Goal: Feedback & Contribution: Contribute content

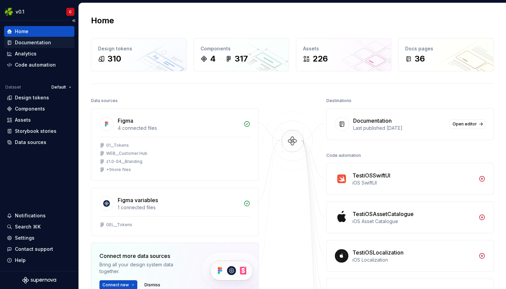
click at [35, 43] on div "Documentation" at bounding box center [33, 42] width 36 height 7
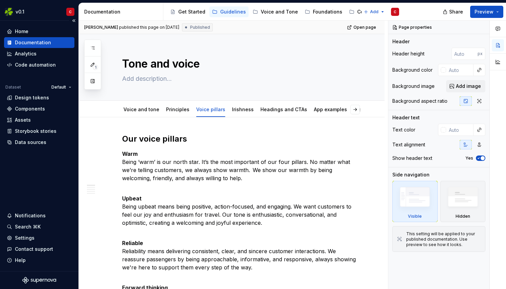
click at [15, 24] on div "Home Documentation Analytics Code automation Dataset Default Design tokens Comp…" at bounding box center [39, 146] width 78 height 250
click at [74, 20] on button "Collapse sidebar" at bounding box center [73, 20] width 9 height 9
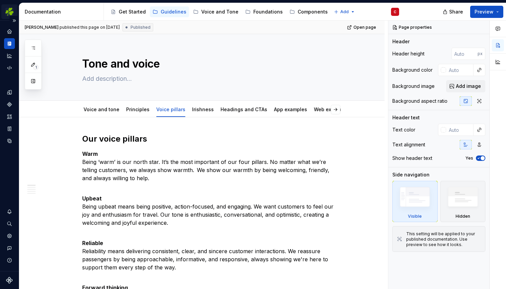
click at [11, 12] on html "v0.1 C Dataset Default Documentation Accessibility guide for tree Page tree. Na…" at bounding box center [253, 144] width 506 height 289
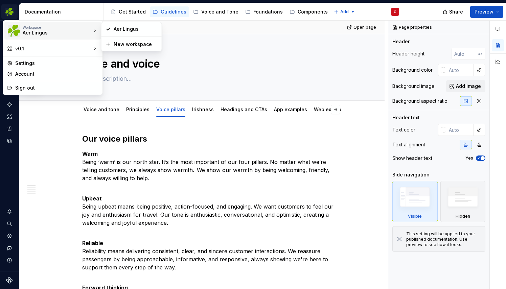
click at [96, 30] on icon at bounding box center [95, 30] width 7 height 7
click at [95, 30] on icon at bounding box center [95, 31] width 1 height 2
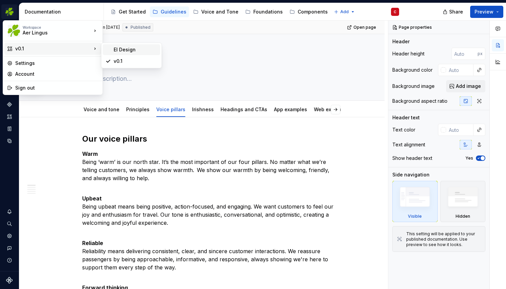
click at [123, 49] on div "EI Design" at bounding box center [136, 49] width 44 height 7
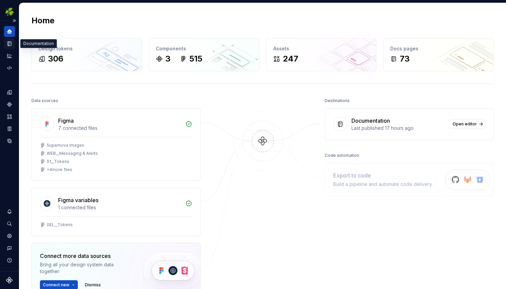
click at [10, 43] on icon "Documentation" at bounding box center [10, 44] width 3 height 4
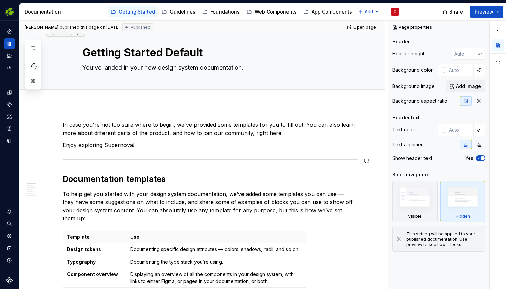
scroll to position [11, 0]
click at [178, 10] on div "Guidelines" at bounding box center [183, 11] width 26 height 7
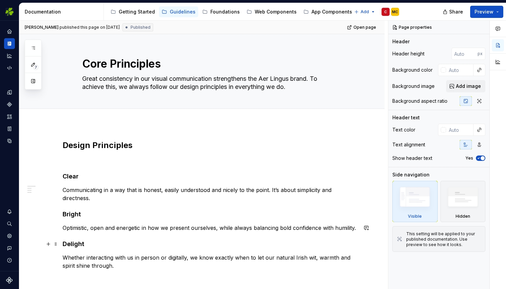
scroll to position [75, 0]
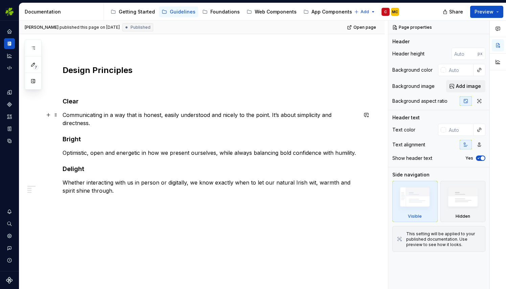
click at [29, 113] on div "Design Principles Clear Communicating in a way that is honest, easily understoo…" at bounding box center [201, 169] width 365 height 241
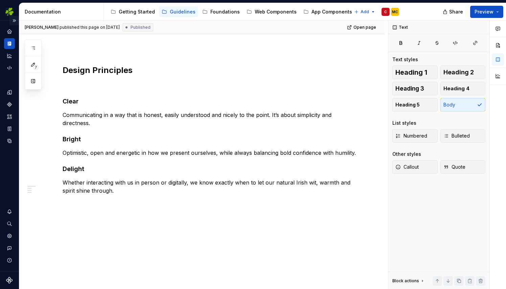
click at [14, 20] on button "Expand sidebar" at bounding box center [13, 20] width 9 height 9
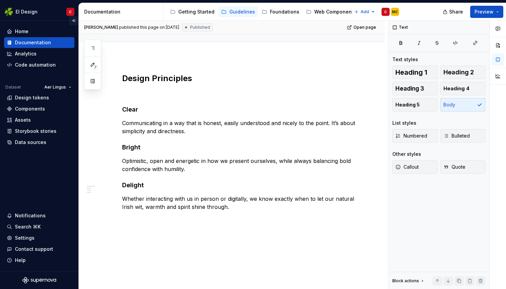
scroll to position [83, 0]
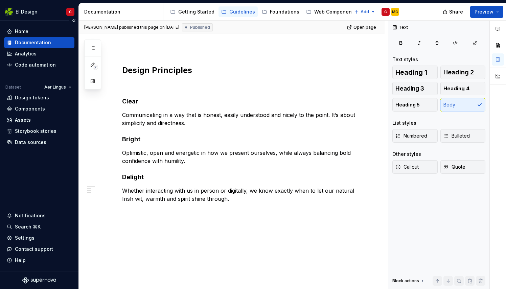
click at [28, 45] on div "Documentation" at bounding box center [33, 42] width 36 height 7
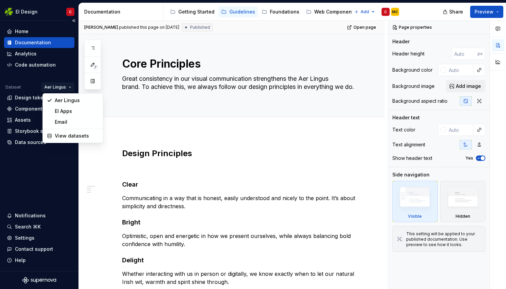
click at [70, 87] on html "EI Design C Home Documentation Analytics Code automation Dataset Aer Lingus Des…" at bounding box center [253, 144] width 506 height 289
click at [63, 98] on div "Aer Lingus" at bounding box center [77, 100] width 44 height 7
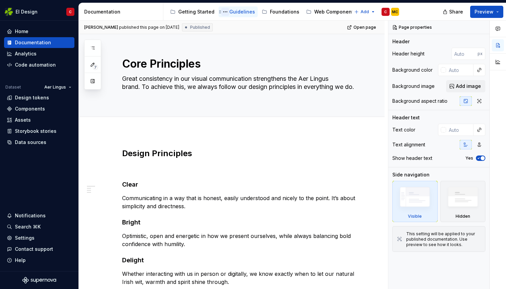
click at [221, 10] on button "Page tree" at bounding box center [225, 12] width 8 height 8
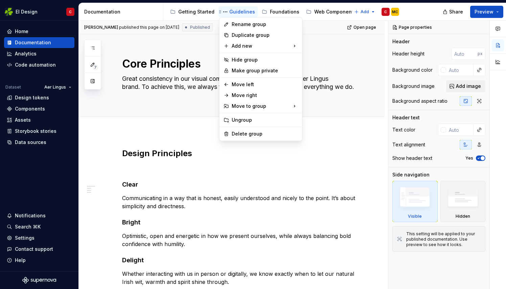
click at [238, 8] on html "EI Design C Home Documentation Analytics Code automation Dataset Aer Lingus Des…" at bounding box center [253, 144] width 506 height 289
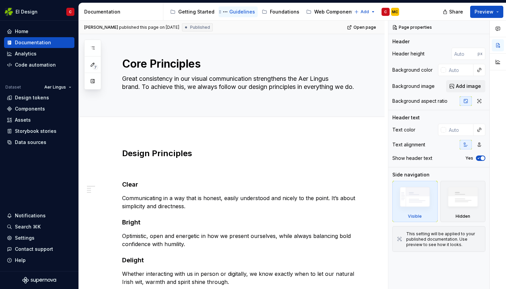
click at [238, 9] on div "Guidelines" at bounding box center [242, 11] width 26 height 7
click at [27, 52] on div "Analytics" at bounding box center [26, 53] width 22 height 7
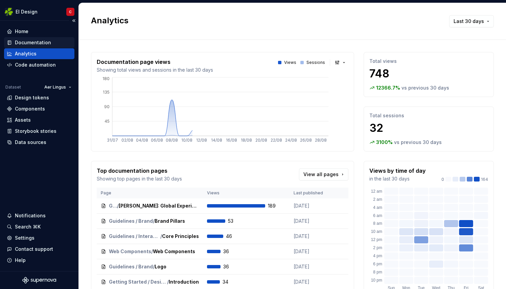
click at [31, 42] on div "Documentation" at bounding box center [33, 42] width 36 height 7
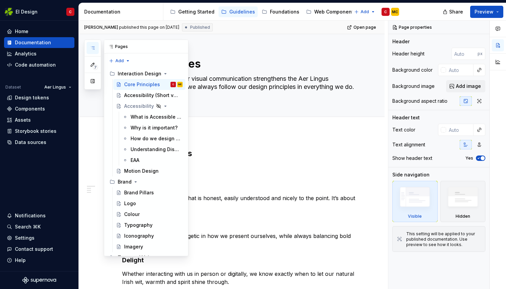
click at [95, 48] on icon "button" at bounding box center [92, 47] width 5 height 5
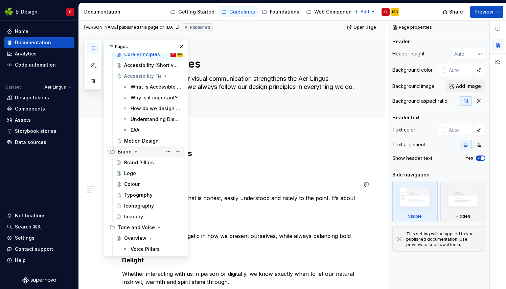
scroll to position [48, 0]
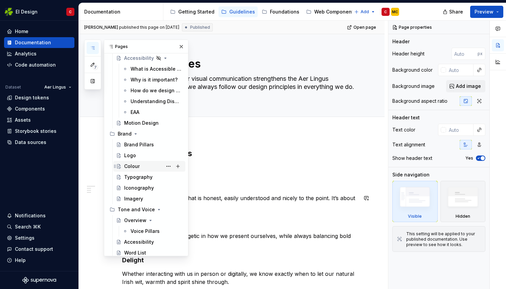
click at [134, 209] on div "Tone and Voice" at bounding box center [136, 209] width 37 height 7
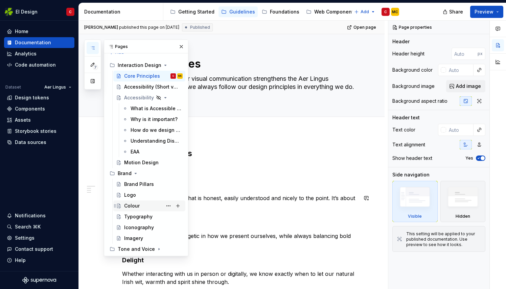
scroll to position [8, 0]
click at [132, 247] on div "Tone and Voice" at bounding box center [136, 249] width 37 height 7
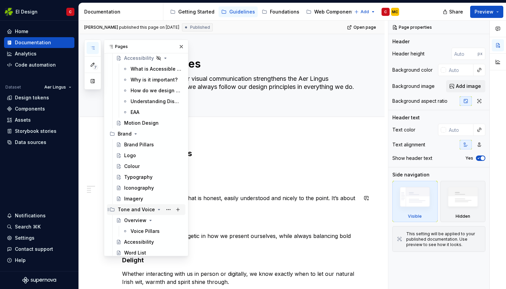
click at [132, 209] on div "Tone and Voice" at bounding box center [136, 209] width 37 height 7
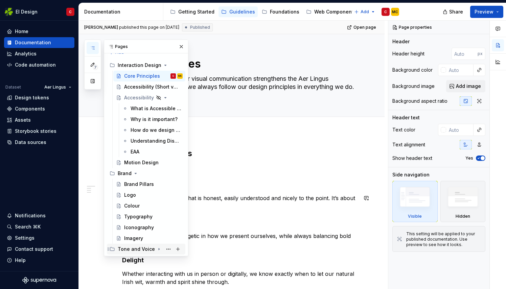
scroll to position [8, 0]
click at [156, 248] on icon "Page tree" at bounding box center [158, 249] width 5 height 5
click at [133, 248] on div "Tone and Voice" at bounding box center [136, 249] width 37 height 7
click at [134, 248] on div "Tone and Voice" at bounding box center [136, 249] width 37 height 7
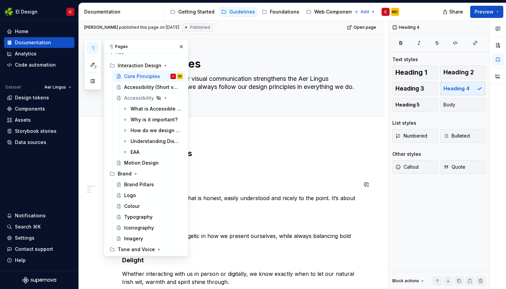
click at [236, 182] on h4 "Clear" at bounding box center [239, 184] width 235 height 8
click at [237, 182] on h4 "Clear" at bounding box center [239, 184] width 235 height 8
click at [236, 182] on h4 "Clear" at bounding box center [239, 184] width 235 height 8
click at [179, 44] on button "button" at bounding box center [180, 46] width 9 height 9
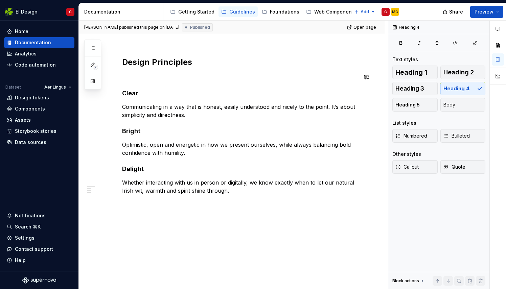
scroll to position [0, 0]
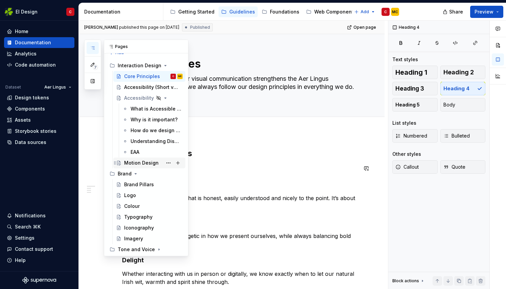
click at [124, 173] on div "Brand" at bounding box center [125, 173] width 14 height 7
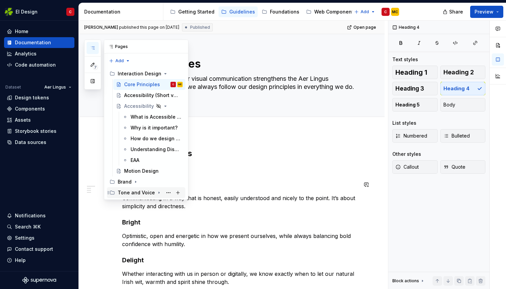
click at [125, 191] on div "Tone and Voice" at bounding box center [136, 192] width 37 height 7
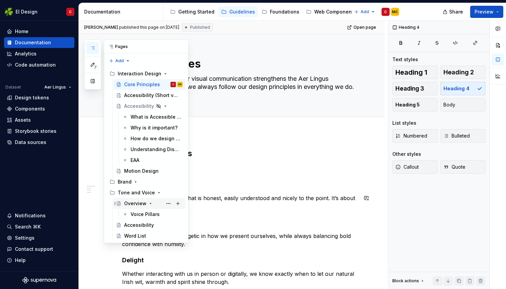
click at [129, 202] on div "Overview" at bounding box center [135, 203] width 22 height 7
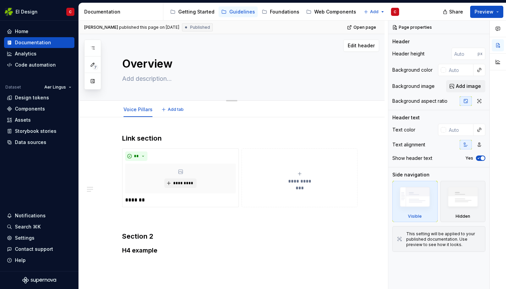
type textarea "*"
type textarea "V"
type textarea "*"
type textarea "Vo"
type textarea "*"
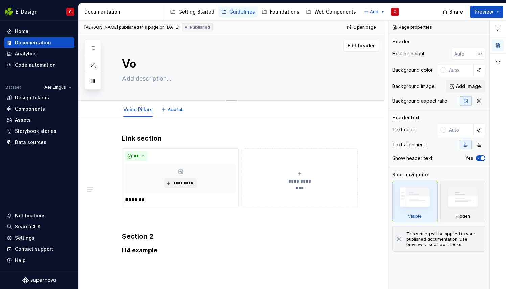
type textarea "Voi"
type textarea "*"
type textarea "Voic"
type textarea "*"
type textarea "Voice"
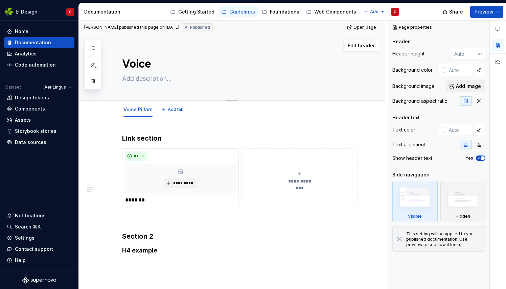
type textarea "*"
type textarea "Voice"
type textarea "*"
type textarea "Voice"
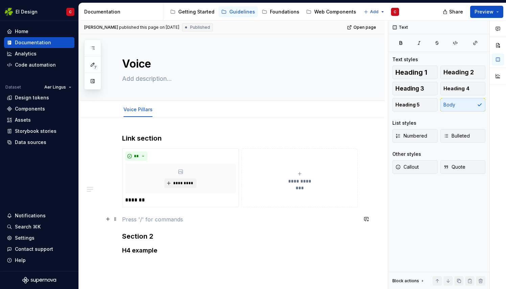
click at [135, 221] on p at bounding box center [239, 219] width 235 height 8
click at [301, 173] on icon "submit" at bounding box center [299, 173] width 5 height 5
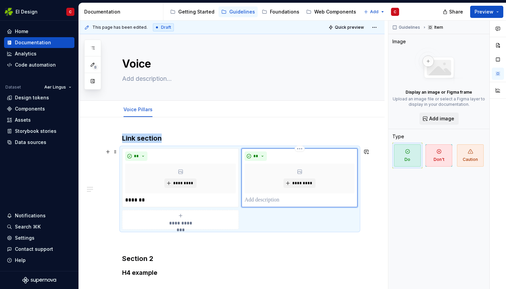
type textarea "*"
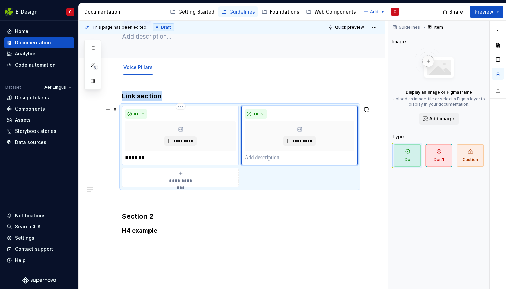
scroll to position [43, 0]
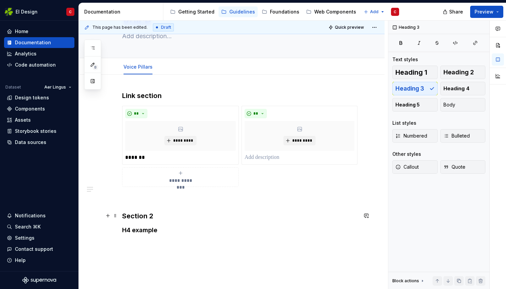
click at [157, 215] on h3 "Section 2" at bounding box center [239, 215] width 235 height 9
click at [136, 94] on h3 "Link section" at bounding box center [239, 95] width 235 height 9
click at [407, 74] on span "Heading 1" at bounding box center [411, 72] width 32 height 7
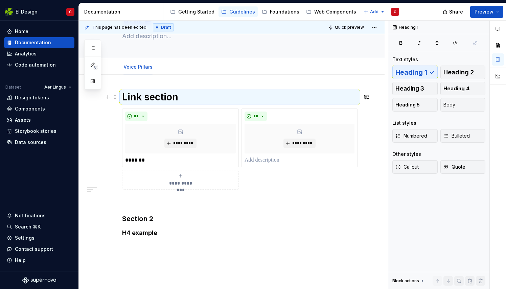
click at [178, 97] on h1 "Link section" at bounding box center [239, 97] width 235 height 12
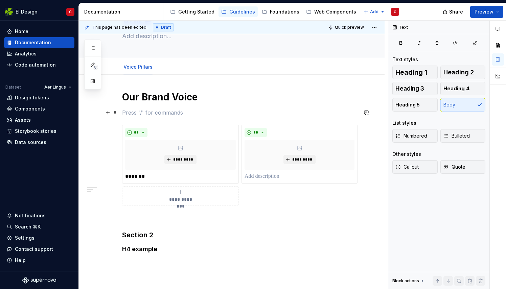
click at [149, 113] on p at bounding box center [239, 112] width 235 height 8
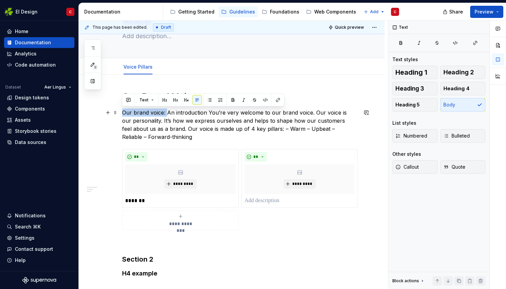
drag, startPoint x: 166, startPoint y: 112, endPoint x: 121, endPoint y: 111, distance: 45.0
click at [121, 111] on div "**********" at bounding box center [232, 230] width 306 height 311
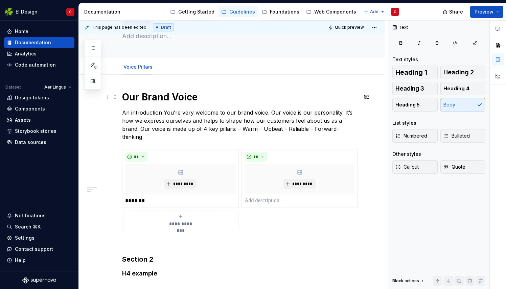
click at [147, 96] on h1 "Our Brand Voice" at bounding box center [239, 97] width 235 height 12
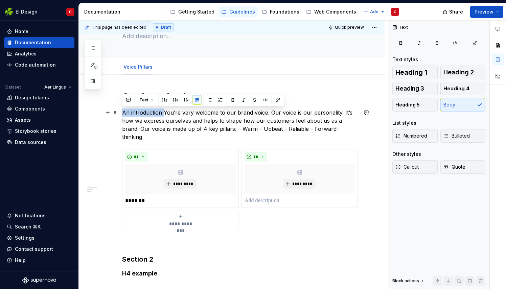
drag, startPoint x: 163, startPoint y: 111, endPoint x: 122, endPoint y: 112, distance: 40.9
click at [122, 112] on p "An introduction You’re very welcome to our brand voice. Our voice is our person…" at bounding box center [239, 124] width 235 height 32
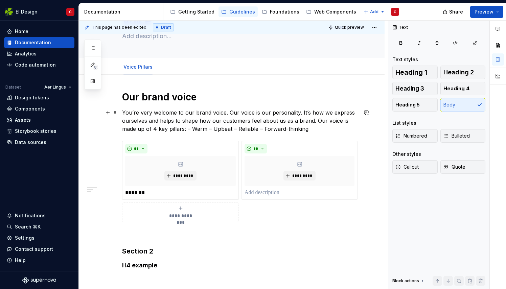
click at [314, 120] on p "You’re very welcome to our brand voice. Our voice is our personality. It’s how …" at bounding box center [239, 120] width 235 height 24
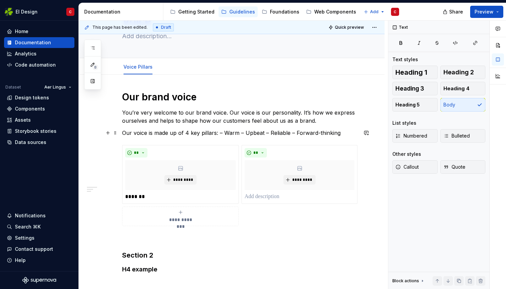
click at [219, 132] on p "Our voice is made up of 4 key pillars: – Warm – Upbeat – Reliable – Forward-thi…" at bounding box center [239, 133] width 235 height 8
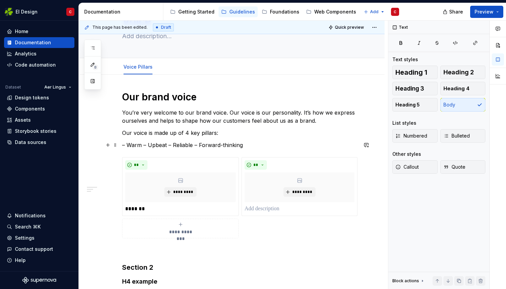
click at [143, 142] on p "– Warm – Upbeat – Reliable – Forward-thinking" at bounding box center [239, 145] width 235 height 8
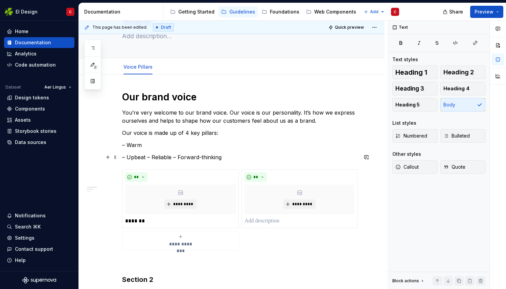
click at [146, 156] on p "– Upbeat – Reliable – Forward-thinking" at bounding box center [239, 157] width 235 height 8
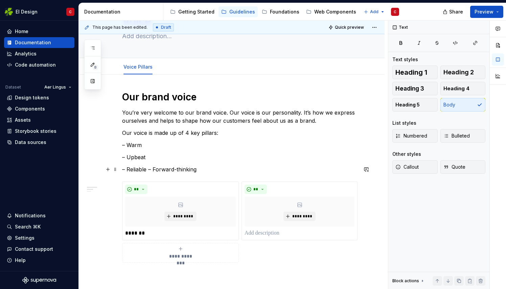
click at [148, 168] on p "– Reliable – Forward-thinking" at bounding box center [239, 169] width 235 height 8
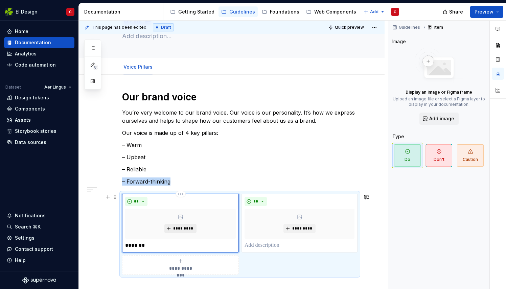
click at [180, 226] on span "*********" at bounding box center [183, 228] width 21 height 5
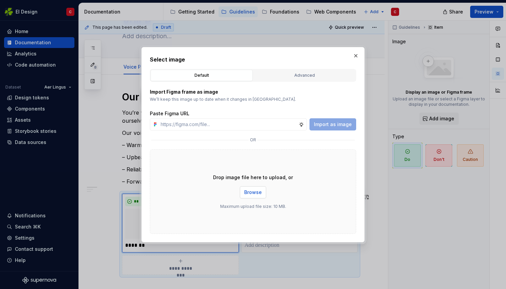
click at [248, 194] on span "Browse" at bounding box center [253, 192] width 18 height 7
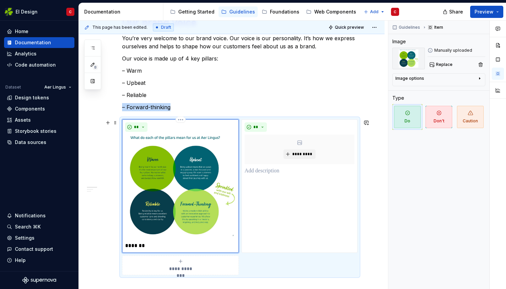
scroll to position [125, 0]
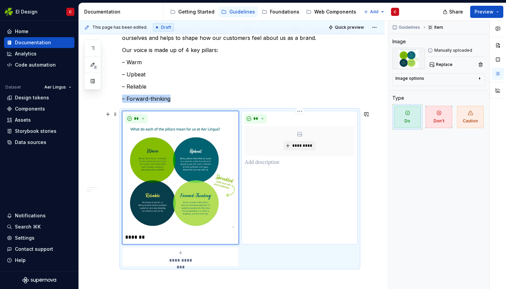
click at [315, 113] on div "** *********" at bounding box center [299, 177] width 116 height 133
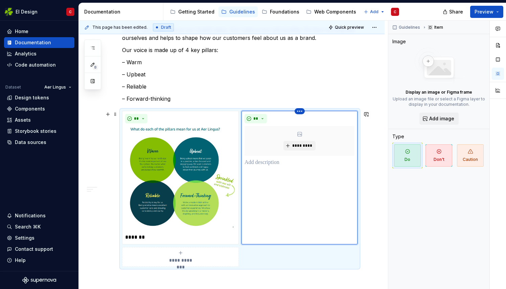
click at [299, 111] on html "EI Design C Home Documentation Analytics Code automation Dataset Aer Lingus Des…" at bounding box center [253, 144] width 506 height 289
click at [314, 120] on div "Delete item" at bounding box center [329, 122] width 44 height 7
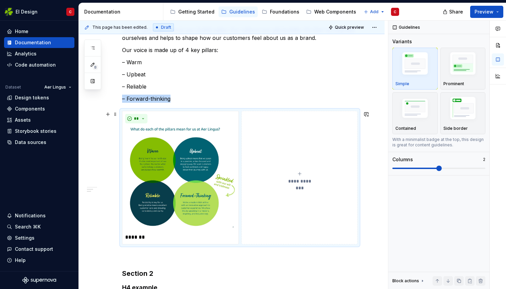
click at [310, 111] on div "**********" at bounding box center [239, 177] width 235 height 133
click at [238, 142] on div "** *******" at bounding box center [180, 177] width 117 height 133
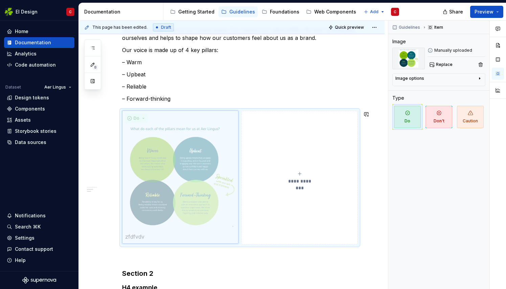
drag, startPoint x: 237, startPoint y: 148, endPoint x: 306, endPoint y: 147, distance: 68.3
click at [306, 147] on body "EI Design C Home Documentation Analytics Code automation Dataset Aer Lingus Des…" at bounding box center [253, 144] width 506 height 289
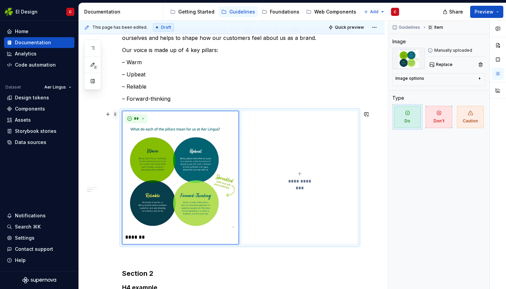
click at [115, 116] on span at bounding box center [115, 113] width 5 height 9
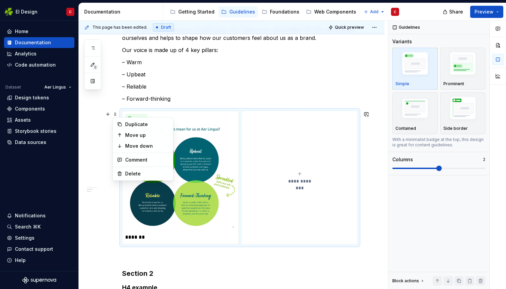
click at [308, 169] on button "**********" at bounding box center [299, 177] width 116 height 133
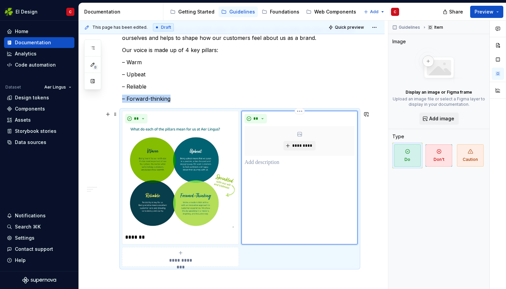
click at [299, 112] on html "EI Design C Home Documentation Analytics Code automation Dataset Aer Lingus Des…" at bounding box center [253, 144] width 506 height 289
click at [312, 122] on div "Delete item" at bounding box center [329, 122] width 44 height 7
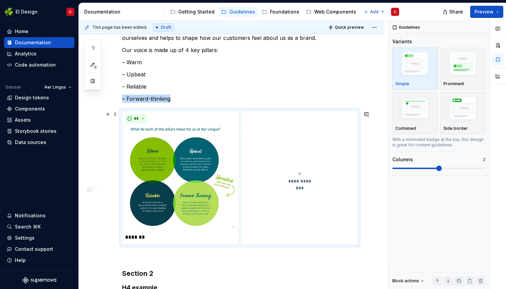
click at [303, 111] on div "**********" at bounding box center [239, 177] width 235 height 133
click at [361, 107] on div "**********" at bounding box center [232, 196] width 306 height 408
click at [180, 98] on p "– Forward-thinking" at bounding box center [239, 99] width 235 height 8
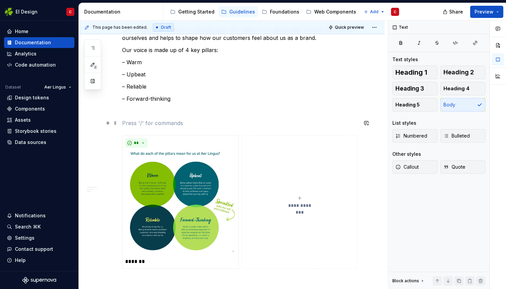
click at [131, 121] on p at bounding box center [239, 123] width 235 height 8
drag, startPoint x: 135, startPoint y: 120, endPoint x: 131, endPoint y: 124, distance: 5.3
click at [131, 124] on p at bounding box center [239, 123] width 235 height 8
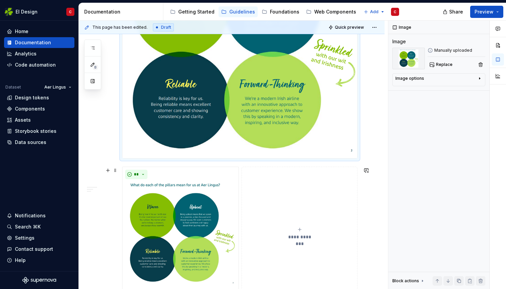
scroll to position [314, 0]
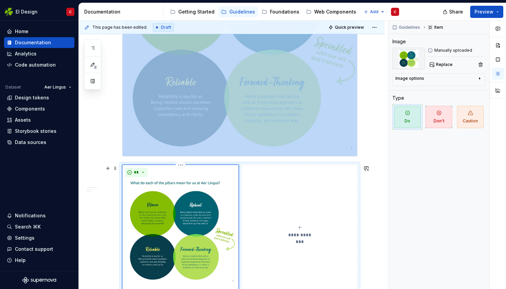
click at [172, 203] on img at bounding box center [180, 232] width 111 height 104
click at [179, 165] on html "EI Design C Home Documentation Analytics Code automation Dataset Aer Lingus Des…" at bounding box center [253, 144] width 506 height 289
click at [197, 179] on div "Delete item" at bounding box center [210, 175] width 44 height 7
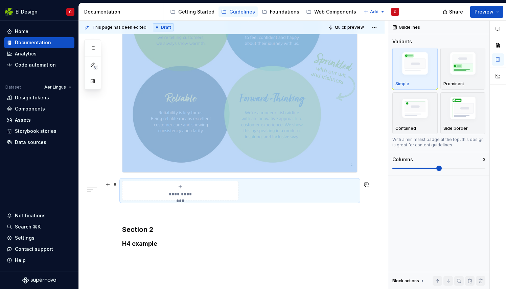
scroll to position [307, 0]
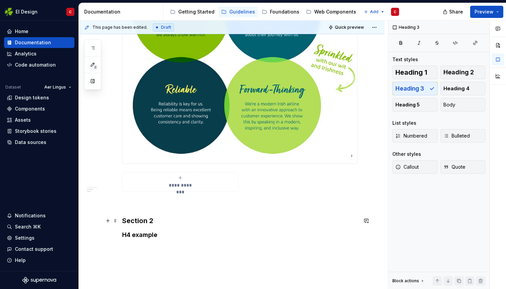
click at [141, 221] on h3 "Section 2" at bounding box center [239, 220] width 235 height 9
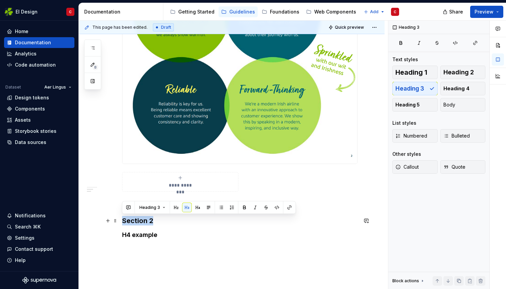
drag, startPoint x: 153, startPoint y: 220, endPoint x: 123, endPoint y: 220, distance: 30.4
click at [123, 220] on h3 "Section 2" at bounding box center [239, 220] width 235 height 9
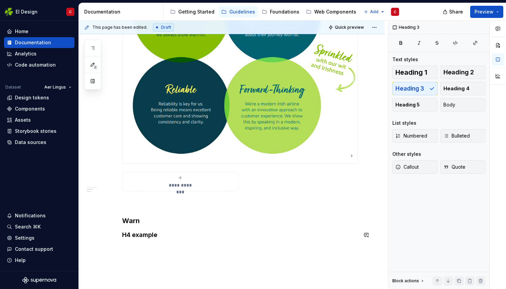
click at [132, 242] on div "**********" at bounding box center [239, 40] width 235 height 426
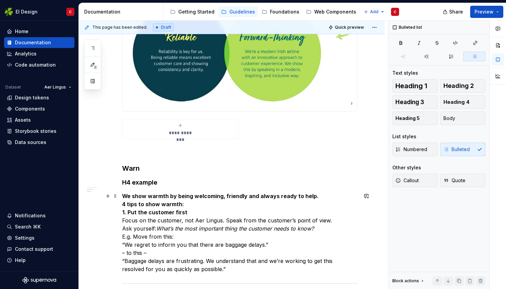
scroll to position [359, 0]
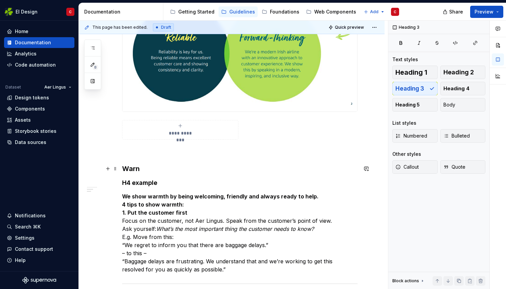
click at [140, 168] on h3 "Warn" at bounding box center [239, 168] width 235 height 9
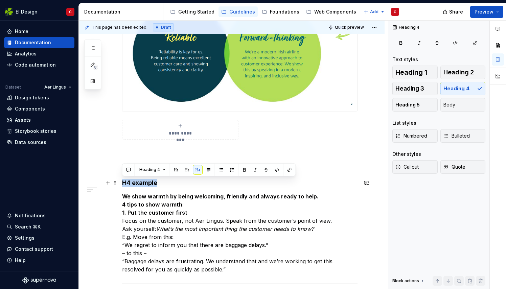
drag, startPoint x: 156, startPoint y: 181, endPoint x: 122, endPoint y: 180, distance: 34.8
click at [122, 180] on div "**********" at bounding box center [232, 193] width 306 height 871
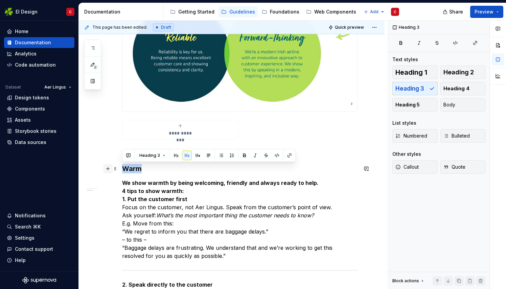
drag, startPoint x: 144, startPoint y: 168, endPoint x: 108, endPoint y: 166, distance: 35.5
click at [122, 166] on div "**********" at bounding box center [239, 152] width 235 height 754
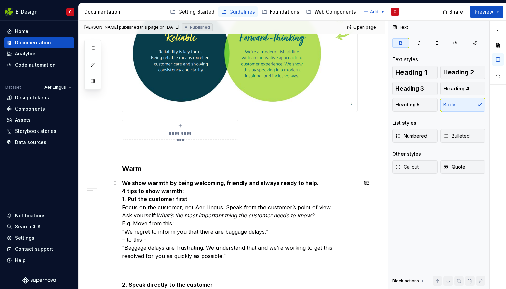
click at [230, 200] on p "We show warmth by being welcoming, friendly and always ready to help. 4 tips to…" at bounding box center [239, 219] width 235 height 81
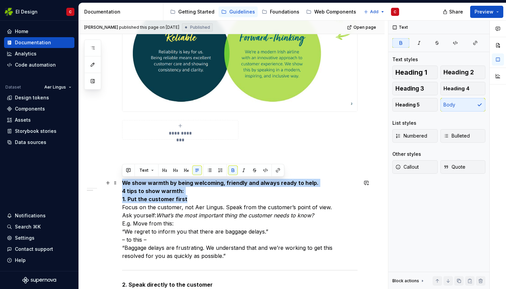
drag, startPoint x: 186, startPoint y: 199, endPoint x: 122, endPoint y: 184, distance: 65.2
click at [122, 184] on p "We show warmth by being welcoming, friendly and always ready to help. 4 tips to…" at bounding box center [239, 219] width 235 height 81
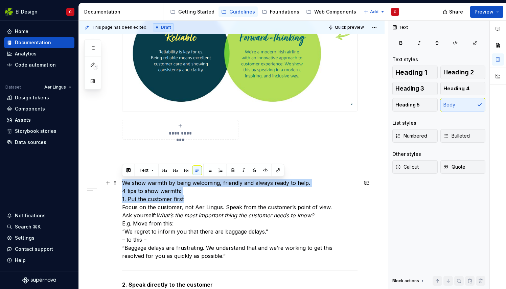
click at [208, 196] on p "We show warmth by being welcoming, friendly and always ready to help. 4 tips to…" at bounding box center [239, 219] width 235 height 81
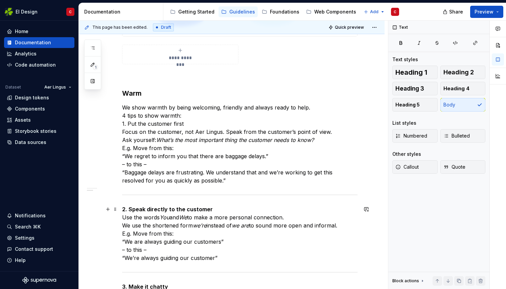
scroll to position [433, 0]
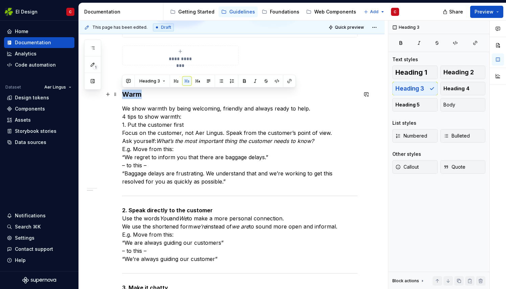
drag, startPoint x: 144, startPoint y: 94, endPoint x: 119, endPoint y: 96, distance: 25.5
click at [119, 96] on div "**********" at bounding box center [232, 112] width 306 height 857
click at [460, 71] on span "Heading 2" at bounding box center [458, 72] width 30 height 7
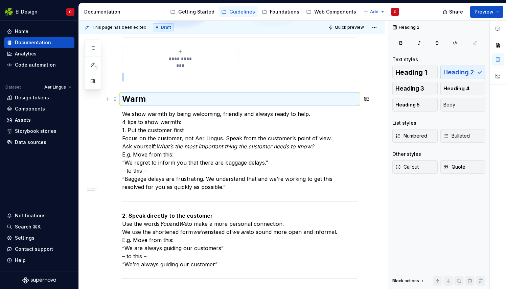
click at [149, 98] on h2 "Warm" at bounding box center [239, 99] width 235 height 11
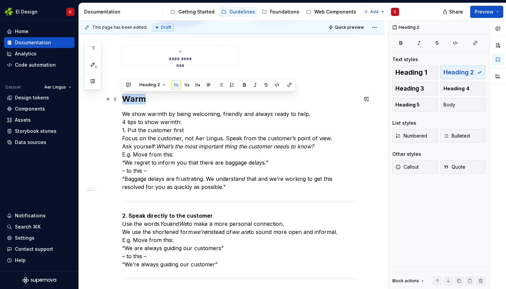
drag, startPoint x: 146, startPoint y: 99, endPoint x: 125, endPoint y: 99, distance: 21.0
click at [125, 99] on h2 "Warm" at bounding box center [239, 99] width 235 height 11
copy h2 "Warm"
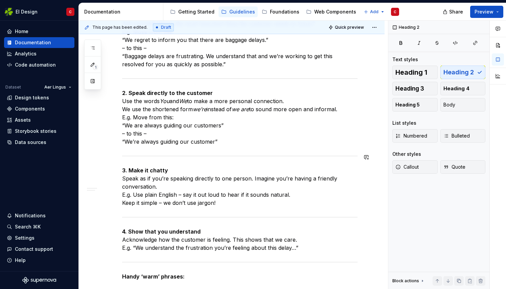
scroll to position [690, 0]
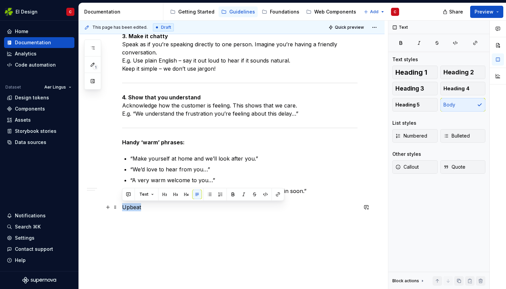
drag, startPoint x: 143, startPoint y: 208, endPoint x: 122, endPoint y: 205, distance: 21.7
drag, startPoint x: 457, startPoint y: 70, endPoint x: 358, endPoint y: 137, distance: 119.5
click at [456, 70] on span "Heading 2" at bounding box center [458, 72] width 30 height 7
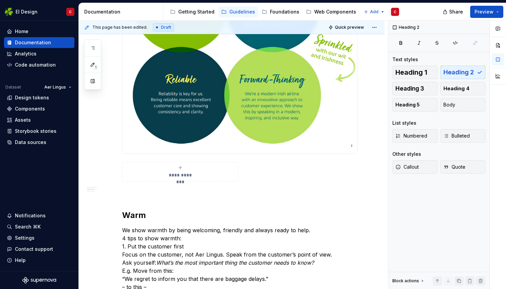
scroll to position [320, 0]
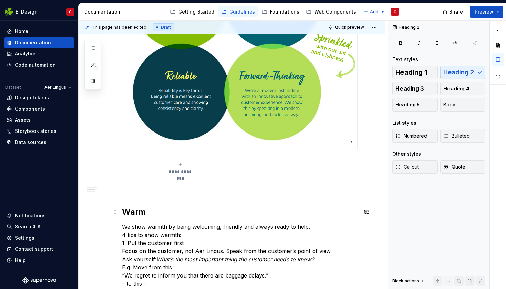
click at [150, 212] on h2 "Warm" at bounding box center [239, 211] width 235 height 11
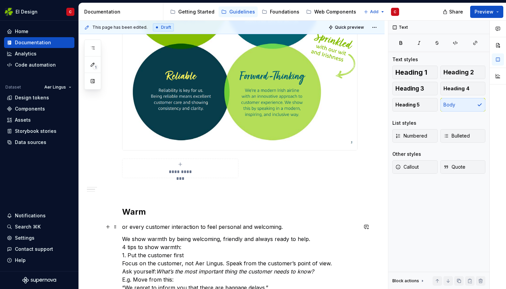
click at [123, 225] on p "or every customer interaction to feel personal and welcoming." at bounding box center [239, 227] width 235 height 8
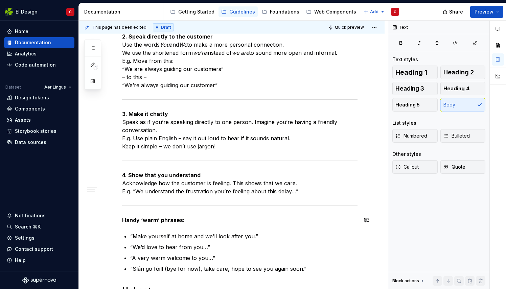
scroll to position [725, 0]
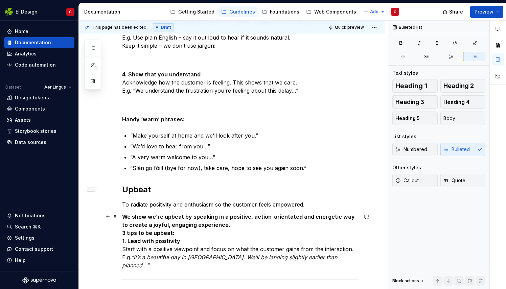
click at [226, 225] on p "We show we’re upbeat by speaking in a positive, action-orientated and energetic…" at bounding box center [239, 241] width 235 height 57
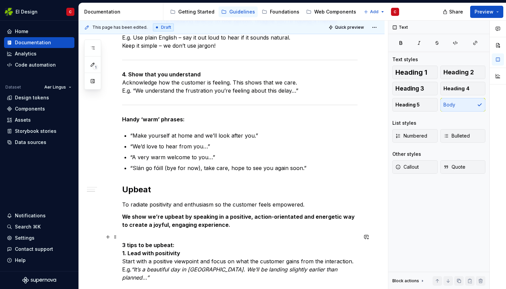
click at [175, 243] on p "3 tips to be upbeat: 1. Lead with positivity Start with a positive viewpoint an…" at bounding box center [239, 257] width 235 height 49
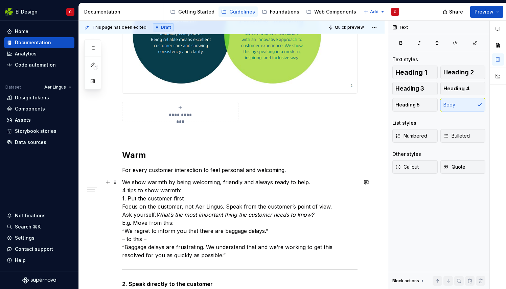
scroll to position [381, 0]
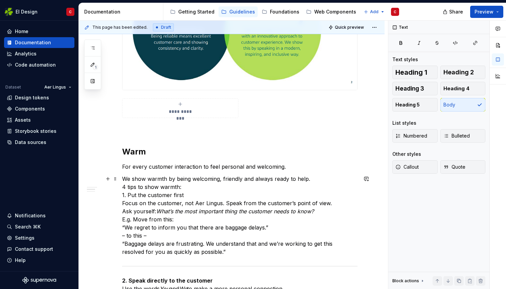
click at [311, 177] on p "We show warmth by being welcoming, friendly and always ready to help. 4 tips to…" at bounding box center [239, 215] width 235 height 81
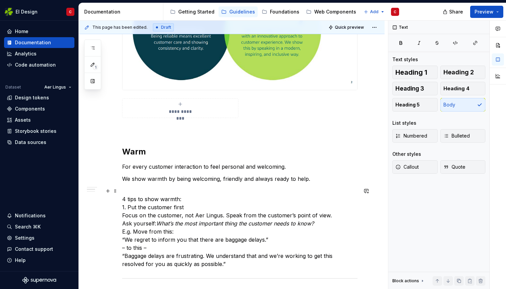
click at [180, 197] on p "4 tips to show warmth: 1. Put the customer first Focus on the customer, not Aer…" at bounding box center [239, 227] width 235 height 81
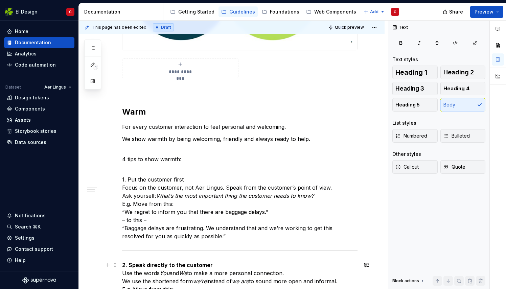
scroll to position [447, 0]
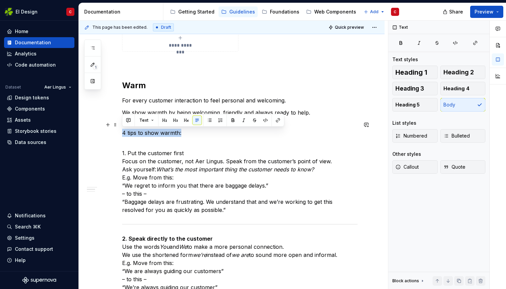
drag, startPoint x: 184, startPoint y: 133, endPoint x: 122, endPoint y: 134, distance: 62.2
click at [122, 134] on div "**********" at bounding box center [232, 285] width 306 height 1231
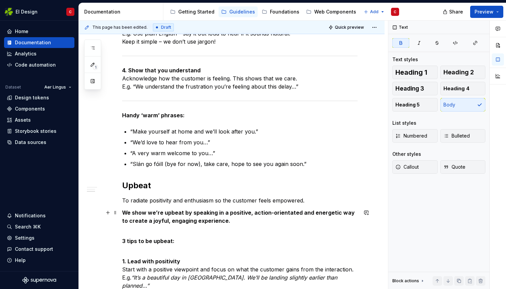
scroll to position [769, 0]
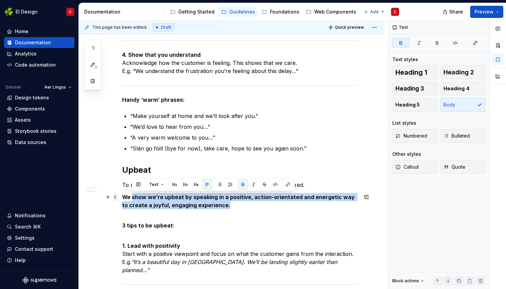
drag, startPoint x: 222, startPoint y: 206, endPoint x: 116, endPoint y: 193, distance: 106.5
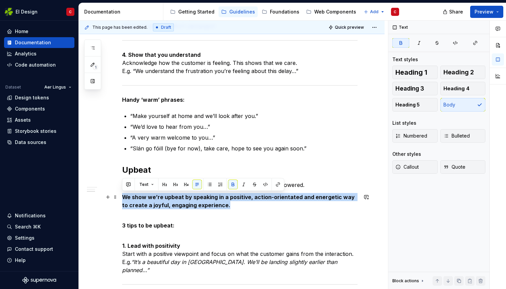
drag, startPoint x: 223, startPoint y: 207, endPoint x: 120, endPoint y: 193, distance: 103.6
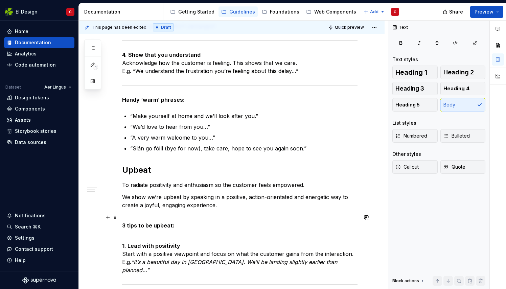
click at [190, 217] on p "3 tips to be upbeat:" at bounding box center [239, 221] width 235 height 16
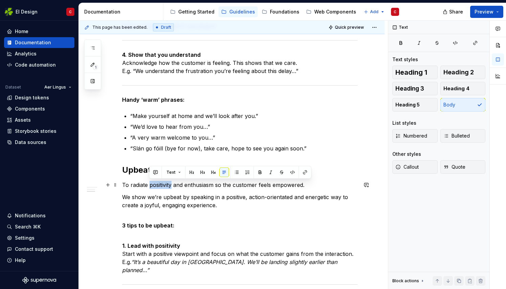
drag, startPoint x: 169, startPoint y: 185, endPoint x: 154, endPoint y: 181, distance: 16.1
click at [154, 181] on p "To radiate positivity and enthusiasm so the customer feels empowered." at bounding box center [239, 185] width 235 height 8
click at [156, 187] on p "To radiate positivity and enthusiasm so the customer feels empowered." at bounding box center [239, 185] width 235 height 8
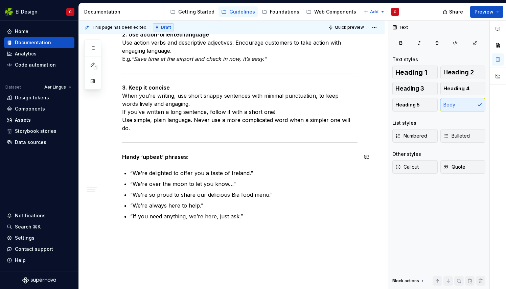
scroll to position [1034, 0]
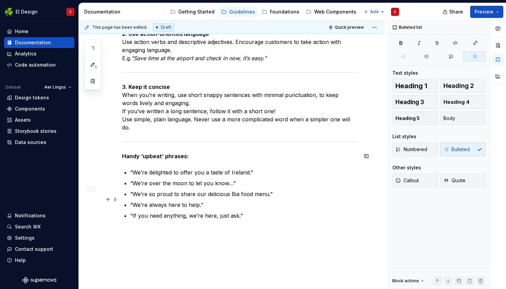
click at [252, 212] on p "“If you need anything, we’re here, just ask.”" at bounding box center [243, 216] width 227 height 8
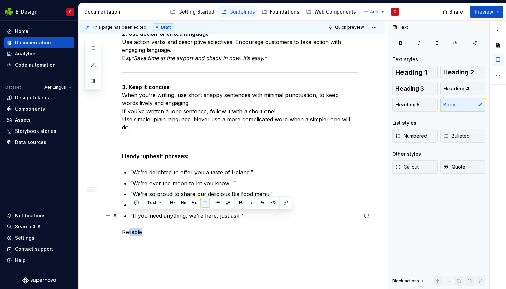
drag, startPoint x: 146, startPoint y: 215, endPoint x: 115, endPoint y: 215, distance: 30.8
click at [115, 215] on span at bounding box center [115, 215] width 5 height 9
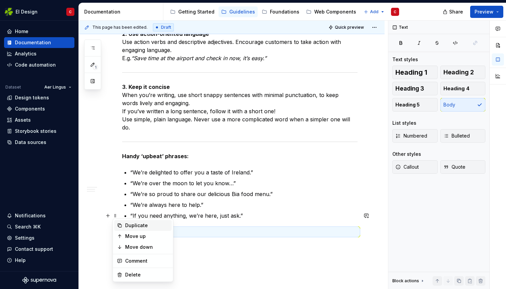
click at [142, 221] on div "Duplicate" at bounding box center [142, 225] width 57 height 11
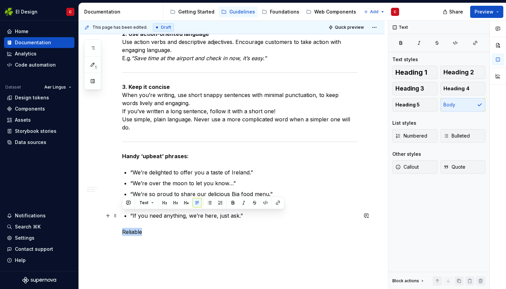
drag, startPoint x: 143, startPoint y: 216, endPoint x: 119, endPoint y: 212, distance: 24.7
click at [462, 73] on span "Heading 2" at bounding box center [458, 72] width 30 height 7
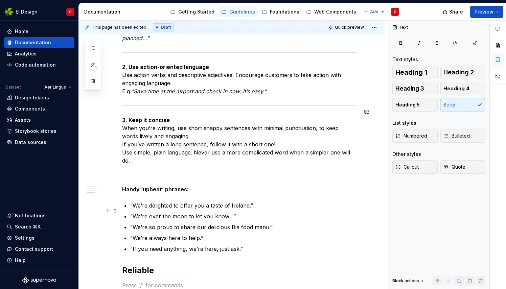
scroll to position [1079, 0]
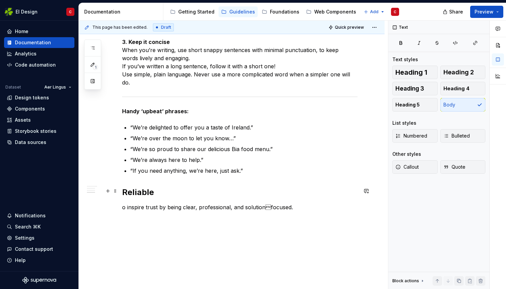
click at [122, 203] on p "o inspire trust by being clear, professional, and solutionfocused." at bounding box center [239, 207] width 235 height 8
click at [309, 203] on p "To inspire trust by being clear, professional, and solutionfocused." at bounding box center [239, 207] width 235 height 8
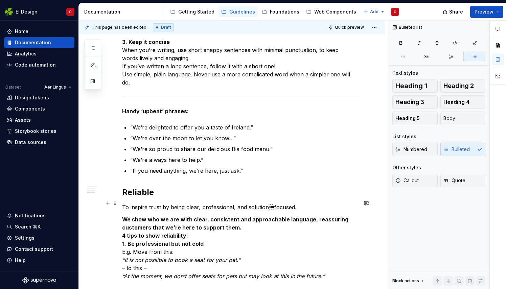
click at [237, 215] on p "We show who we are with clear, consistent and approachable language, reassuring…" at bounding box center [239, 247] width 235 height 65
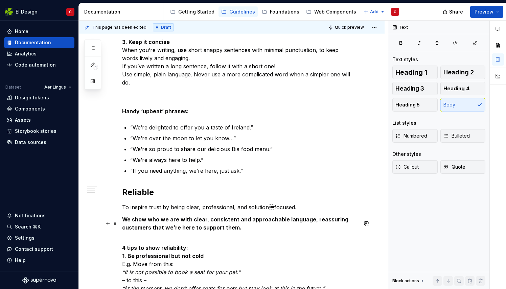
click at [192, 236] on p "4 tips to show reliability: 1. Be professional but not cold E.g. Move from this…" at bounding box center [239, 264] width 235 height 57
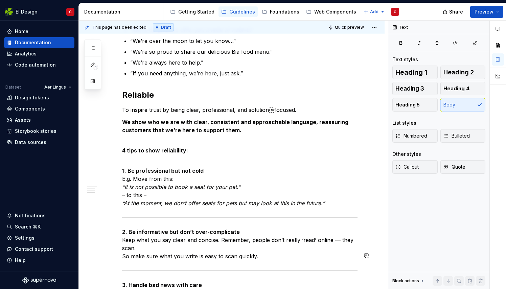
scroll to position [1177, 0]
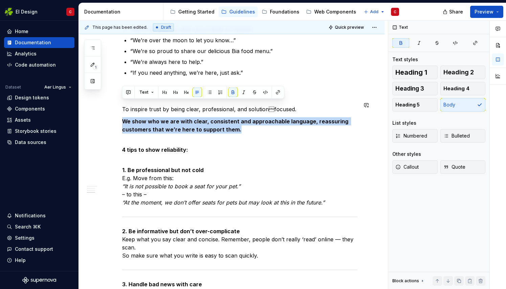
drag, startPoint x: 238, startPoint y: 113, endPoint x: 121, endPoint y: 100, distance: 117.6
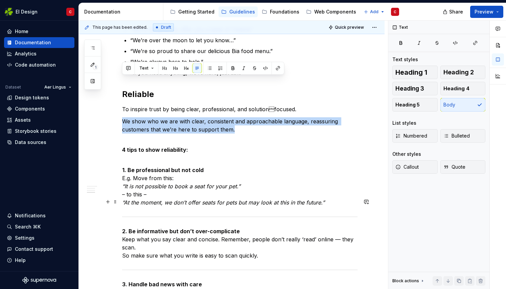
scroll to position [1201, 0]
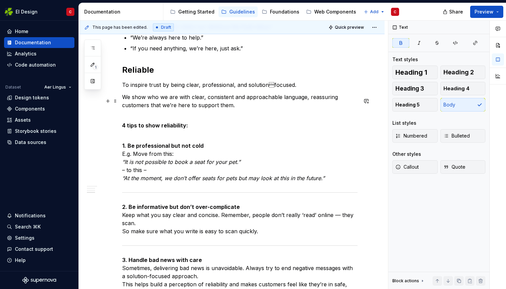
drag, startPoint x: 225, startPoint y: 113, endPoint x: 224, endPoint y: 141, distance: 28.1
click at [225, 113] on p "4 tips to show reliability:" at bounding box center [239, 121] width 235 height 16
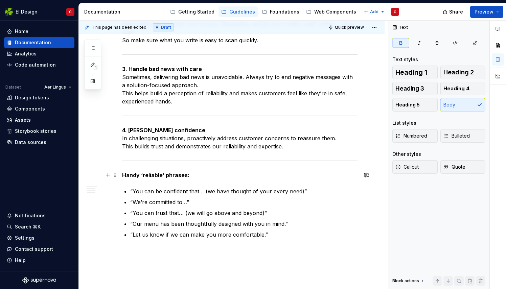
scroll to position [1420, 0]
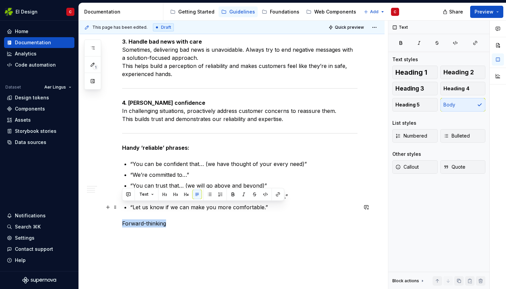
drag, startPoint x: 170, startPoint y: 208, endPoint x: 120, endPoint y: 207, distance: 50.4
click at [453, 73] on span "Heading 2" at bounding box center [458, 72] width 30 height 7
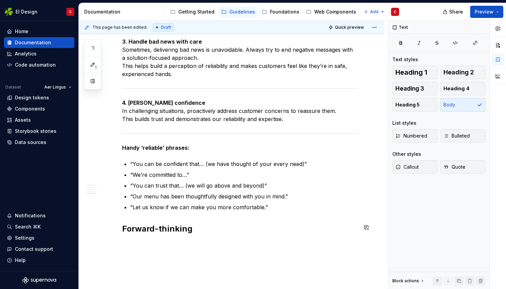
click at [122, 240] on p "o use modern, inclusive language to inspire connection." at bounding box center [239, 244] width 235 height 8
click at [126, 242] on div "**********" at bounding box center [233, 155] width 309 height 269
click at [277, 240] on p "To use modern, inclusive language to inspire connection." at bounding box center [239, 244] width 235 height 8
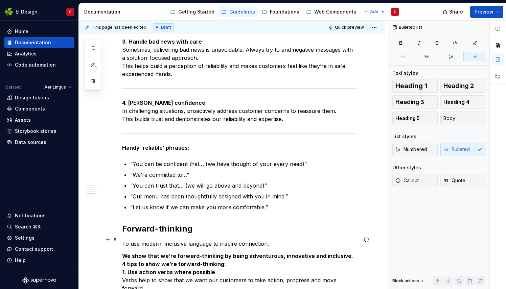
click at [349, 252] on p "We show that we’re forward-thinking by being adventurous, innovative and inclus…" at bounding box center [239, 276] width 235 height 49
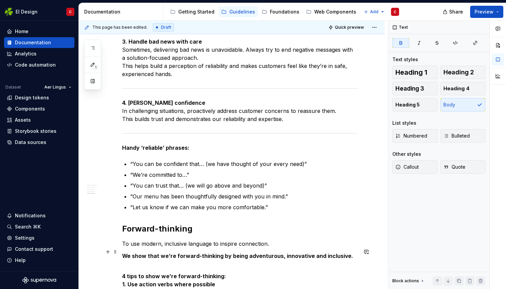
click at [228, 264] on p "4 tips to show we’re forward-thinking: 1. Use action verbs where possible Verbs…" at bounding box center [239, 288] width 235 height 49
click at [226, 264] on p "4 tips to show we’re forward-thinking:" at bounding box center [239, 272] width 235 height 16
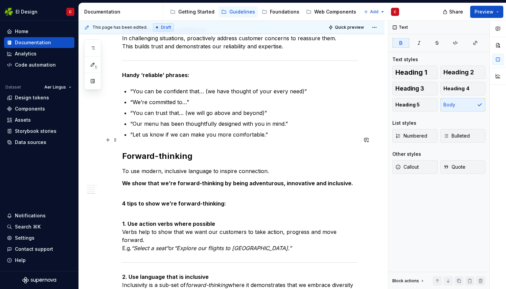
scroll to position [1493, 0]
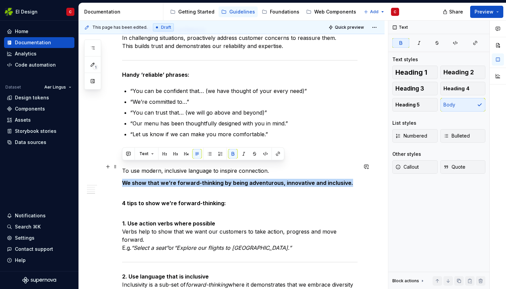
drag, startPoint x: 346, startPoint y: 167, endPoint x: 122, endPoint y: 164, distance: 224.1
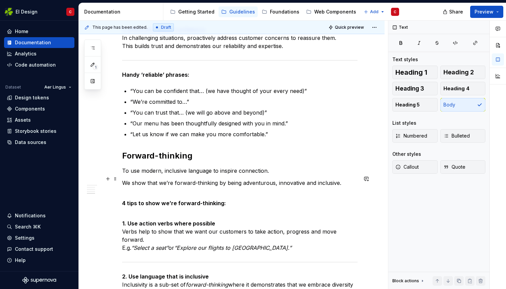
click at [158, 191] on p "4 tips to show we’re forward-thinking:" at bounding box center [239, 199] width 235 height 16
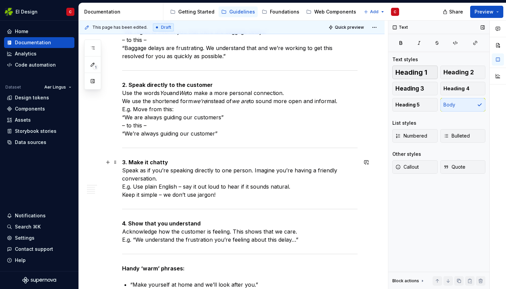
scroll to position [600, 0]
click at [485, 12] on span "Preview" at bounding box center [483, 11] width 19 height 7
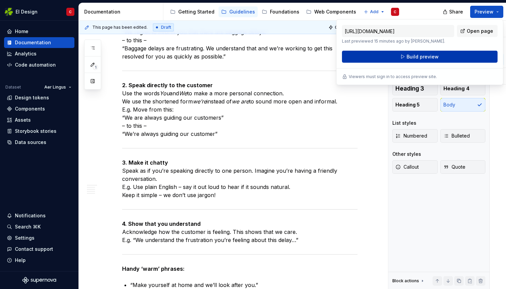
drag, startPoint x: 485, startPoint y: 12, endPoint x: 437, endPoint y: 56, distance: 64.6
click at [437, 56] on button "Build preview" at bounding box center [419, 57] width 155 height 12
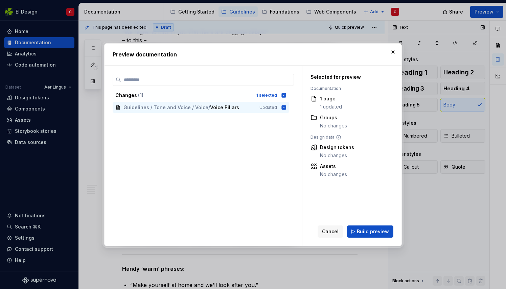
click at [392, 52] on button "button" at bounding box center [392, 51] width 9 height 9
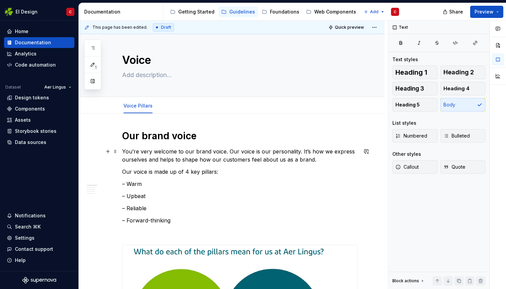
scroll to position [4, 0]
click at [145, 75] on textarea at bounding box center [238, 74] width 235 height 11
type textarea "*"
type textarea "W"
type textarea "*"
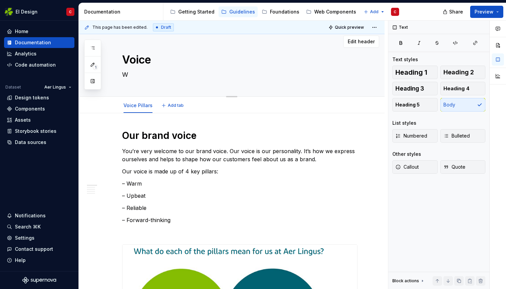
type textarea "Wh"
type textarea "*"
type textarea "Wha"
type textarea "*"
type textarea "What"
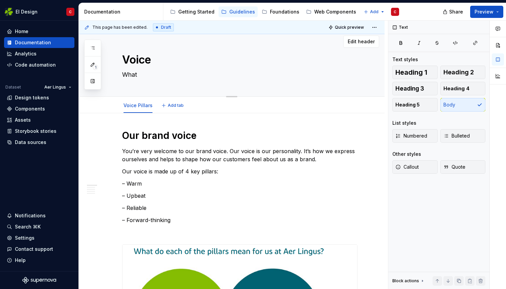
type textarea "*"
type textarea "What"
type textarea "*"
type textarea "What i"
type textarea "*"
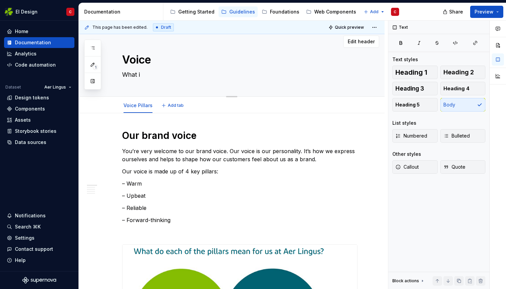
type textarea "What is"
type textarea "*"
type textarea "What is"
type textarea "*"
type textarea "What is o"
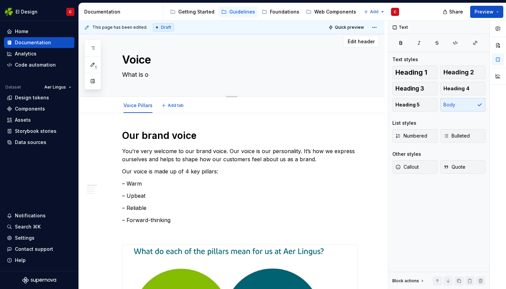
type textarea "*"
type textarea "What is ou"
type textarea "*"
type textarea "What is our"
type textarea "*"
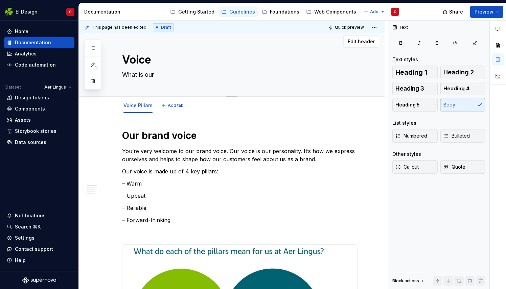
type textarea "What is our"
type textarea "*"
type textarea "What is our b"
type textarea "*"
type textarea "What is our br"
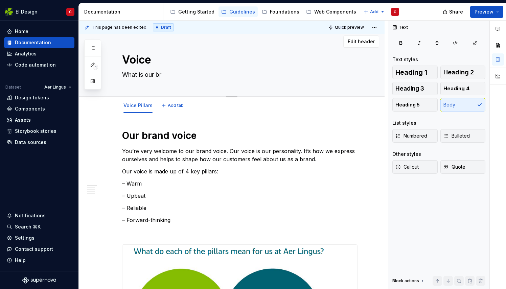
type textarea "*"
type textarea "What is our bra"
type textarea "*"
type textarea "What is our br"
type textarea "*"
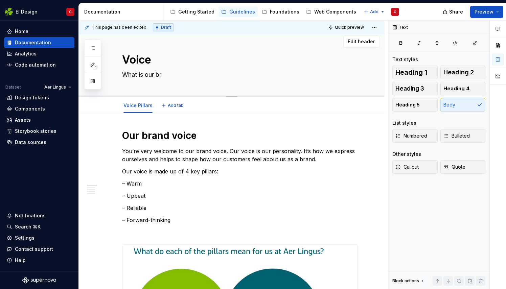
type textarea "What is our b"
type textarea "*"
type textarea "What is our"
type textarea "*"
type textarea "What is ou"
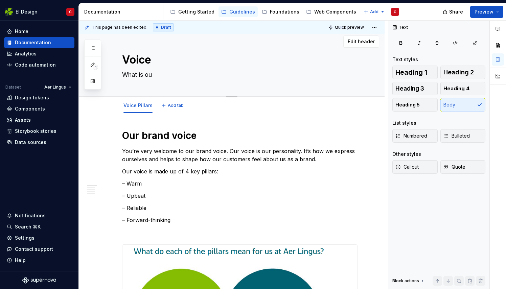
type textarea "*"
type textarea "What is o"
type textarea "*"
type textarea "What is"
type textarea "*"
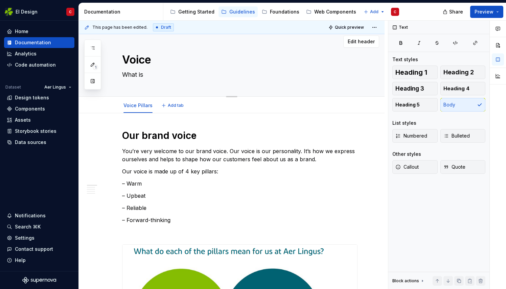
type textarea "What is o"
type textarea "*"
type textarea "What is ou"
type textarea "*"
type textarea "What is our"
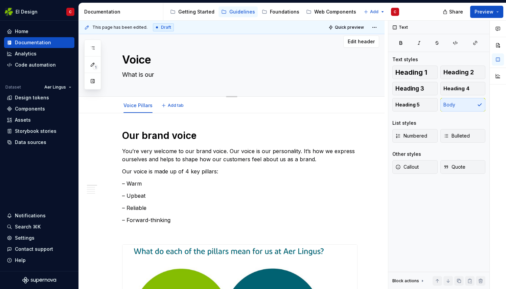
type textarea "*"
type textarea "What is our"
type textarea "*"
type textarea "What is our b"
type textarea "*"
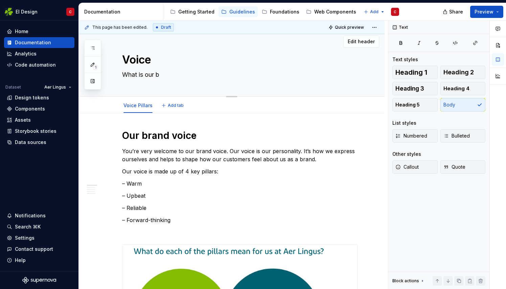
type textarea "What is our br"
type textarea "*"
type textarea "What is our bran"
type textarea "*"
type textarea "What is our brand"
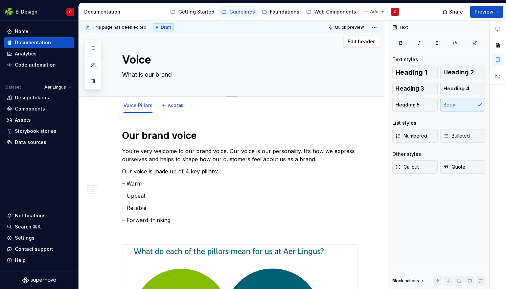
type textarea "*"
type textarea "What is our brand"
type textarea "*"
type textarea "What is our brand v"
type textarea "*"
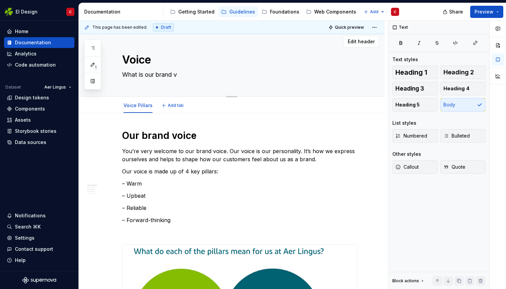
type textarea "What is our brand vo"
type textarea "*"
type textarea "What is our brand voi"
type textarea "*"
type textarea "What is our brand voice"
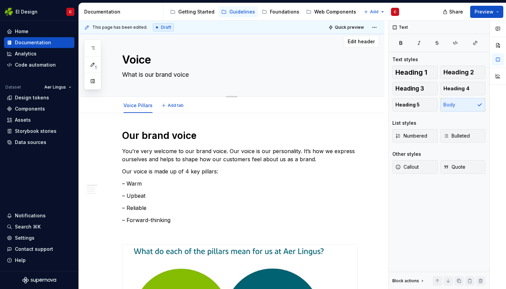
type textarea "*"
type textarea "What is our brand voice"
type textarea "*"
type textarea "What is our brand voice an"
type textarea "*"
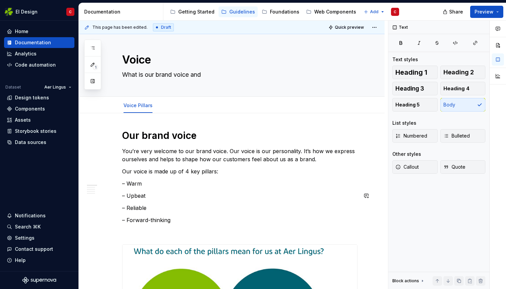
type textarea "What is our brand voice and"
type textarea "*"
type textarea "What is our brand voice and t"
type textarea "*"
type textarea "What is our brand voice and ti"
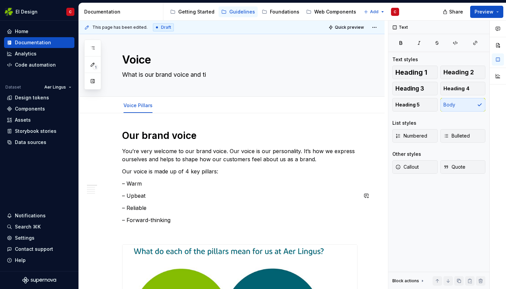
type textarea "*"
type textarea "What is our brand voice and tips"
type textarea "*"
type textarea "What is our brand voice and tips"
type textarea "*"
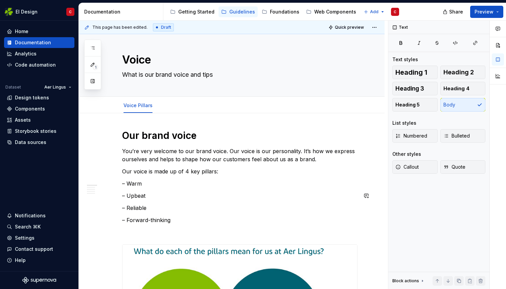
type textarea "What is our brand voice and tips f"
type textarea "*"
type textarea "What is our brand voice and tips fo"
type textarea "*"
type textarea "What is our brand voice and tips for"
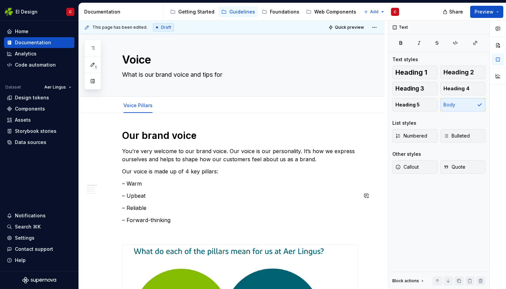
type textarea "*"
type textarea "What is our brand voice and tips for"
type textarea "*"
type textarea "What is our brand voice and tips for w"
type textarea "*"
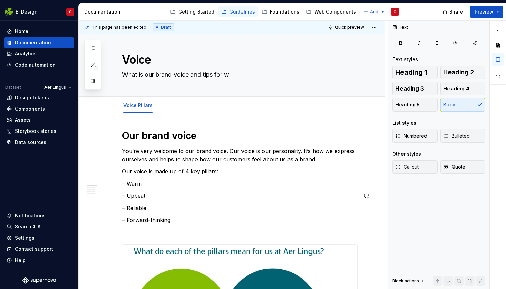
type textarea "What is our brand voice and tips for wr"
type textarea "*"
type textarea "What is our brand voice and tips for wri"
type textarea "*"
type textarea "What is our brand voice and tips for writ"
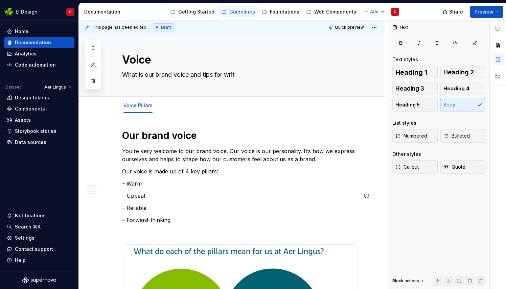
type textarea "*"
type textarea "What is our brand voice and tips for writin"
type textarea "*"
type textarea "What is our brand voice and tips for writing"
type textarea "*"
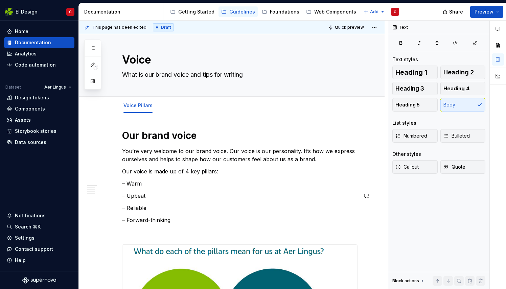
type textarea "What is our brand voice and tips for writing"
type textarea "*"
type textarea "What is our brand voice and tips for writing"
type textarea "*"
type textarea "What is our brand voice and tips for writin"
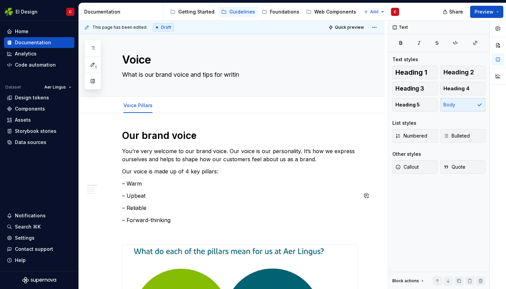
type textarea "*"
type textarea "What is our brand voice and tips for writi"
type textarea "*"
type textarea "What is our brand voice and tips for wr"
type textarea "*"
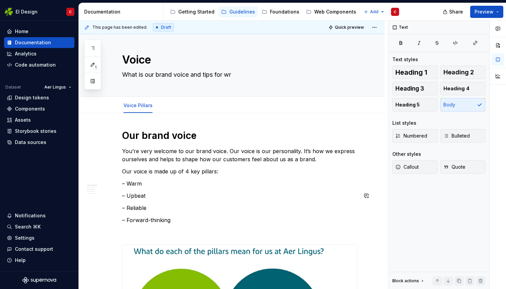
type textarea "What is our brand voice and tips for w"
type textarea "*"
type textarea "What is our brand voice and tips for"
type textarea "*"
type textarea "What is our brand voice and tips for"
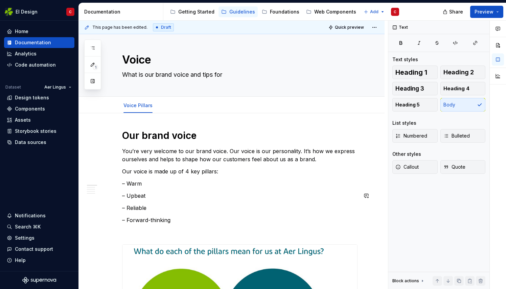
type textarea "*"
type textarea "What is our brand voice and tips for"
type textarea "*"
type textarea "What is our brand voice and tips for us"
type textarea "*"
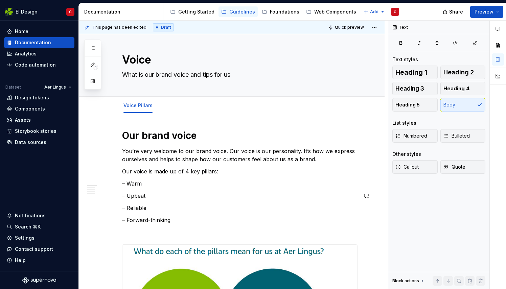
type textarea "What is our brand voice and tips for usi"
type textarea "*"
type textarea "What is our brand voice and tips for usin"
type textarea "*"
type textarea "What is our brand voice and tips for using"
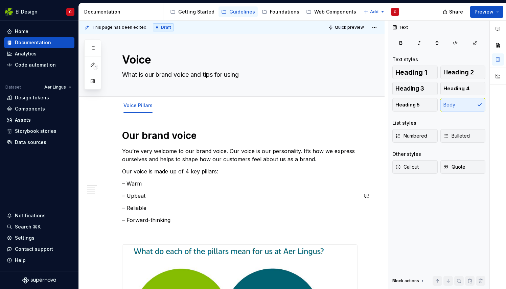
type textarea "*"
type textarea "What is our brand voice and tips for using it"
type textarea "*"
type textarea "What is our brand voice and tips for using it."
click at [145, 73] on textarea "What is our brand voice and tips for using it." at bounding box center [238, 74] width 235 height 11
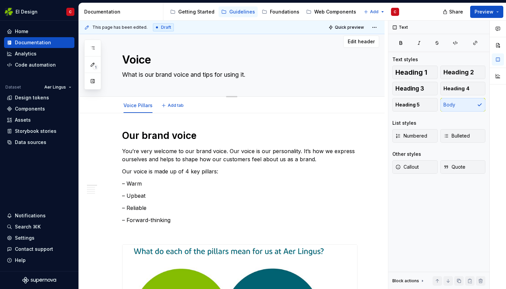
type textarea "*"
type textarea "What isour brand voice and tips for using it."
type textarea "*"
type textarea "What iour brand voice and tips for using it."
type textarea "*"
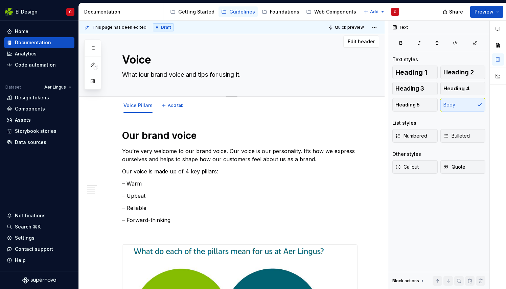
type textarea "What our brand voice and tips for using it."
click at [186, 74] on textarea "What our brand voice and tips for using it." at bounding box center [238, 74] width 235 height 11
type textarea "*"
type textarea "What our brand voice iand tips for using it."
type textarea "*"
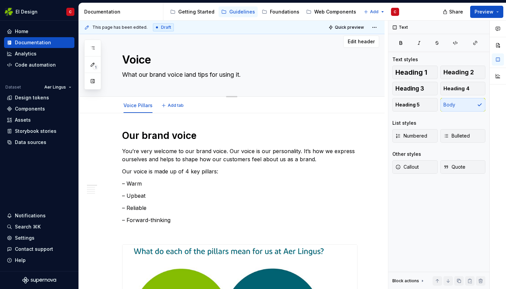
type textarea "What our brand voice isand tips for using it."
type textarea "*"
type textarea "What our brand voice is and tips for using it."
type textarea "*"
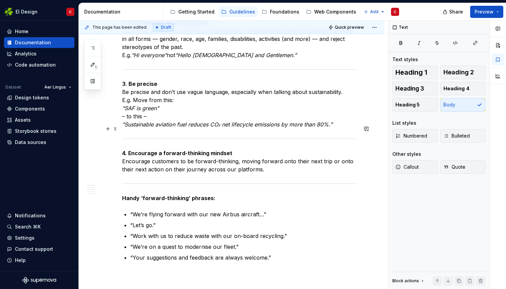
scroll to position [1789, 0]
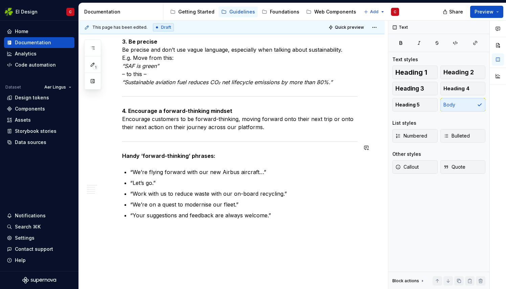
type textarea "What our brand voice is and tips for using it."
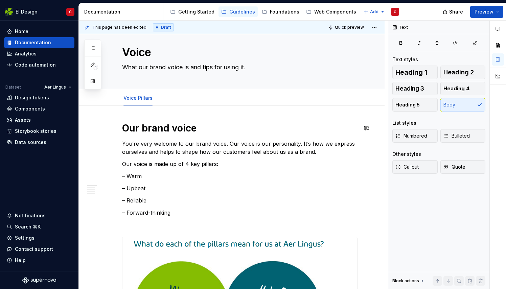
scroll to position [0, 0]
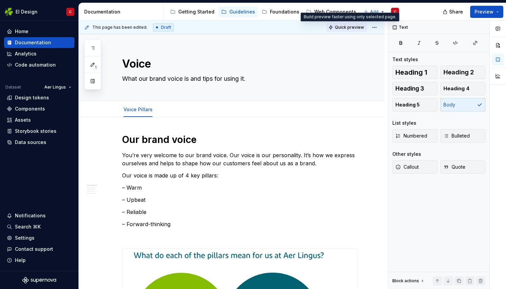
click at [342, 28] on span "Quick preview" at bounding box center [349, 27] width 29 height 5
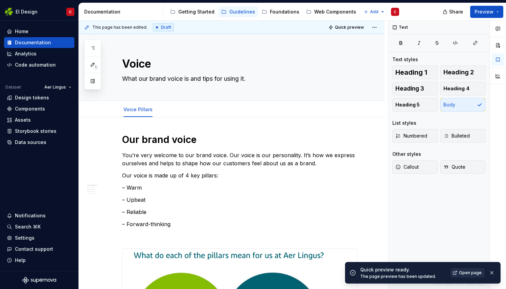
click at [468, 274] on span "Open page" at bounding box center [470, 272] width 23 height 5
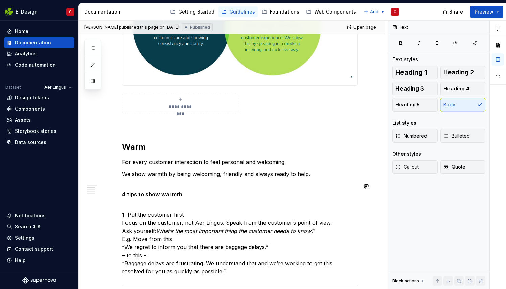
scroll to position [386, 0]
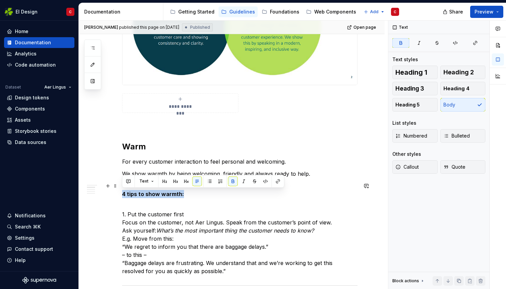
drag, startPoint x: 184, startPoint y: 194, endPoint x: 121, endPoint y: 195, distance: 63.2
click at [459, 88] on span "Heading 4" at bounding box center [456, 88] width 26 height 7
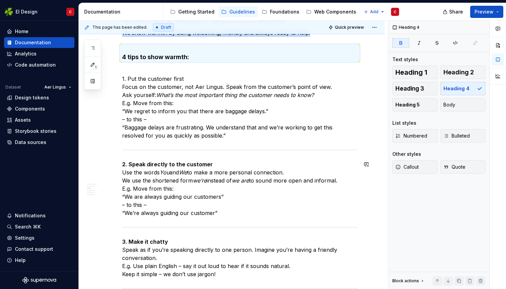
scroll to position [530, 0]
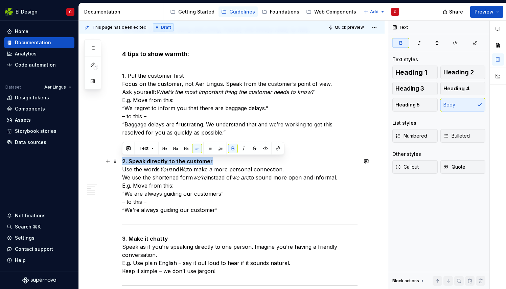
drag, startPoint x: 209, startPoint y: 161, endPoint x: 121, endPoint y: 163, distance: 87.9
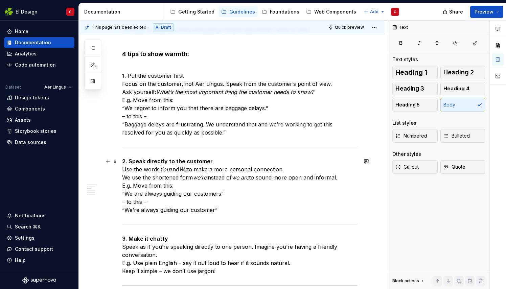
click at [254, 206] on p "2. Speak directly to the customer Use the words You and We to make a more perso…" at bounding box center [239, 185] width 235 height 57
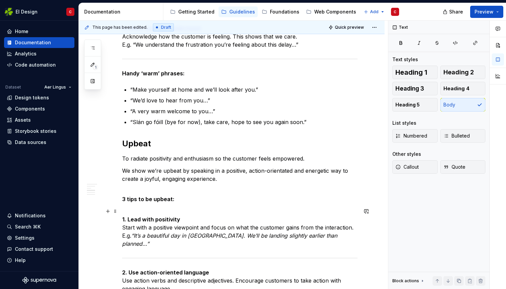
scroll to position [814, 0]
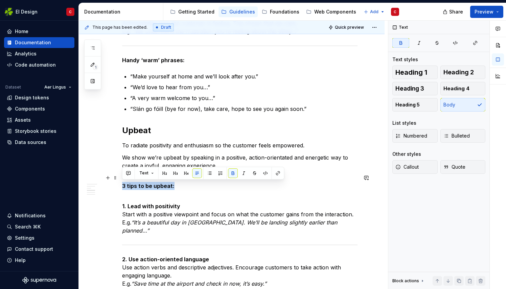
drag, startPoint x: 175, startPoint y: 186, endPoint x: 121, endPoint y: 187, distance: 54.4
click at [456, 87] on span "Heading 4" at bounding box center [456, 88] width 26 height 7
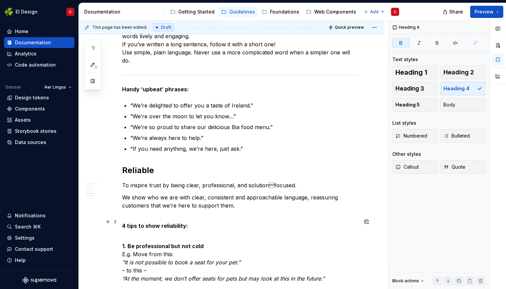
scroll to position [1127, 0]
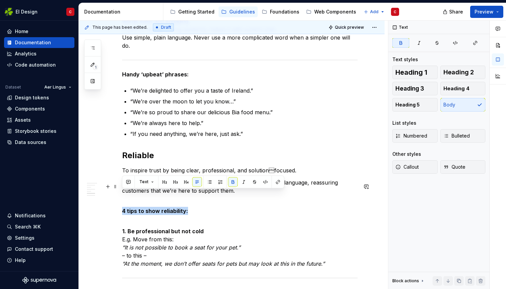
drag, startPoint x: 188, startPoint y: 194, endPoint x: 122, endPoint y: 194, distance: 65.9
click at [122, 199] on p "4 tips to show reliability:" at bounding box center [239, 207] width 235 height 16
click at [185, 208] on strong "4 tips to show reliability:" at bounding box center [155, 211] width 66 height 7
click at [182, 208] on strong "4 tips to show reliability:" at bounding box center [155, 211] width 66 height 7
drag, startPoint x: 184, startPoint y: 194, endPoint x: 116, endPoint y: 195, distance: 68.3
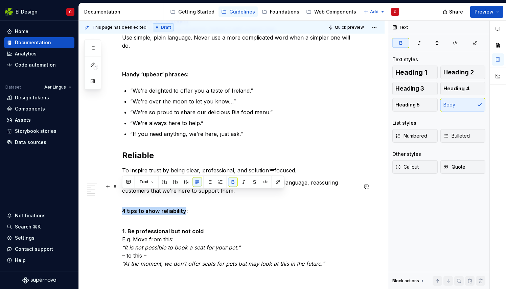
click at [183, 180] on button "button" at bounding box center [185, 181] width 9 height 9
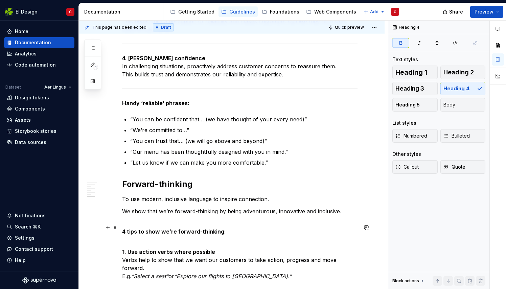
scroll to position [1481, 0]
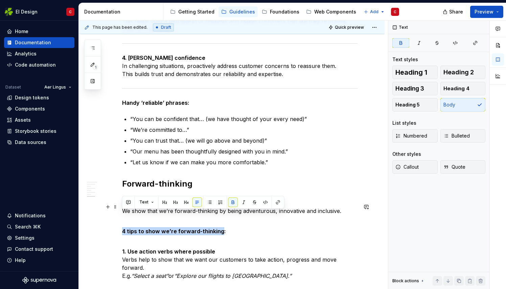
drag, startPoint x: 219, startPoint y: 215, endPoint x: 116, endPoint y: 216, distance: 103.8
click at [186, 201] on button "button" at bounding box center [185, 201] width 9 height 9
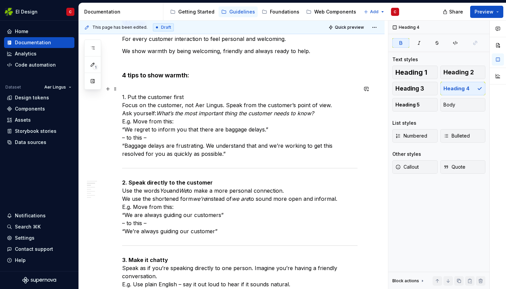
scroll to position [509, 0]
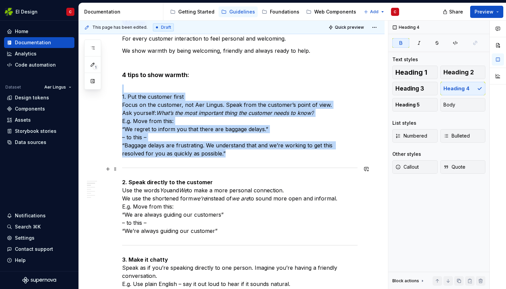
click at [183, 166] on div at bounding box center [239, 168] width 235 height 4
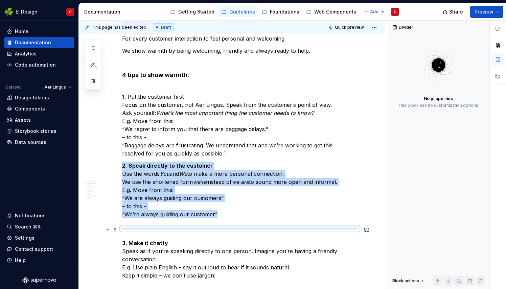
click at [176, 228] on div at bounding box center [239, 228] width 235 height 4
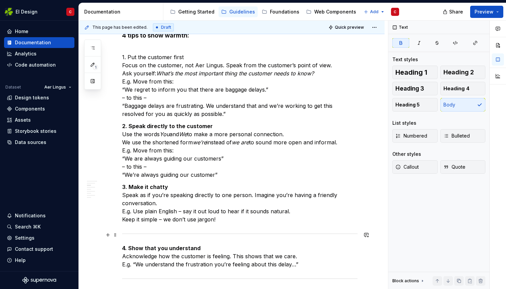
scroll to position [558, 0]
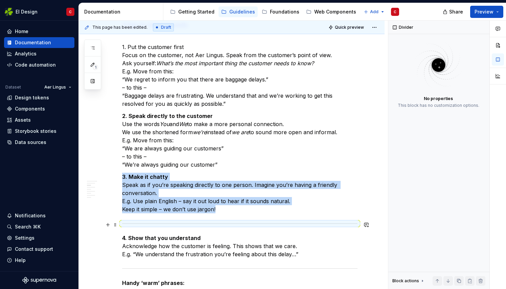
click at [166, 223] on div at bounding box center [239, 223] width 235 height 4
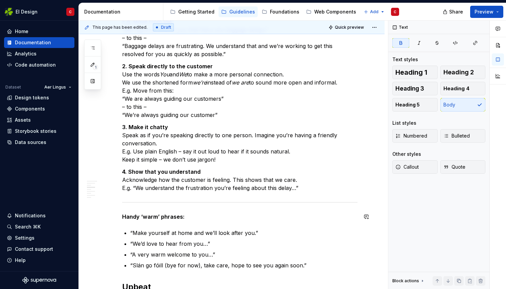
scroll to position [609, 0]
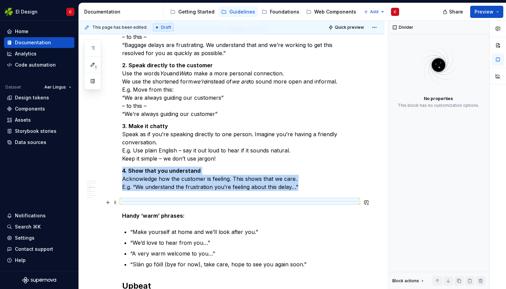
click at [161, 200] on div at bounding box center [239, 201] width 235 height 4
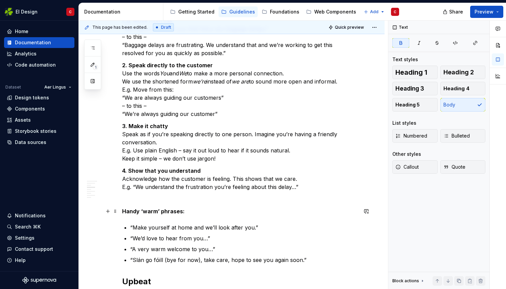
click at [159, 212] on strong "Handy ‘warm’ phrases:" at bounding box center [153, 211] width 63 height 7
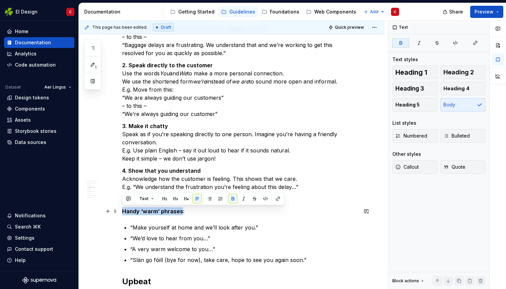
drag, startPoint x: 180, startPoint y: 211, endPoint x: 122, endPoint y: 211, distance: 58.5
click at [200, 212] on p "Handy ‘warm’ phrases:" at bounding box center [239, 211] width 235 height 8
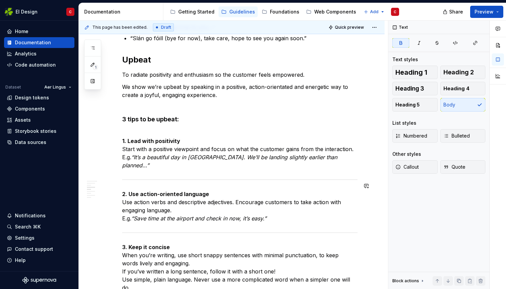
scroll to position [832, 0]
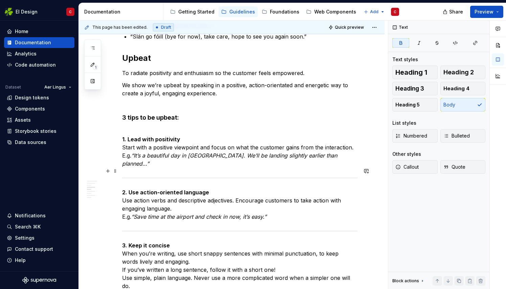
click at [170, 176] on div at bounding box center [239, 178] width 235 height 4
click at [167, 176] on div at bounding box center [239, 178] width 235 height 4
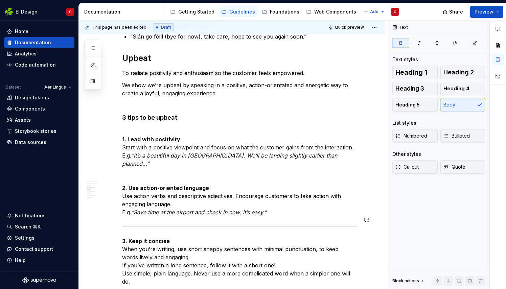
click at [154, 224] on div at bounding box center [239, 226] width 235 height 4
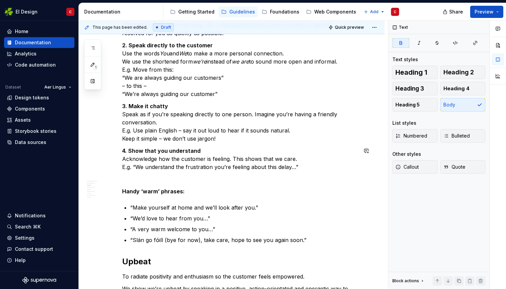
scroll to position [536, 0]
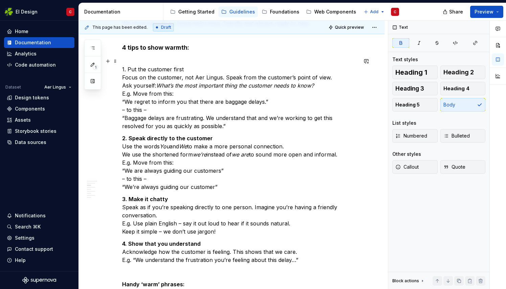
click at [210, 124] on p "1. Put the customer first Focus on the customer, not Aer Lingus. Speak from the…" at bounding box center [239, 93] width 235 height 73
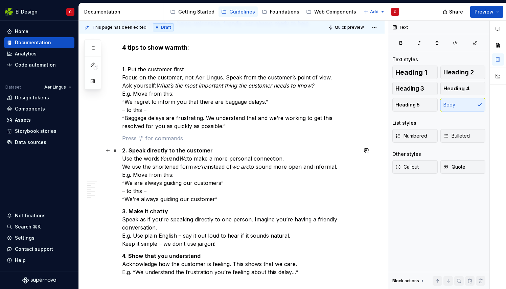
click at [221, 199] on p "2. Speak directly to the customer Use the words You and We to make a more perso…" at bounding box center [239, 174] width 235 height 57
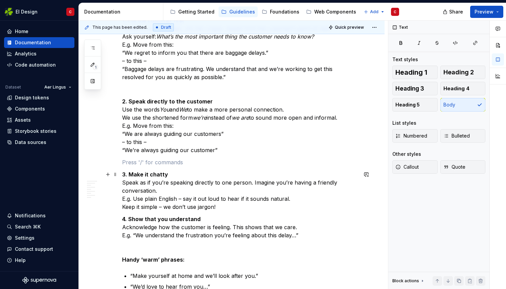
scroll to position [592, 0]
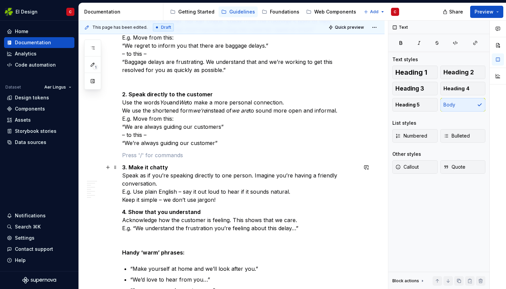
click at [233, 198] on p "3. Make it chatty Speak as if you’re speaking directly to one person. Imagine y…" at bounding box center [239, 183] width 235 height 41
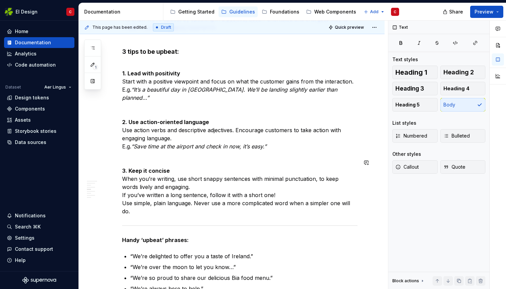
scroll to position [936, 0]
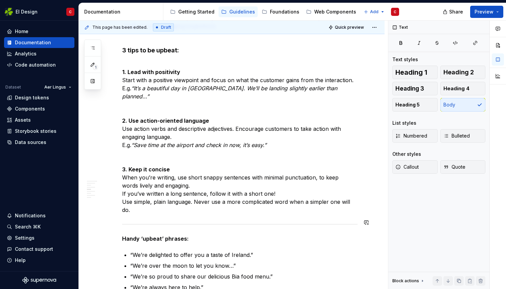
click at [184, 222] on div at bounding box center [239, 224] width 235 height 4
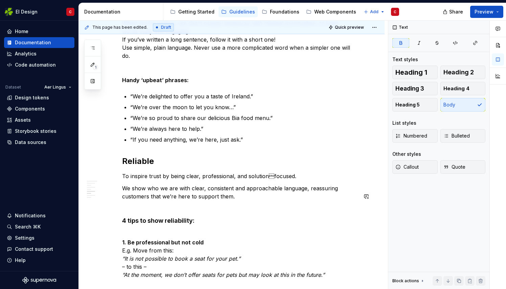
scroll to position [1091, 0]
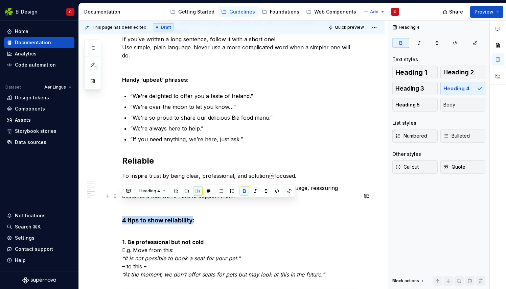
drag, startPoint x: 191, startPoint y: 203, endPoint x: 121, endPoint y: 207, distance: 70.4
click at [121, 207] on div "**********" at bounding box center [232, 15] width 306 height 1977
click at [197, 192] on button "button" at bounding box center [197, 190] width 9 height 9
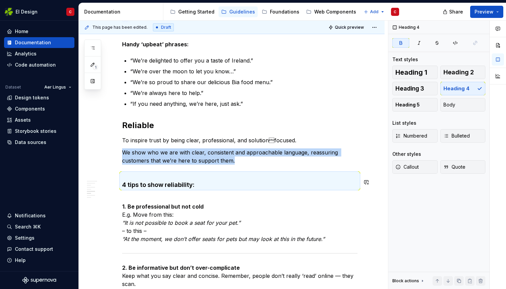
scroll to position [1126, 0]
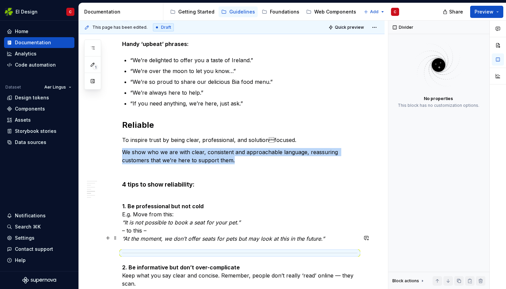
click at [214, 251] on div at bounding box center [239, 253] width 235 height 4
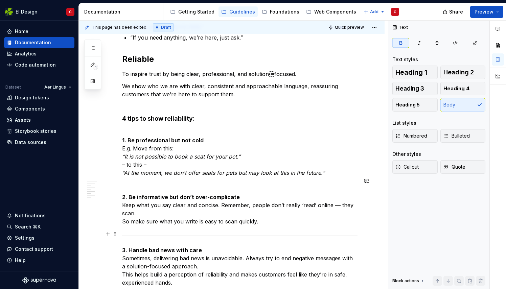
scroll to position [1197, 0]
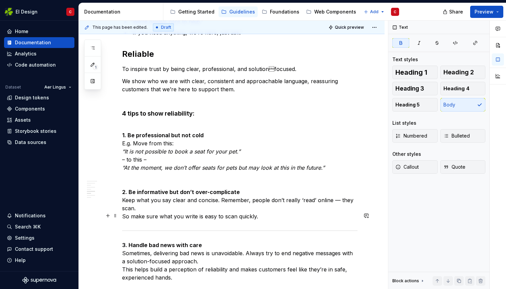
click at [173, 230] on hr at bounding box center [239, 230] width 235 height 0
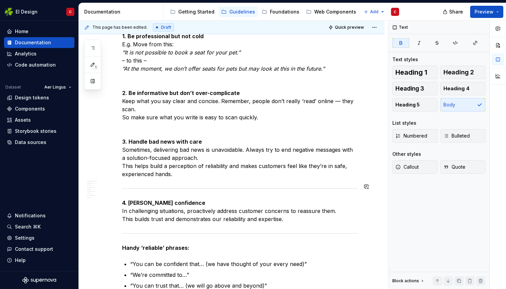
scroll to position [1297, 0]
click at [151, 186] on div at bounding box center [239, 188] width 235 height 4
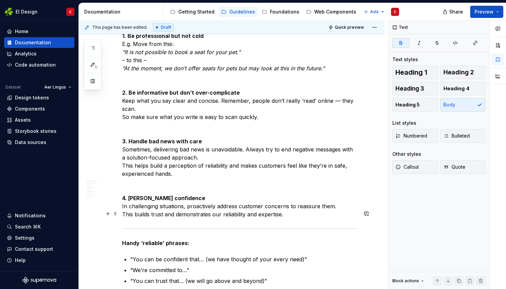
click at [149, 226] on div at bounding box center [239, 228] width 235 height 4
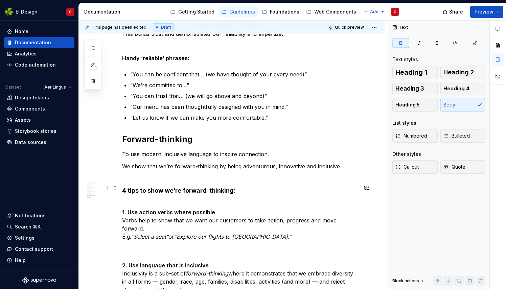
scroll to position [1483, 0]
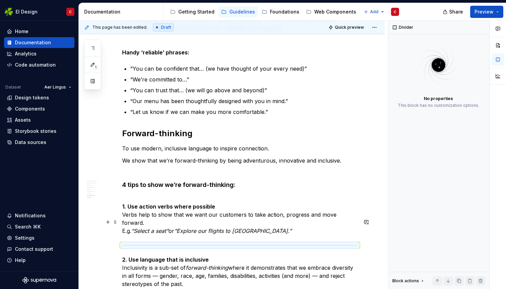
click at [148, 243] on div at bounding box center [239, 245] width 235 height 4
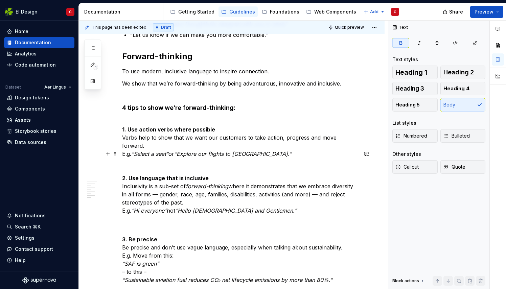
scroll to position [1562, 0]
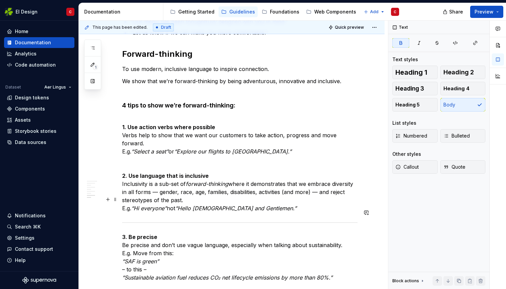
click at [142, 220] on div at bounding box center [239, 222] width 235 height 4
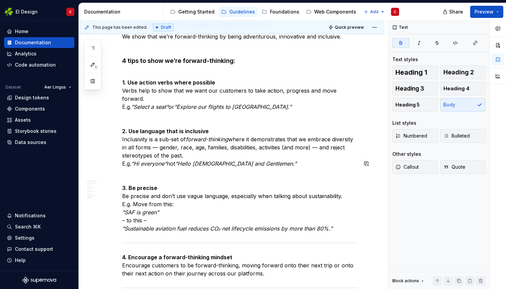
scroll to position [1633, 0]
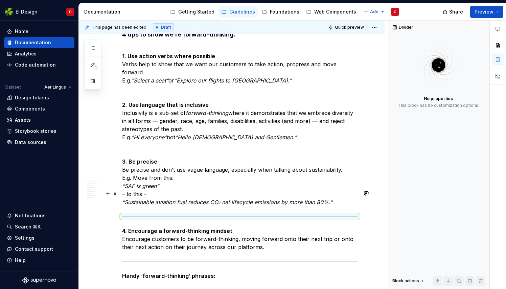
click at [141, 214] on div at bounding box center [239, 216] width 235 height 4
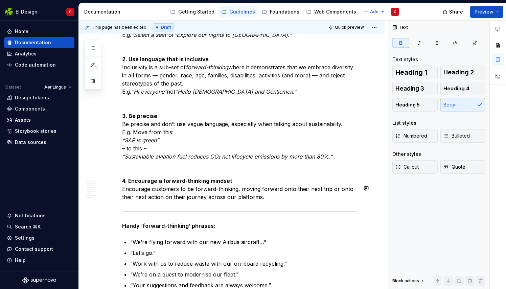
scroll to position [1680, 0]
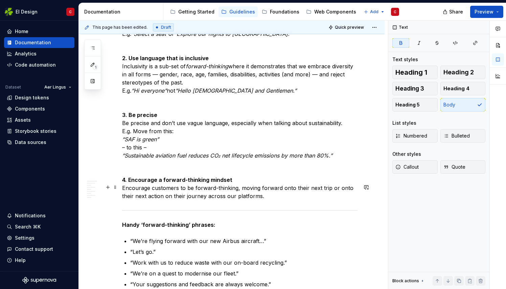
click at [141, 210] on hr at bounding box center [239, 210] width 235 height 0
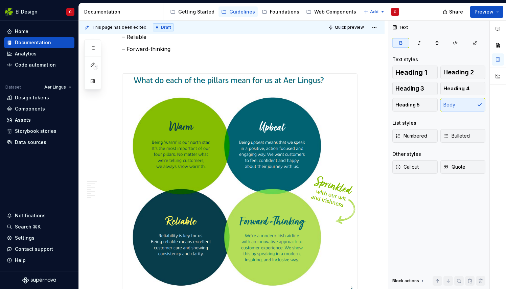
scroll to position [0, 0]
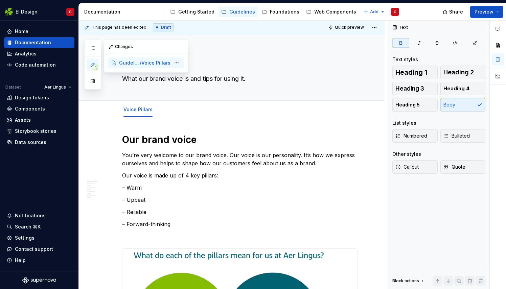
click at [127, 63] on span "Guidelines / Tone and Voice / Voice" at bounding box center [129, 62] width 21 height 7
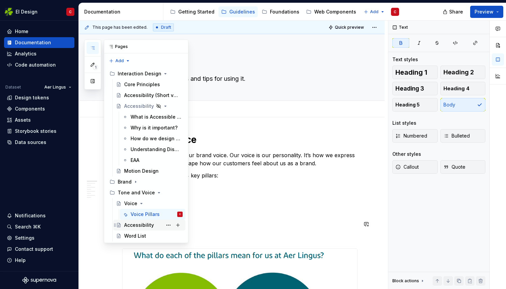
click at [132, 222] on div "Accessibility" at bounding box center [139, 225] width 30 height 7
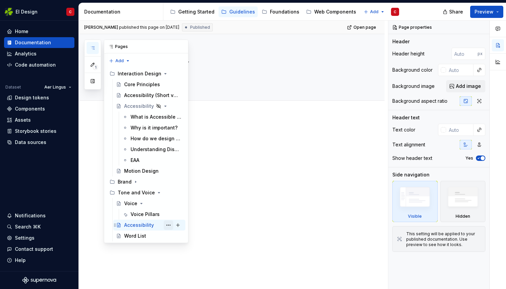
drag, startPoint x: 135, startPoint y: 224, endPoint x: 168, endPoint y: 224, distance: 33.1
click at [168, 224] on button "Page tree" at bounding box center [168, 224] width 9 height 9
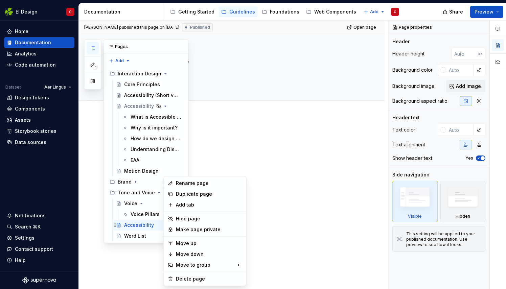
type textarea "*"
click at [189, 182] on div "Rename page" at bounding box center [209, 183] width 66 height 7
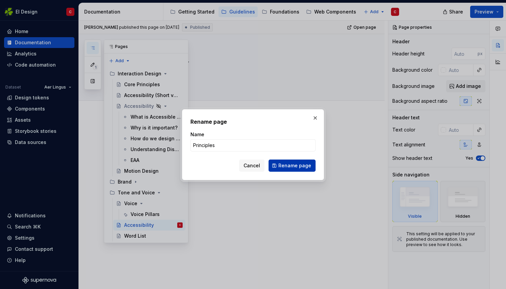
type input "Principles"
click at [292, 168] on span "Rename page" at bounding box center [294, 165] width 33 height 7
type textarea "*"
type textarea "Principles"
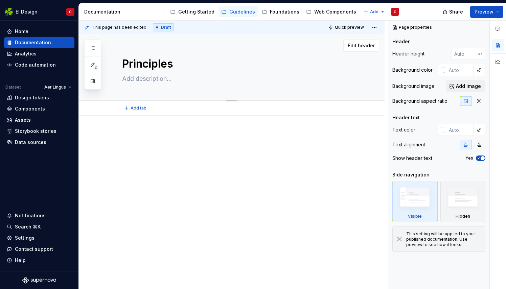
click at [145, 81] on textarea at bounding box center [238, 78] width 235 height 11
type textarea "*"
type textarea "W"
type textarea "*"
type textarea "Wr"
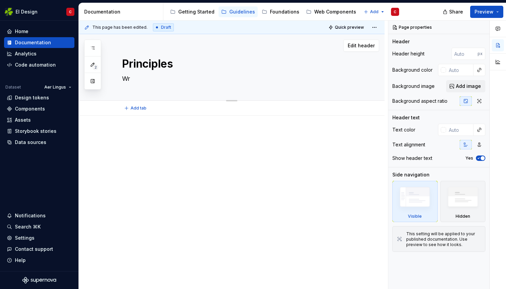
type textarea "*"
type textarea "Wri"
type textarea "*"
type textarea "Writ"
type textarea "*"
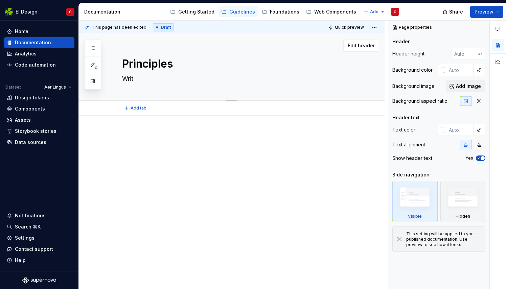
type textarea "Writi"
type textarea "*"
type textarea "Writin"
type textarea "*"
type textarea "Writing"
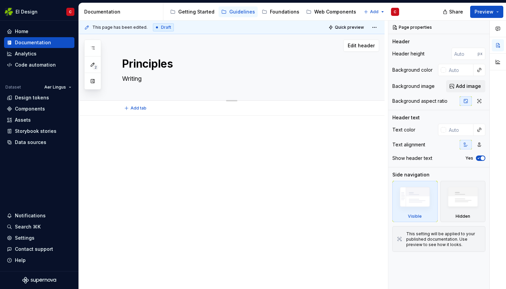
type textarea "*"
type textarea "Writing p"
type textarea "*"
type textarea "Writing pr"
type textarea "*"
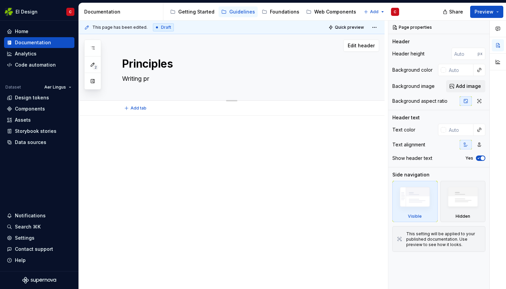
type textarea "Writing pri"
type textarea "*"
type textarea "Writing prin"
type textarea "*"
type textarea "Writing princ"
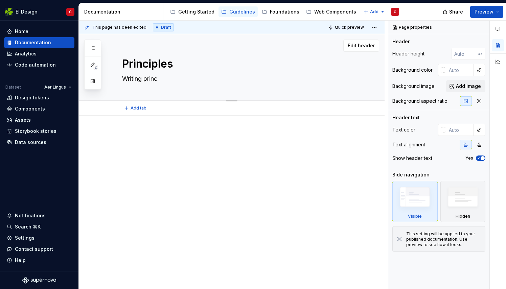
type textarea "*"
type textarea "Writing princi"
type textarea "*"
type textarea "Writing princip"
type textarea "*"
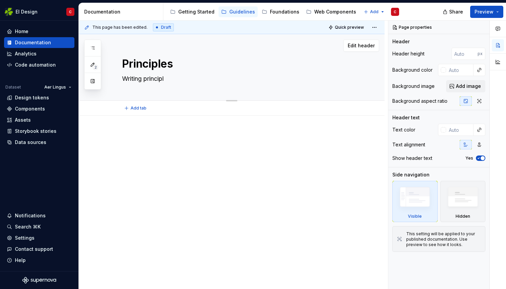
type textarea "Writing principle"
type textarea "*"
type textarea "Writing principles"
type textarea "*"
click at [126, 78] on textarea "Writing principles" at bounding box center [238, 78] width 235 height 11
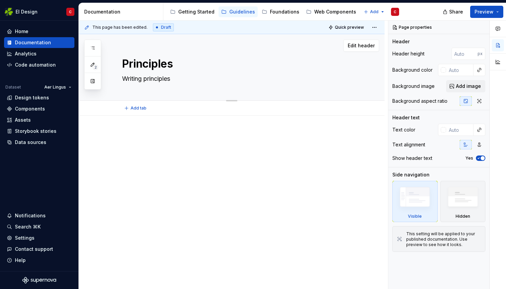
type textarea "riting principles"
click at [135, 140] on div at bounding box center [239, 145] width 235 height 26
click at [148, 76] on textarea "Our writing principles" at bounding box center [238, 78] width 235 height 11
paste textarea "Great journeys aren’t just about flights—they’re about conversations too. Our w…"
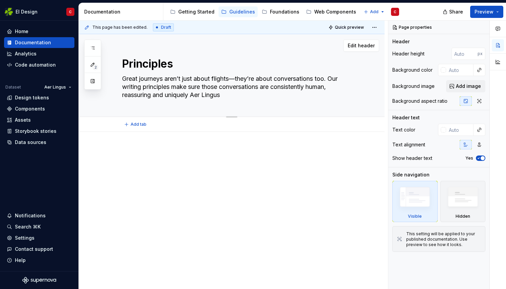
click at [237, 78] on textarea "Great journeys aren’t just about flights—they’re about conversations too. Our w…" at bounding box center [238, 86] width 235 height 27
click at [230, 94] on textarea "Great journeys aren’t just about flights, they’re about conversations too. Our …" at bounding box center [238, 86] width 235 height 27
click at [149, 162] on div at bounding box center [239, 161] width 235 height 26
paste div
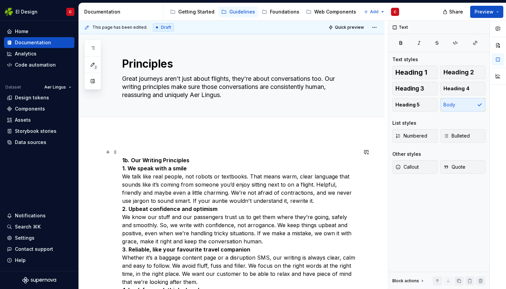
click at [131, 160] on strong "1b. Our Writing Principles" at bounding box center [155, 160] width 67 height 7
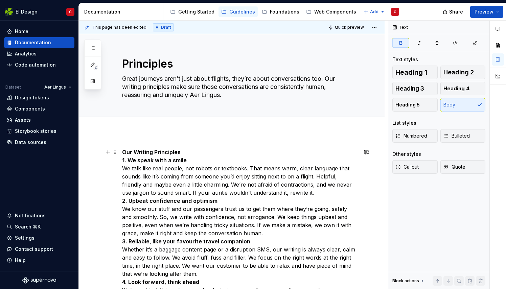
click at [186, 152] on p "Our Writing Principles 1. We speak with a smile We talk like real people, not r…" at bounding box center [239, 253] width 235 height 211
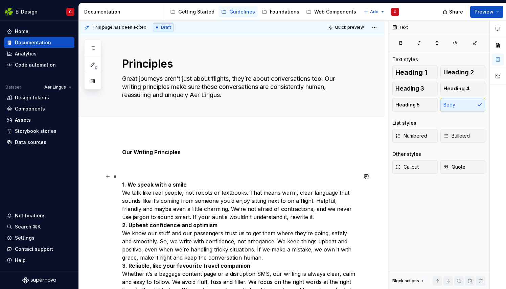
scroll to position [87, 0]
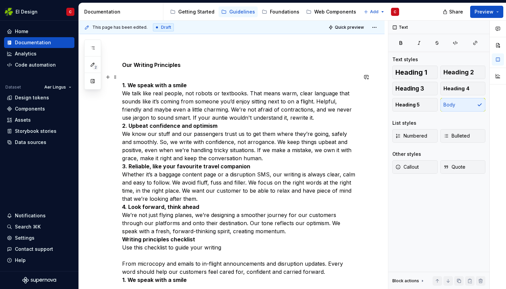
click at [285, 118] on p "1. We speak with a smile We talk like real people, not robots or textbooks. Tha…" at bounding box center [239, 178] width 235 height 211
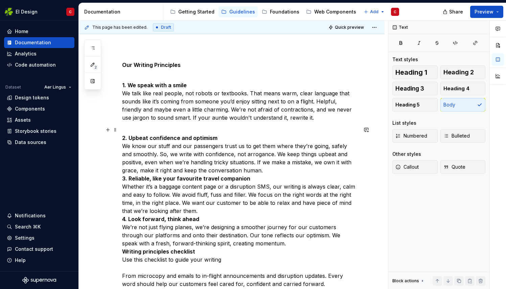
click at [270, 172] on p "2. Upbeat confidence and optimism We know our stuff and our passengers trust us…" at bounding box center [239, 211] width 235 height 170
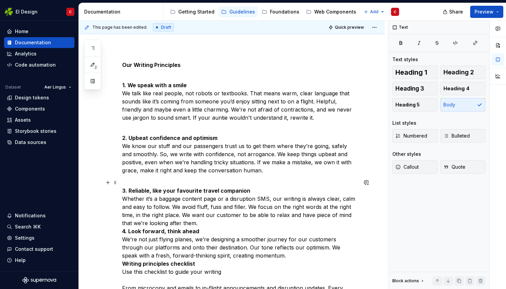
click at [207, 223] on p "3. Reliable, like your favourite travel companion Whether it’s a baggage conten…" at bounding box center [239, 243] width 235 height 130
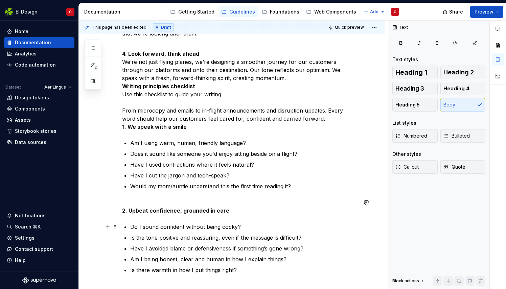
scroll to position [278, 0]
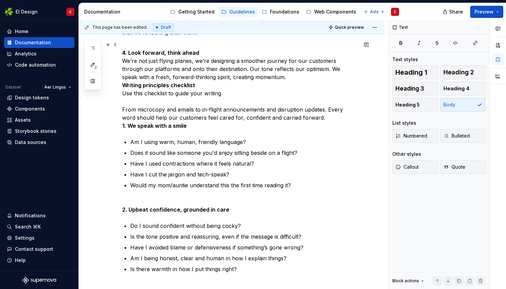
click at [315, 119] on p "4. Look forward, think ahead We’re not just flying planes, we’re designing a sm…" at bounding box center [239, 85] width 235 height 89
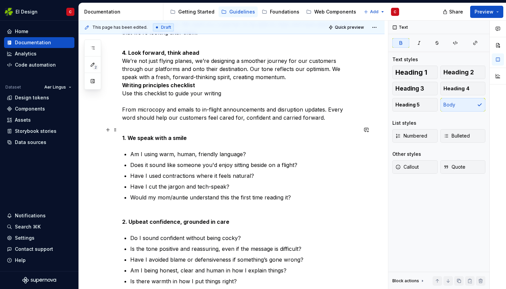
click at [129, 135] on strong "1. We speak with a smile" at bounding box center [154, 138] width 65 height 7
click at [152, 222] on strong "2. Upbeat confidence, grounded in care" at bounding box center [175, 221] width 107 height 7
click at [149, 222] on strong "2. Upbeat confidence, grounded in care" at bounding box center [175, 221] width 107 height 7
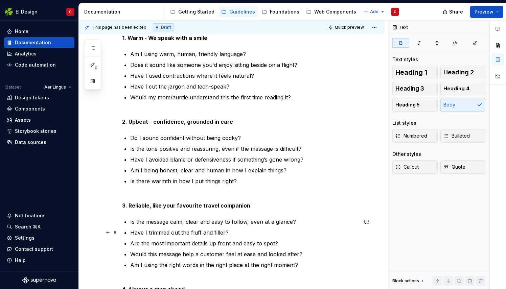
scroll to position [380, 0]
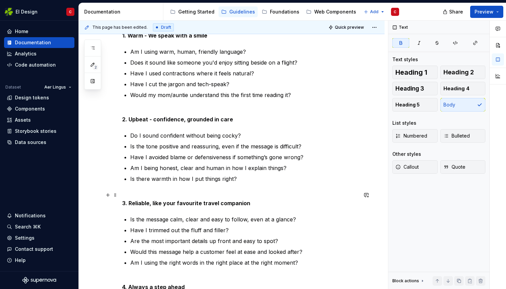
click at [151, 204] on strong "3. Reliable, like your favourite travel companion" at bounding box center [186, 203] width 128 height 7
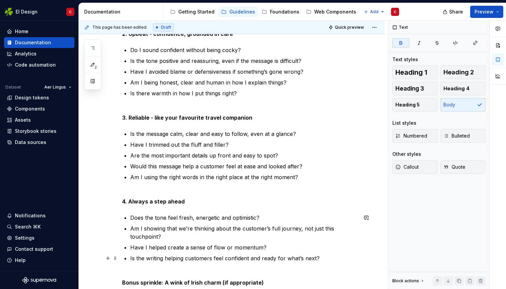
scroll to position [468, 0]
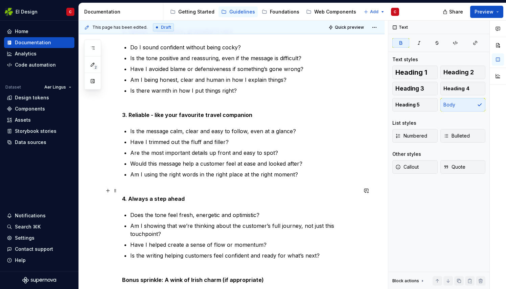
click at [129, 198] on strong "4. Always a step ahead" at bounding box center [153, 198] width 63 height 7
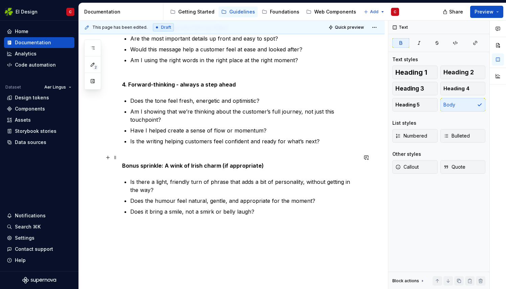
scroll to position [588, 0]
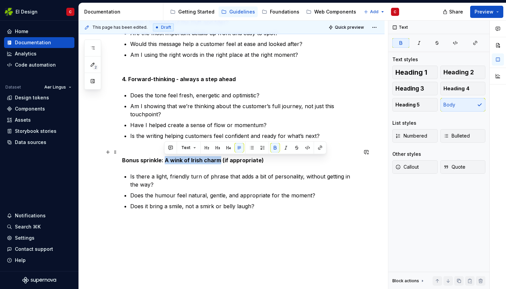
drag, startPoint x: 217, startPoint y: 160, endPoint x: 164, endPoint y: 161, distance: 53.4
click at [164, 161] on strong "Bonus sprinkle: A wink of Irish charm (if appropriate)" at bounding box center [193, 160] width 142 height 7
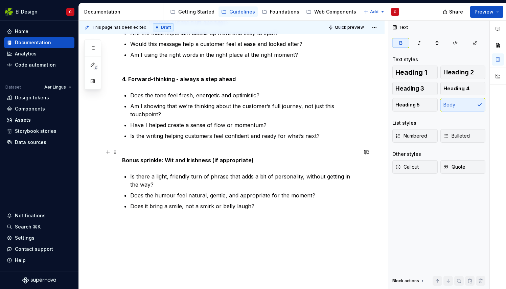
click at [213, 159] on strong "Bonus sprinkle: Wit and Irishness (if appropriate)" at bounding box center [187, 160] width 131 height 7
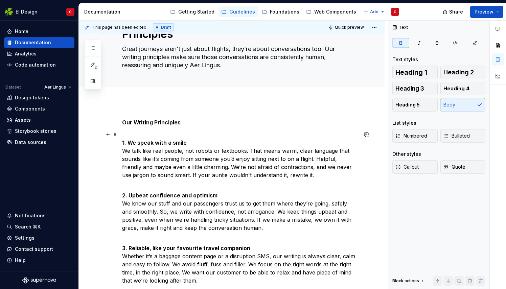
scroll to position [29, 0]
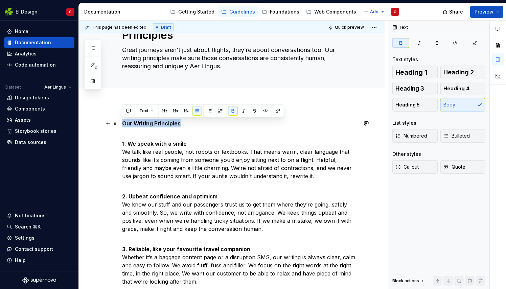
drag, startPoint x: 180, startPoint y: 124, endPoint x: 121, endPoint y: 124, distance: 59.8
click at [457, 74] on span "Heading 2" at bounding box center [458, 72] width 30 height 7
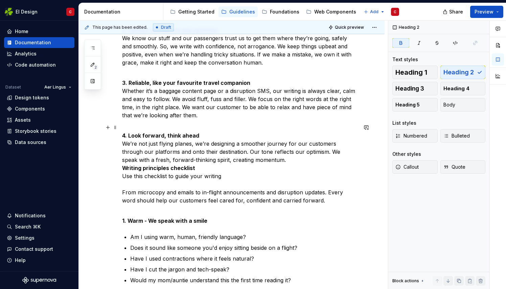
scroll to position [200, 0]
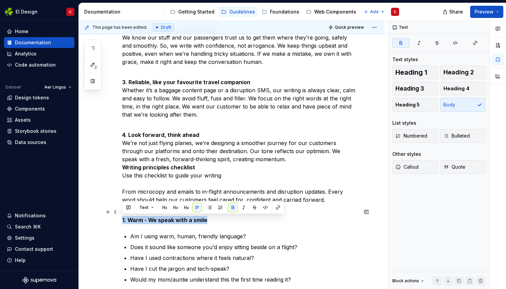
drag, startPoint x: 210, startPoint y: 221, endPoint x: 121, endPoint y: 220, distance: 88.9
click at [453, 84] on button "Heading 4" at bounding box center [462, 89] width 45 height 14
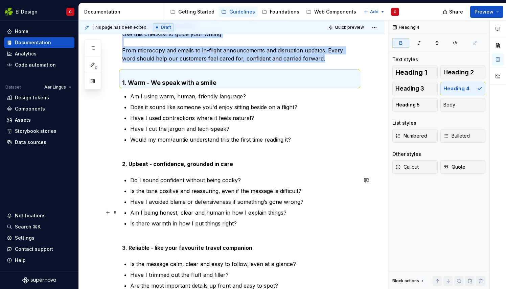
scroll to position [343, 0]
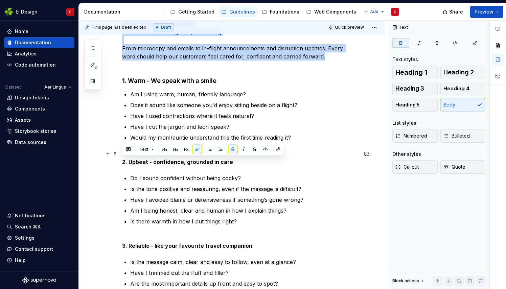
drag, startPoint x: 233, startPoint y: 161, endPoint x: 121, endPoint y: 165, distance: 112.3
click at [121, 165] on div "Our Writing Principles 1. We speak with a smile We talk like real people, not r…" at bounding box center [232, 184] width 306 height 791
click at [454, 90] on span "Heading 4" at bounding box center [456, 88] width 26 height 7
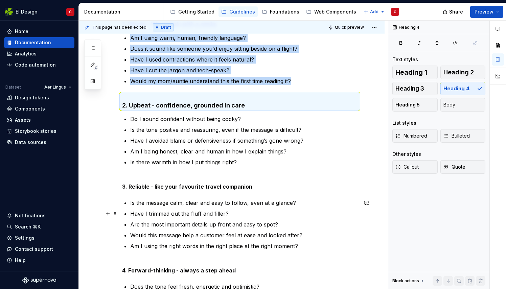
scroll to position [406, 0]
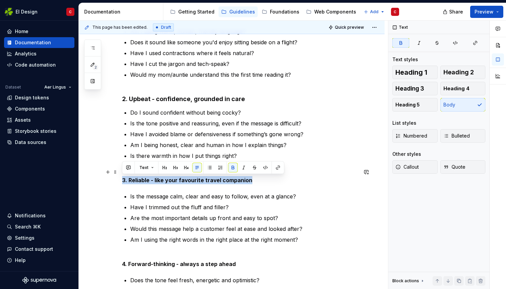
drag, startPoint x: 249, startPoint y: 180, endPoint x: 119, endPoint y: 178, distance: 130.1
click at [119, 178] on div "Our Writing Principles 1. We speak with a smile We talk like real people, not r…" at bounding box center [232, 120] width 306 height 788
drag, startPoint x: 455, startPoint y: 84, endPoint x: 428, endPoint y: 101, distance: 32.1
click at [456, 84] on button "Heading 4" at bounding box center [462, 89] width 45 height 14
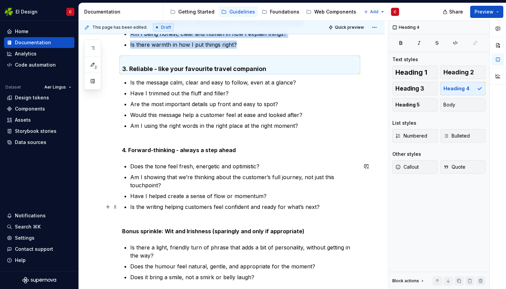
scroll to position [518, 0]
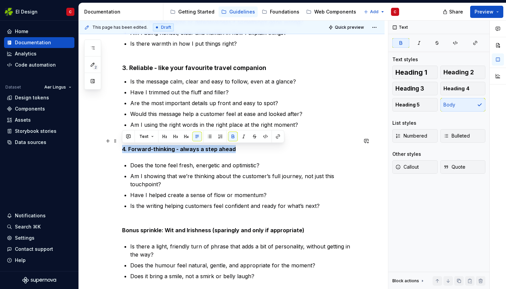
drag, startPoint x: 233, startPoint y: 151, endPoint x: 120, endPoint y: 149, distance: 112.9
click at [120, 149] on div "Our Writing Principles 1. We speak with a smile We talk like real people, not r…" at bounding box center [232, 7] width 306 height 786
click at [454, 88] on span "Heading 4" at bounding box center [456, 88] width 26 height 7
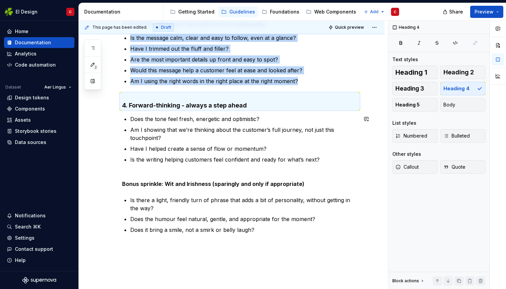
scroll to position [570, 0]
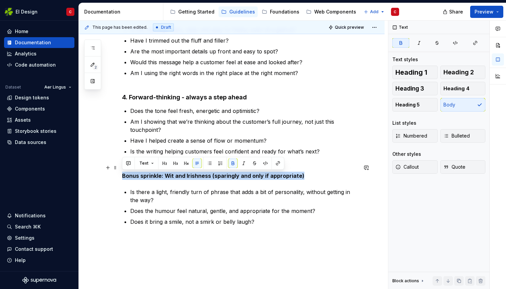
drag, startPoint x: 302, startPoint y: 175, endPoint x: 122, endPoint y: 178, distance: 180.5
click at [122, 178] on p "Bonus sprinkle: Wit and Irishness (sparingly and only if appropriate)" at bounding box center [239, 172] width 235 height 16
click at [208, 174] on strong "Bonus sprinkle: Wit and Irishness (sparingly and only if appropriate)" at bounding box center [213, 175] width 182 height 7
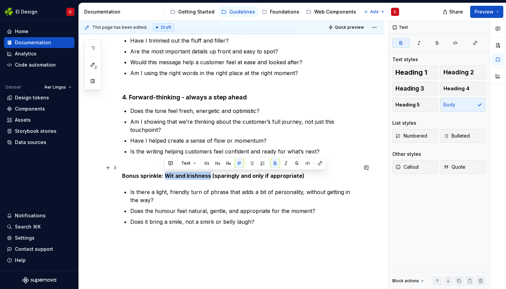
drag, startPoint x: 209, startPoint y: 175, endPoint x: 165, endPoint y: 176, distance: 44.3
click at [165, 176] on strong "Bonus sprinkle: Wit and Irishness (sparingly and only if appropriate)" at bounding box center [213, 175] width 182 height 7
click at [228, 160] on button "button" at bounding box center [227, 162] width 9 height 9
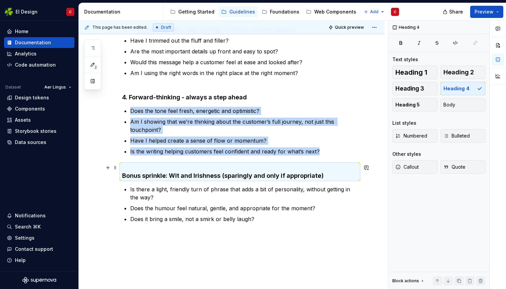
click at [170, 174] on strong "Bonus sprinkle: Wit and Irishness (sparingly and only if appropriate)" at bounding box center [222, 175] width 201 height 7
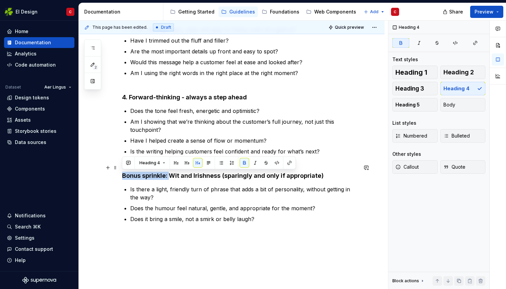
drag, startPoint x: 170, startPoint y: 174, endPoint x: 119, endPoint y: 175, distance: 50.7
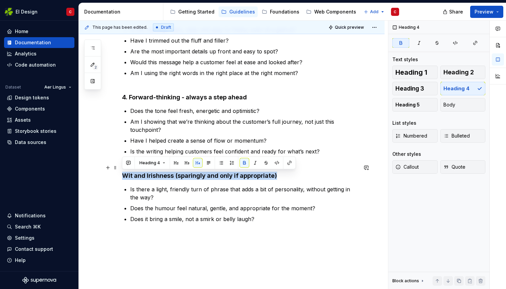
drag, startPoint x: 279, startPoint y: 174, endPoint x: 120, endPoint y: 177, distance: 158.5
click at [197, 163] on button "button" at bounding box center [197, 162] width 9 height 9
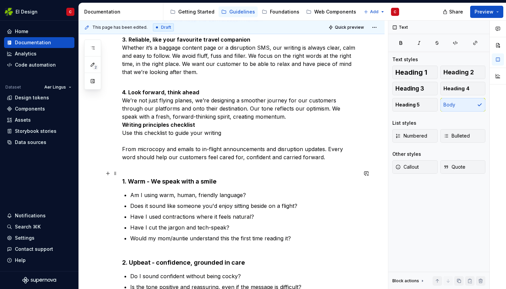
scroll to position [239, 0]
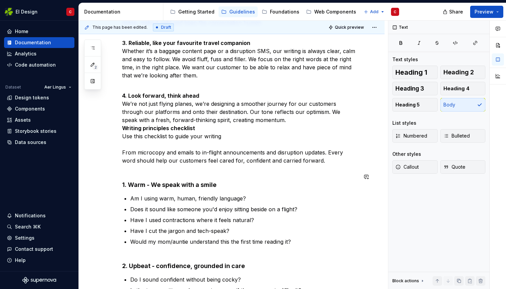
click at [127, 171] on div "Our Writing Principles 1. We speak with a smile We talk like real people, not r…" at bounding box center [239, 243] width 235 height 669
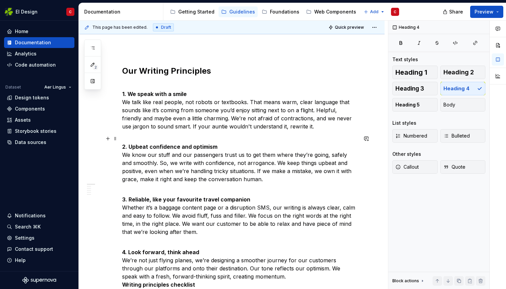
scroll to position [83, 0]
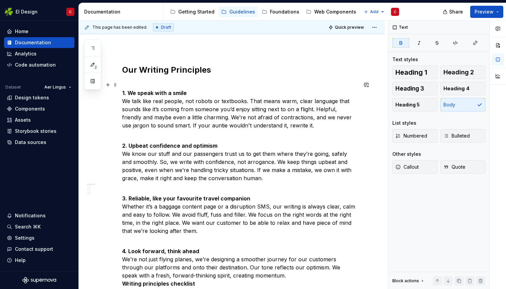
click at [129, 92] on strong "1. We speak with a smile" at bounding box center [154, 93] width 65 height 7
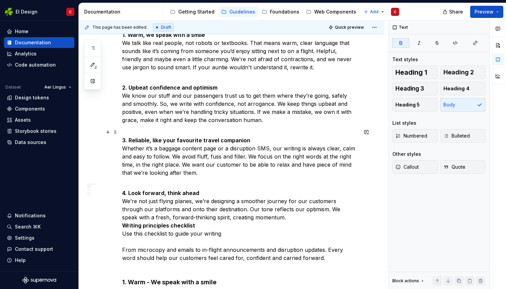
scroll to position [146, 0]
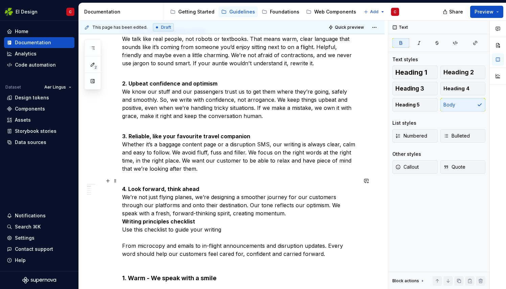
click at [128, 188] on strong "4. Look forward, think ahead" at bounding box center [160, 189] width 77 height 7
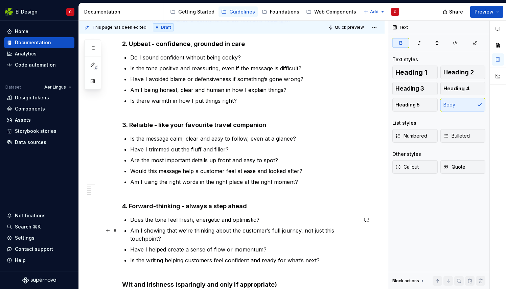
scroll to position [482, 0]
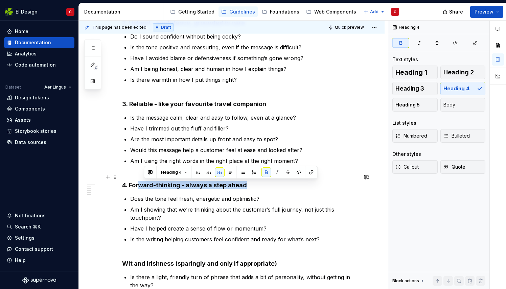
drag, startPoint x: 247, startPoint y: 185, endPoint x: 141, endPoint y: 185, distance: 105.8
click at [141, 185] on h4 "4. Forward-thinking - always a step ahead" at bounding box center [239, 181] width 235 height 16
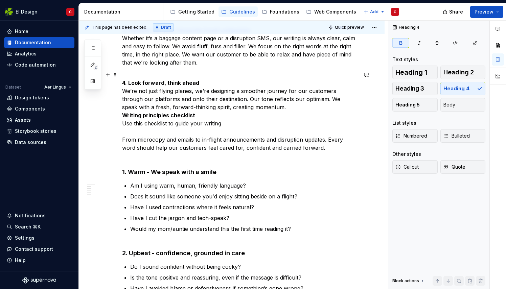
scroll to position [250, 0]
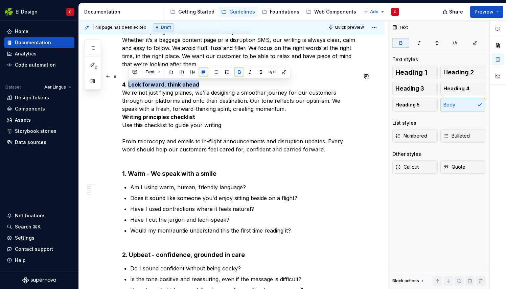
drag, startPoint x: 199, startPoint y: 84, endPoint x: 129, endPoint y: 82, distance: 70.3
click at [129, 82] on p "4. Look forward, think ahead We’re not just flying planes, we’re designing a sm…" at bounding box center [239, 112] width 235 height 81
click at [128, 84] on strong "4. Look forward, think ahead" at bounding box center [160, 84] width 77 height 7
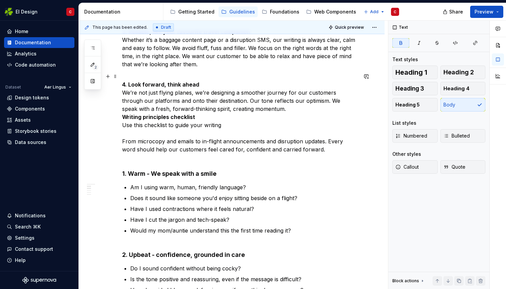
click at [144, 84] on strong "4. Look forward, think ahead" at bounding box center [160, 84] width 77 height 7
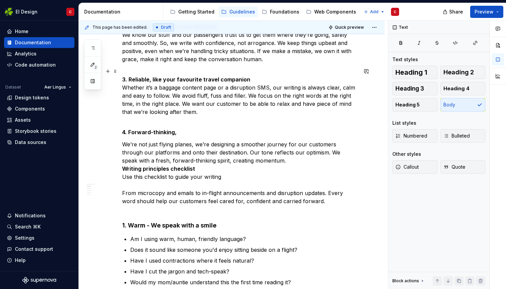
scroll to position [202, 0]
click at [245, 78] on strong "3. Reliable, like your favourite travel companion" at bounding box center [186, 79] width 128 height 7
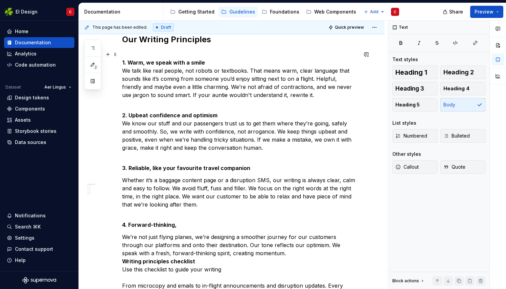
scroll to position [111, 0]
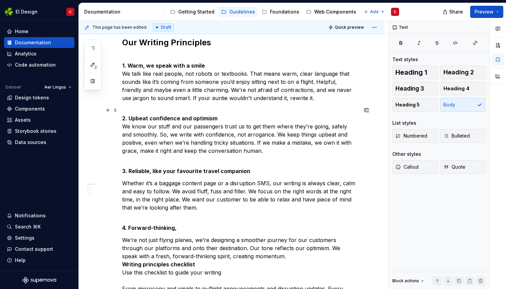
click at [222, 121] on p "2. Upbeat confidence and optimism We know our stuff and our passengers trust us…" at bounding box center [239, 130] width 235 height 49
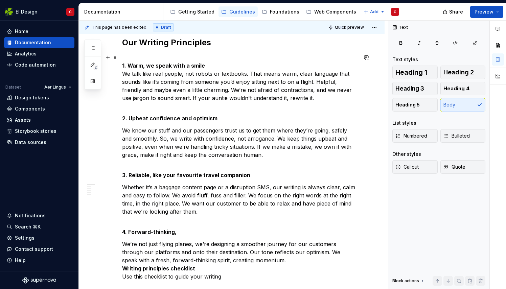
click at [206, 65] on p "1. Warm, we speak with a smile We talk like real people, not robots or textbook…" at bounding box center [239, 77] width 235 height 49
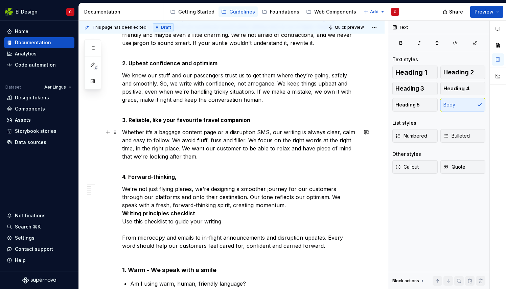
scroll to position [170, 0]
click at [176, 180] on p "4. Forward-thinking," at bounding box center [239, 172] width 235 height 16
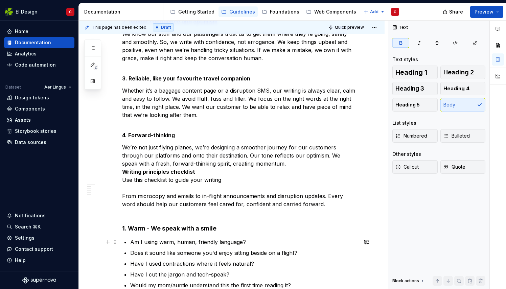
scroll to position [214, 0]
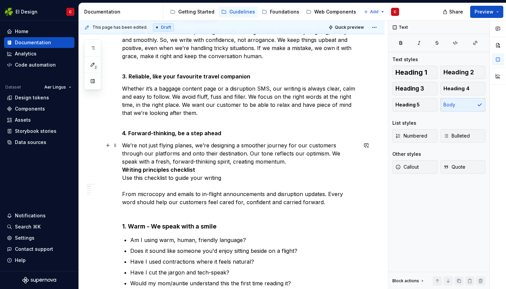
click at [256, 160] on p "We’re not just flying planes, we’re designing a smoother journey for our custom…" at bounding box center [239, 173] width 235 height 65
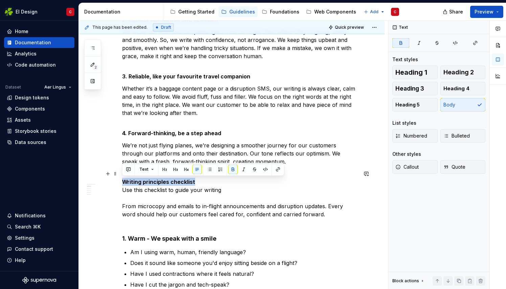
drag, startPoint x: 197, startPoint y: 182, endPoint x: 120, endPoint y: 181, distance: 77.1
click at [458, 89] on span "Heading 4" at bounding box center [456, 88] width 26 height 7
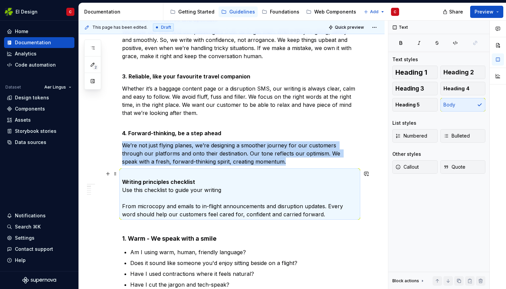
click at [198, 182] on p "Writing principles checklist Use this checklist to guide your writing From micr…" at bounding box center [239, 194] width 235 height 49
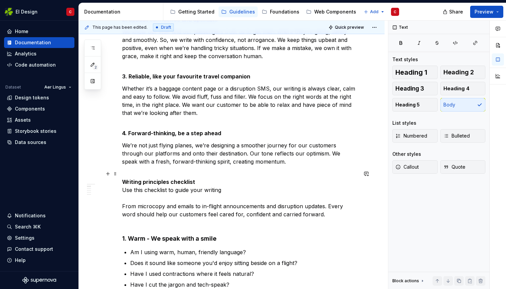
click at [196, 180] on p "Writing principles checklist Use this checklist to guide your writing From micr…" at bounding box center [239, 194] width 235 height 49
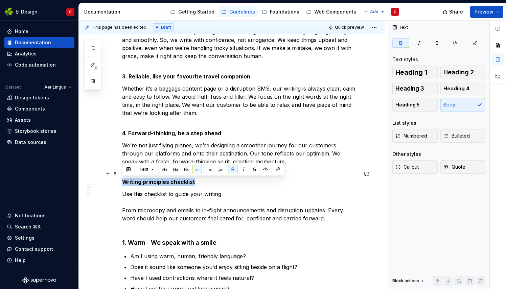
drag, startPoint x: 197, startPoint y: 181, endPoint x: 118, endPoint y: 180, distance: 78.4
click at [187, 166] on button "button" at bounding box center [185, 169] width 9 height 9
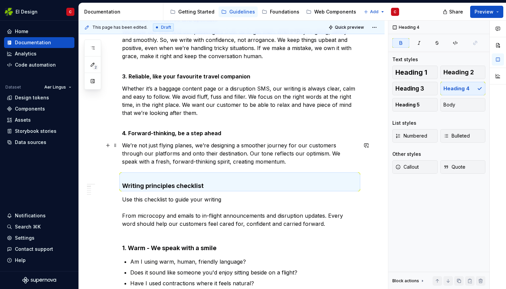
click at [286, 162] on p "We’re not just flying planes, we’re designing a smoother journey for our custom…" at bounding box center [239, 153] width 235 height 24
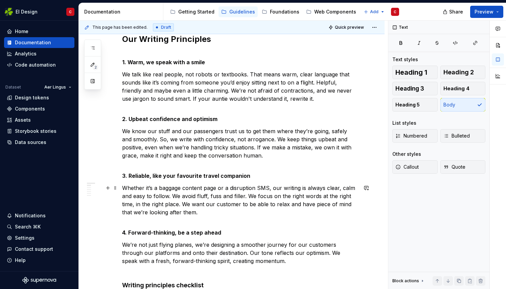
scroll to position [0, 0]
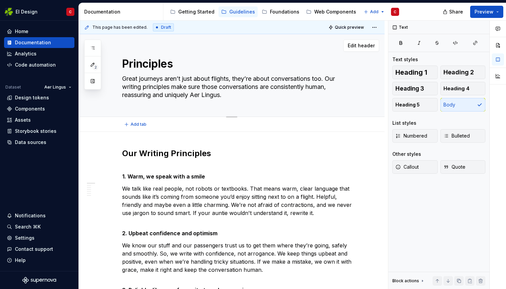
click at [328, 78] on textarea "Great journeys aren’t just about flights, they’re about conversations too. Our …" at bounding box center [238, 86] width 235 height 27
drag, startPoint x: 329, startPoint y: 78, endPoint x: 119, endPoint y: 80, distance: 209.9
click at [119, 80] on div "Principles Great journeys aren’t just about flights, they’re about conversation…" at bounding box center [232, 75] width 306 height 83
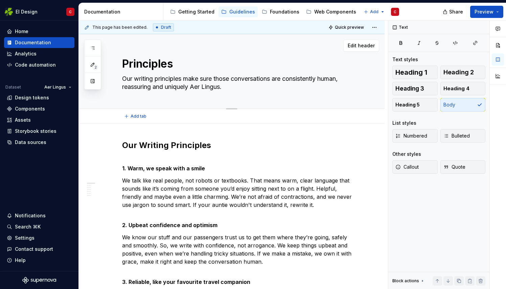
drag, startPoint x: 274, startPoint y: 78, endPoint x: 215, endPoint y: 77, distance: 58.8
click at [215, 77] on textarea "Our writing principles make sure those conversations are consistently human, re…" at bounding box center [238, 82] width 235 height 19
click at [346, 26] on span "Quick preview" at bounding box center [349, 27] width 29 height 5
click at [339, 25] on span "Quick preview" at bounding box center [349, 27] width 29 height 5
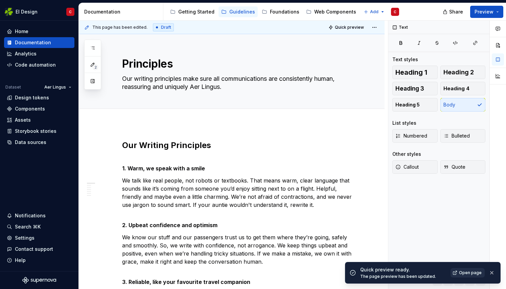
click at [466, 271] on span "Open page" at bounding box center [470, 272] width 23 height 5
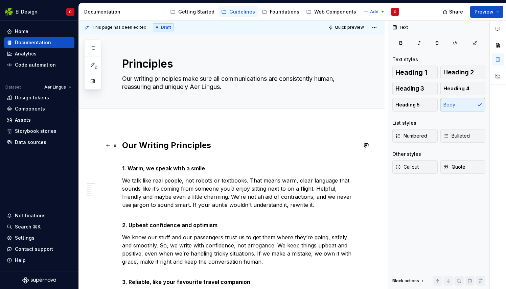
click at [201, 148] on strong "Our Writing Principles" at bounding box center [166, 145] width 89 height 10
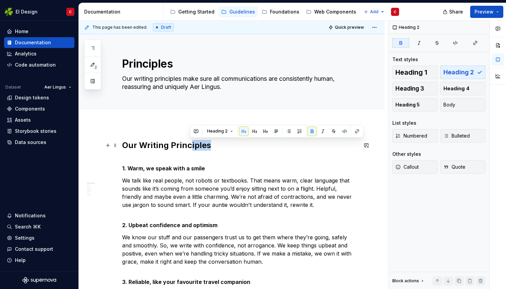
drag, startPoint x: 210, startPoint y: 147, endPoint x: 189, endPoint y: 146, distance: 21.0
click at [189, 146] on h2 "Our Writing Principles" at bounding box center [239, 145] width 235 height 11
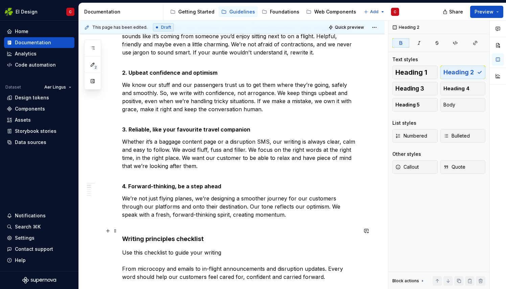
scroll to position [189, 0]
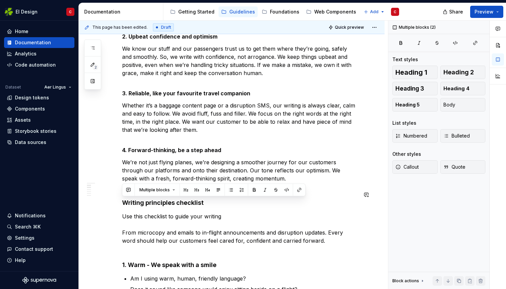
drag, startPoint x: 205, startPoint y: 203, endPoint x: 117, endPoint y: 208, distance: 88.0
click at [204, 203] on h4 "Writing principles checklist" at bounding box center [239, 199] width 235 height 16
click at [202, 203] on strong "Writing principles checklist" at bounding box center [162, 202] width 81 height 7
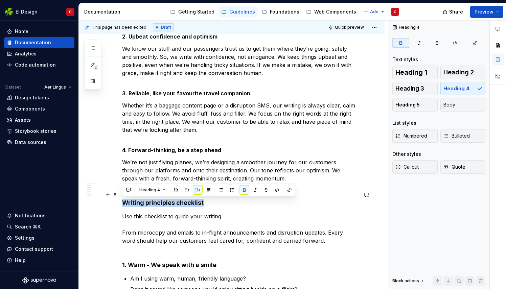
drag, startPoint x: 205, startPoint y: 203, endPoint x: 121, endPoint y: 203, distance: 84.2
click at [176, 189] on button "button" at bounding box center [175, 189] width 9 height 9
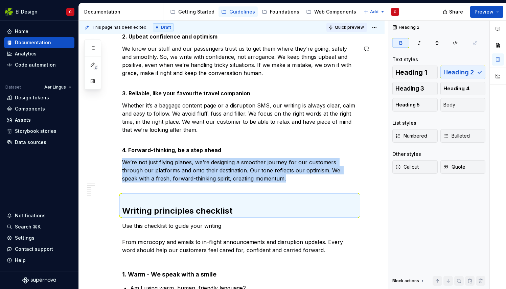
click at [345, 27] on span "Quick preview" at bounding box center [349, 27] width 29 height 5
click at [348, 27] on span "Quick preview" at bounding box center [349, 27] width 29 height 5
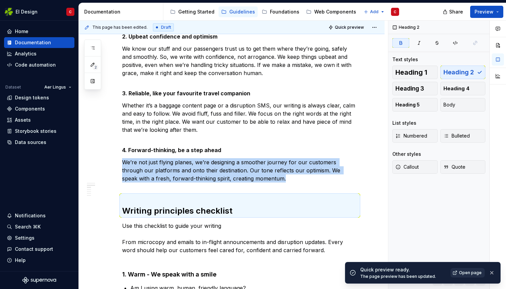
click at [467, 271] on span "Open page" at bounding box center [470, 272] width 23 height 5
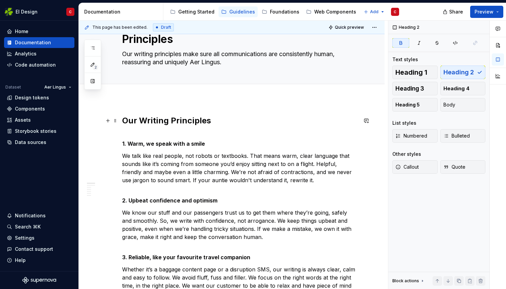
scroll to position [0, 0]
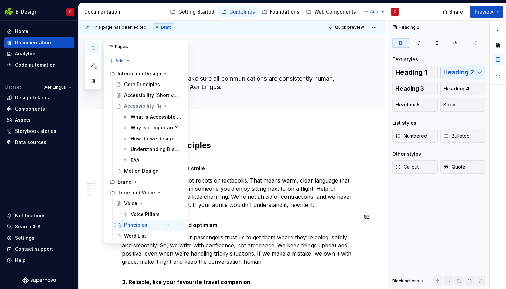
click at [132, 224] on div "Principles" at bounding box center [135, 225] width 23 height 7
click at [169, 224] on button "Page tree" at bounding box center [168, 224] width 9 height 9
click at [137, 225] on div "2 Pages Add Accessibility guide for tree Page tree. Navigate the tree with the …" at bounding box center [136, 141] width 104 height 203
click at [134, 213] on div "Voice Pillars" at bounding box center [144, 214] width 29 height 7
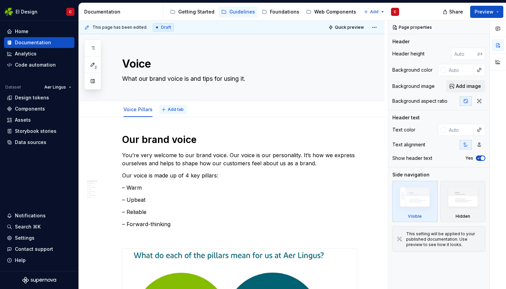
click at [171, 110] on span "Add tab" at bounding box center [176, 109] width 16 height 5
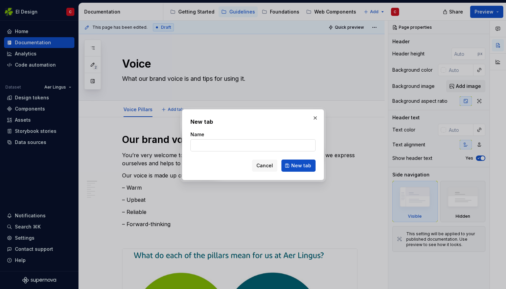
click at [234, 142] on input "Name" at bounding box center [252, 145] width 125 height 12
click at [293, 165] on span "New tab" at bounding box center [301, 165] width 20 height 7
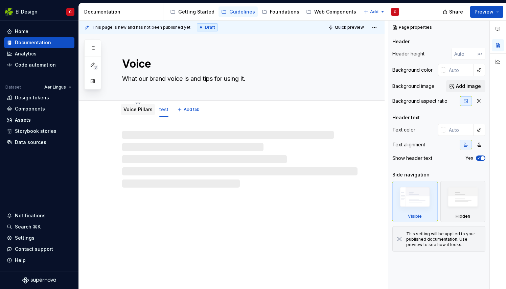
click at [135, 106] on link "Voice Pillars" at bounding box center [137, 109] width 29 height 6
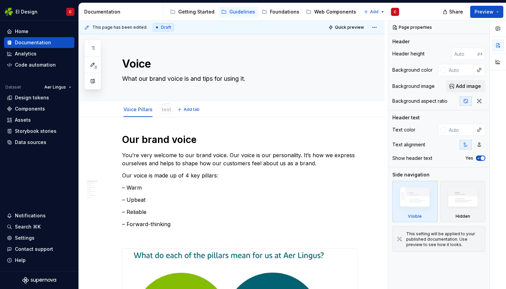
drag, startPoint x: 161, startPoint y: 108, endPoint x: 165, endPoint y: 107, distance: 4.5
click at [184, 107] on span "Add tab" at bounding box center [192, 109] width 16 height 5
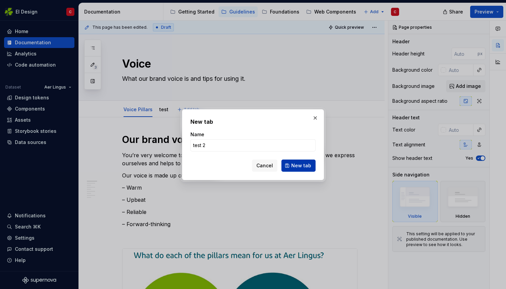
click at [295, 164] on span "New tab" at bounding box center [301, 165] width 20 height 7
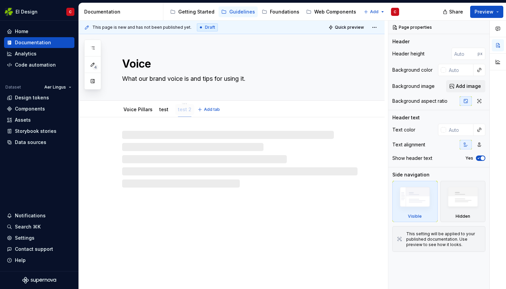
drag, startPoint x: 178, startPoint y: 112, endPoint x: 184, endPoint y: 110, distance: 6.2
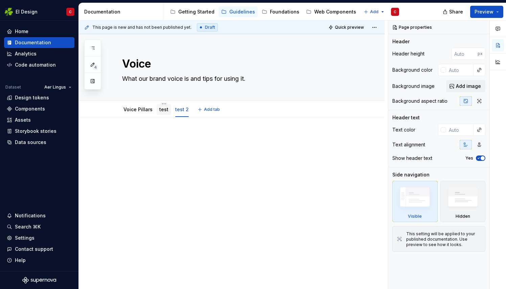
click at [163, 110] on link "test" at bounding box center [163, 109] width 9 height 6
click at [164, 110] on link "test" at bounding box center [163, 109] width 9 height 6
drag, startPoint x: 163, startPoint y: 110, endPoint x: 162, endPoint y: 102, distance: 8.6
click at [162, 102] on div "Voice Pillars test test 2 Add tab" at bounding box center [232, 109] width 306 height 17
click at [161, 103] on html "EI Design C Home Documentation Analytics Code automation Dataset Aer Lingus Des…" at bounding box center [253, 144] width 506 height 289
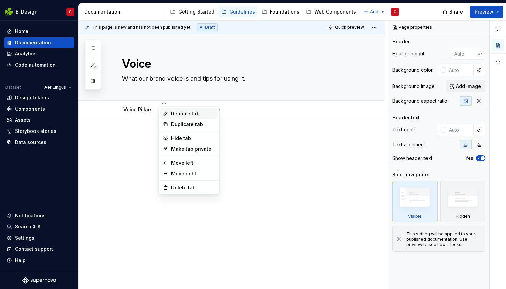
click at [180, 113] on div "Rename tab" at bounding box center [193, 113] width 44 height 7
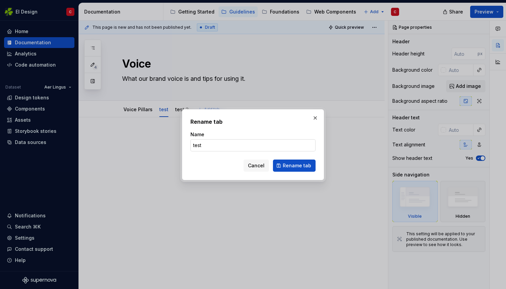
click at [210, 145] on input "test" at bounding box center [252, 145] width 125 height 12
click at [291, 166] on span "Rename tab" at bounding box center [297, 165] width 28 height 7
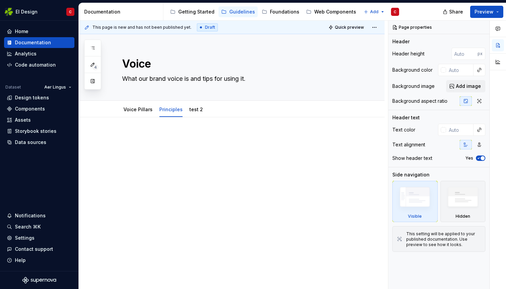
click at [226, 161] on div at bounding box center [239, 150] width 235 height 34
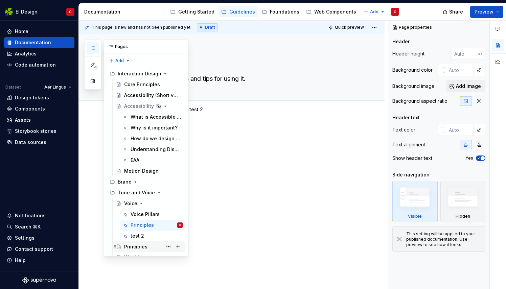
click at [136, 244] on div "Principles" at bounding box center [135, 246] width 23 height 7
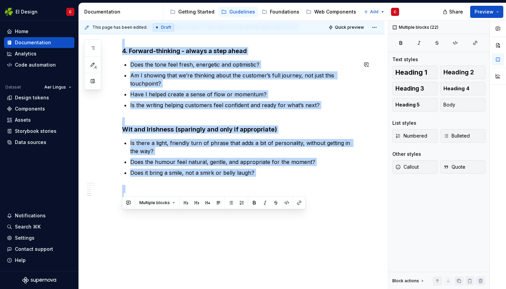
scroll to position [662, 0]
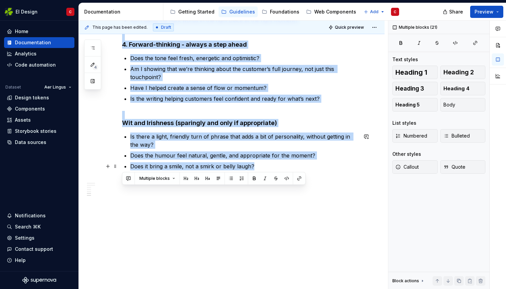
drag, startPoint x: 123, startPoint y: 143, endPoint x: 263, endPoint y: 169, distance: 142.6
copy div "Lor Ipsumdo Sitametcon 6. Adip, el seddo eius t incid Ut labo etdo magn aliqua,…"
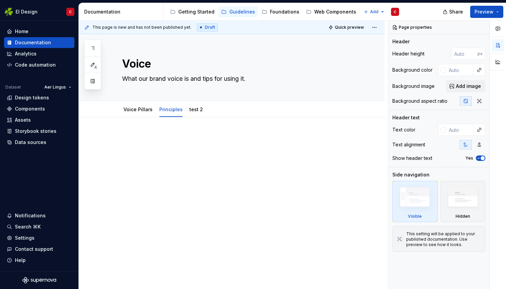
click at [143, 140] on p at bounding box center [239, 137] width 235 height 8
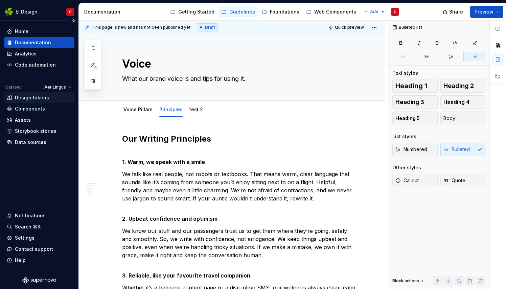
click at [28, 97] on div "Design tokens" at bounding box center [32, 97] width 34 height 7
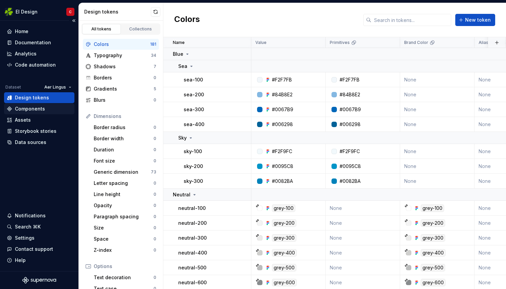
click at [27, 108] on div "Components" at bounding box center [30, 108] width 30 height 7
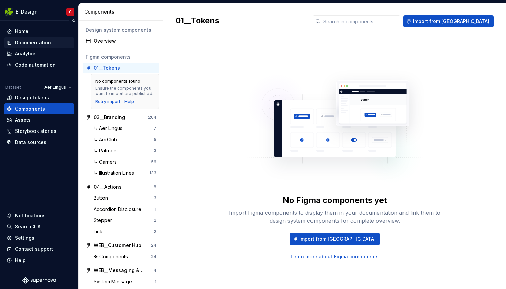
click at [30, 41] on div "Documentation" at bounding box center [33, 42] width 36 height 7
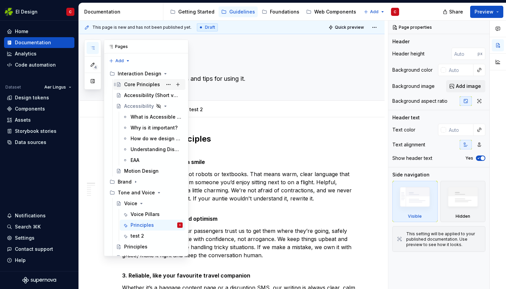
click at [137, 82] on div "Core Principles" at bounding box center [142, 84] width 36 height 7
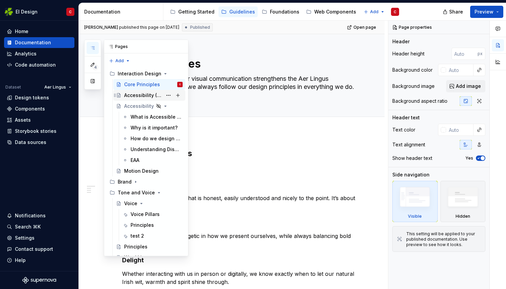
click at [135, 97] on div "Accessibility (Short version)" at bounding box center [143, 95] width 38 height 7
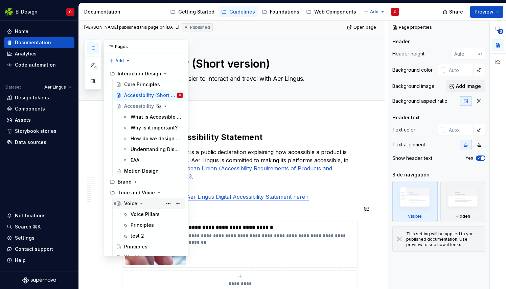
click at [130, 201] on div "Voice" at bounding box center [130, 203] width 13 height 7
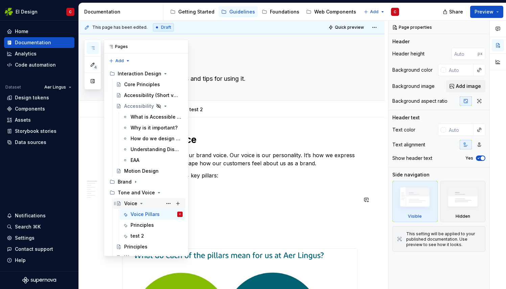
click at [133, 204] on div "Voice" at bounding box center [130, 203] width 13 height 7
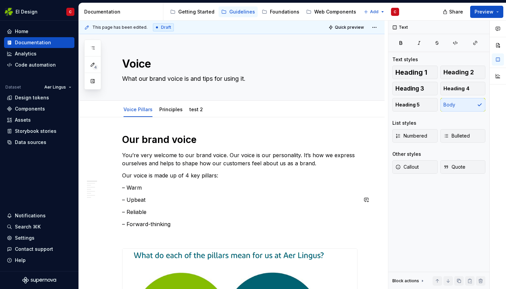
click at [191, 107] on link "test 2" at bounding box center [196, 109] width 14 height 6
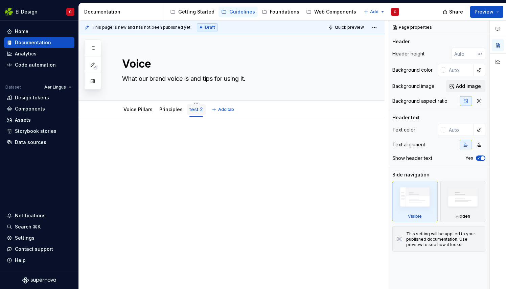
click at [193, 109] on link "test 2" at bounding box center [196, 109] width 14 height 6
click at [192, 103] on html "EI Design C Home Documentation Analytics Code automation Dataset Aer Lingus Des…" at bounding box center [253, 144] width 506 height 289
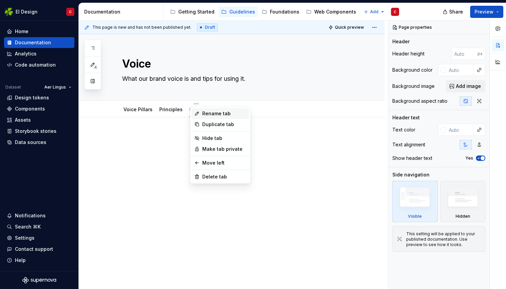
click at [210, 111] on div "Rename tab" at bounding box center [224, 113] width 44 height 7
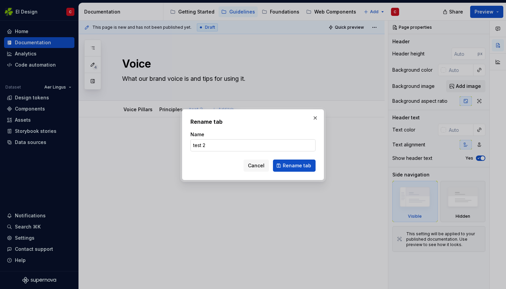
click at [211, 146] on input "test 2" at bounding box center [252, 145] width 125 height 12
click at [299, 164] on span "Rename tab" at bounding box center [297, 165] width 28 height 7
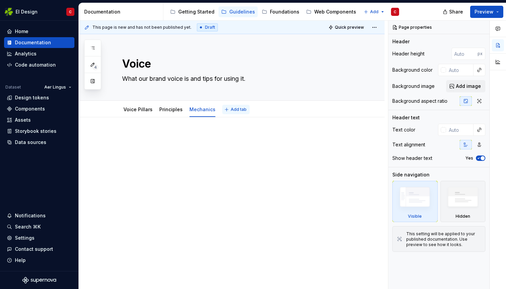
click at [230, 108] on span "Add tab" at bounding box center [238, 109] width 16 height 5
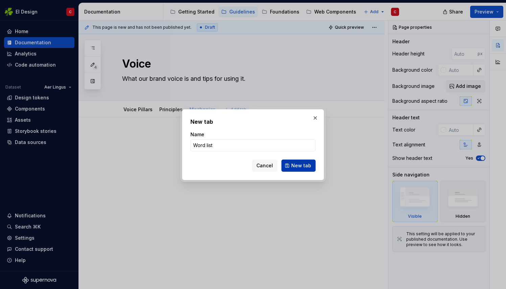
click at [296, 167] on span "New tab" at bounding box center [301, 165] width 20 height 7
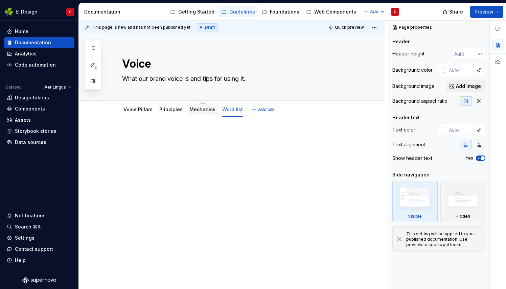
click at [195, 112] on div "Mechanics" at bounding box center [202, 109] width 26 height 7
click at [199, 109] on link "Mechanics" at bounding box center [202, 109] width 26 height 6
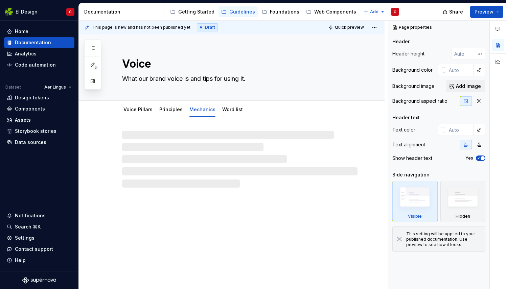
click at [147, 128] on div at bounding box center [232, 152] width 306 height 70
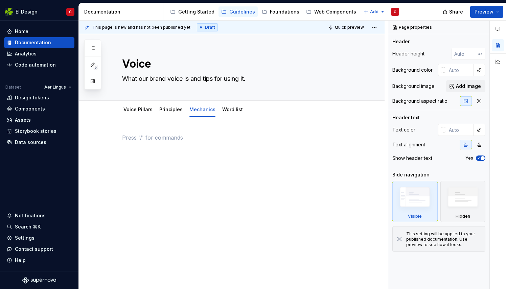
click at [130, 137] on p at bounding box center [239, 137] width 235 height 8
click at [132, 119] on div at bounding box center [232, 185] width 306 height 137
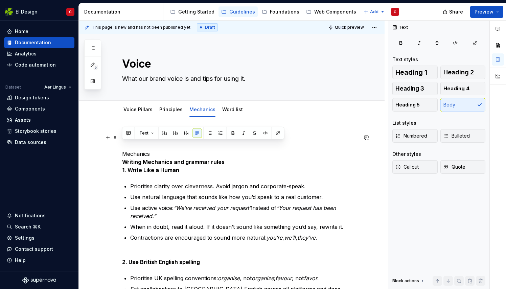
drag, startPoint x: 154, startPoint y: 154, endPoint x: 114, endPoint y: 147, distance: 41.4
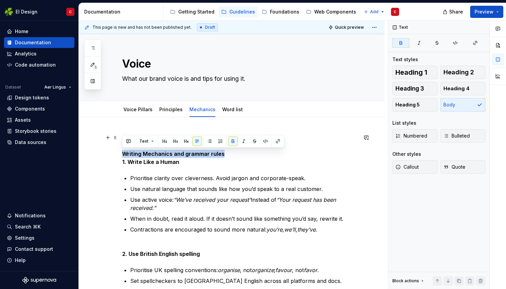
drag, startPoint x: 224, startPoint y: 153, endPoint x: 120, endPoint y: 151, distance: 104.1
copy strong "Writing Mechanics and grammar rules"
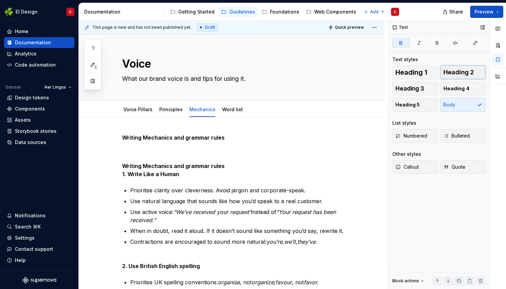
click at [458, 71] on span "Heading 2" at bounding box center [458, 72] width 30 height 7
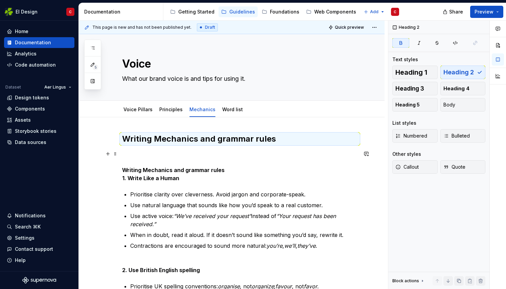
click at [147, 155] on p "Writing Mechanics and grammar rules 1. Write Like a Human" at bounding box center [239, 166] width 235 height 32
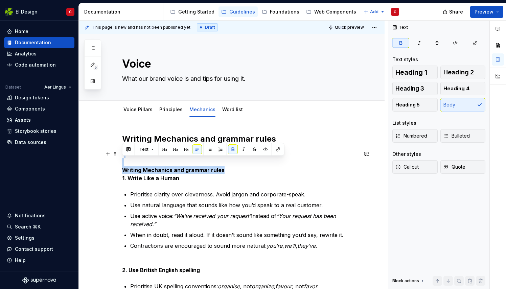
drag, startPoint x: 226, startPoint y: 169, endPoint x: 108, endPoint y: 162, distance: 117.8
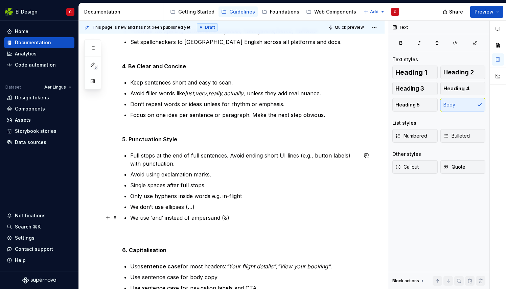
scroll to position [288, 0]
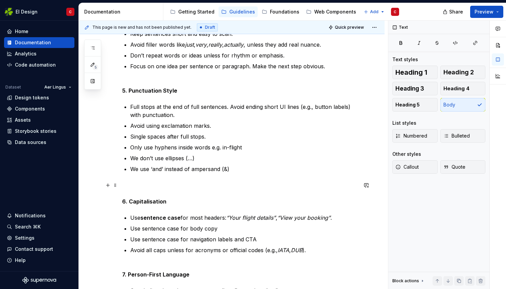
click at [129, 185] on p "6. Capitalisation" at bounding box center [239, 193] width 235 height 24
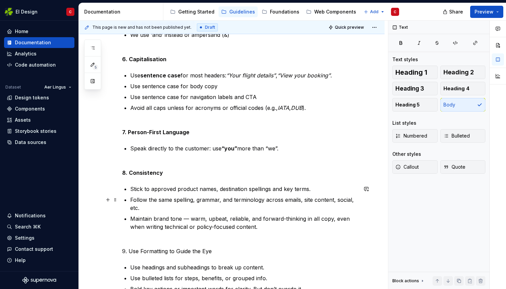
scroll to position [423, 0]
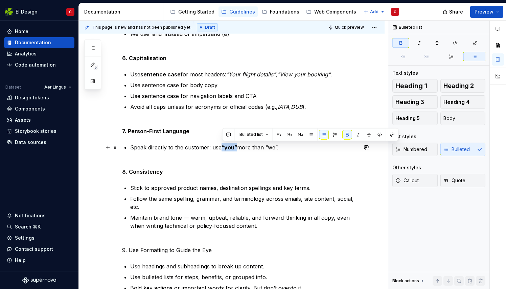
drag, startPoint x: 237, startPoint y: 147, endPoint x: 222, endPoint y: 147, distance: 14.9
click at [222, 147] on p "Speak directly to the customer: use “you” more than “we”." at bounding box center [243, 147] width 227 height 8
click at [348, 136] on button "button" at bounding box center [346, 134] width 9 height 9
click at [189, 216] on p "Maintain brand tone — warm, upbeat, reliable, and forward-thinking in all copy,…" at bounding box center [243, 222] width 227 height 16
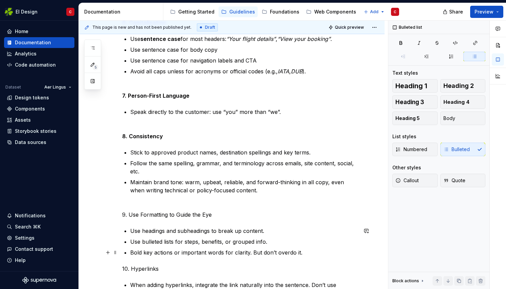
scroll to position [490, 0]
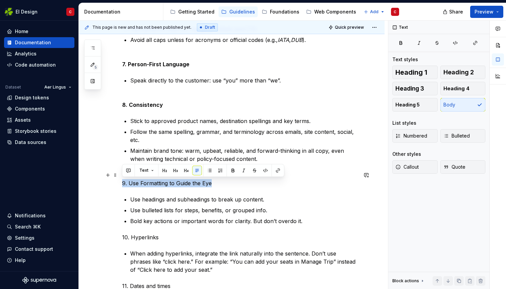
drag, startPoint x: 214, startPoint y: 182, endPoint x: 113, endPoint y: 183, distance: 100.4
click at [113, 183] on div "Writing Mechanics and grammar rules 1. Write Like a Human Prioritise clarity ov…" at bounding box center [232, 36] width 306 height 817
click at [233, 169] on button "button" at bounding box center [232, 170] width 9 height 9
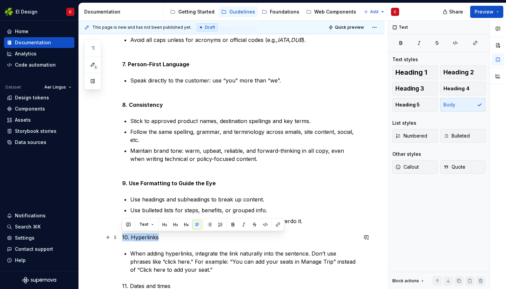
drag, startPoint x: 159, startPoint y: 237, endPoint x: 120, endPoint y: 239, distance: 38.9
click at [120, 239] on div "Writing Mechanics and grammar rules 1. Write Like a Human Prioritise clarity ov…" at bounding box center [232, 36] width 306 height 817
click at [232, 226] on button "button" at bounding box center [232, 224] width 9 height 9
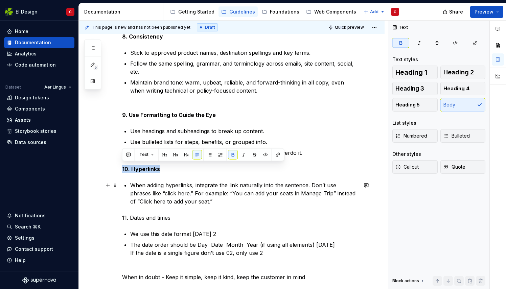
scroll to position [560, 0]
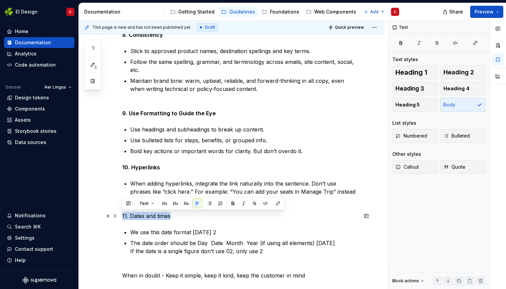
drag, startPoint x: 173, startPoint y: 216, endPoint x: 120, endPoint y: 218, distance: 53.4
click at [233, 203] on button "button" at bounding box center [232, 203] width 9 height 9
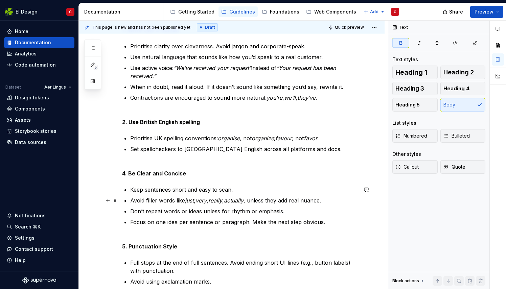
scroll to position [0, 0]
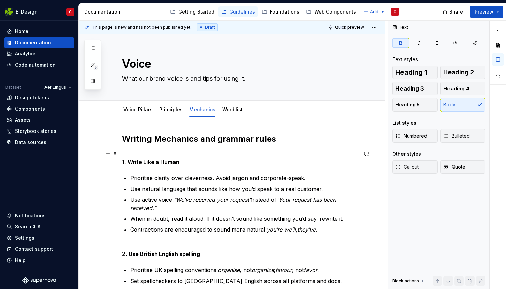
click at [162, 160] on strong "1. Write Like a Human" at bounding box center [150, 161] width 57 height 7
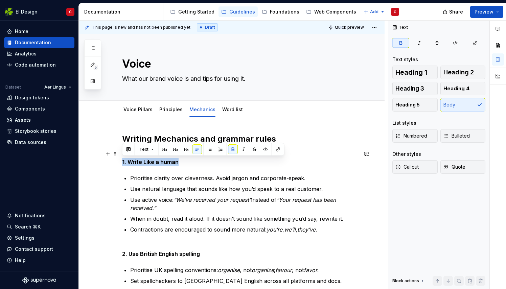
drag, startPoint x: 179, startPoint y: 162, endPoint x: 119, endPoint y: 158, distance: 60.3
click at [457, 86] on span "Heading 4" at bounding box center [456, 88] width 26 height 7
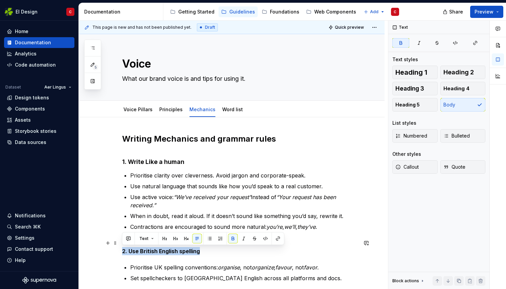
drag, startPoint x: 200, startPoint y: 251, endPoint x: 120, endPoint y: 251, distance: 79.8
click at [454, 100] on div "Heading 1 Heading 2 Heading 3 Heading 4 Heading 5 Body" at bounding box center [438, 89] width 93 height 46
click at [454, 91] on span "Heading 4" at bounding box center [456, 88] width 26 height 7
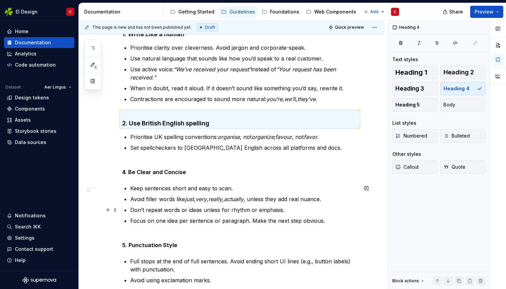
scroll to position [128, 0]
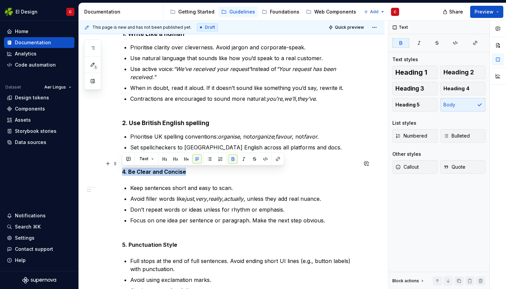
drag, startPoint x: 187, startPoint y: 172, endPoint x: 122, endPoint y: 171, distance: 64.9
click at [122, 171] on p "4. Be Clear and Concise" at bounding box center [239, 168] width 235 height 16
click at [126, 170] on strong "4. Be Clear and Concise" at bounding box center [154, 171] width 64 height 7
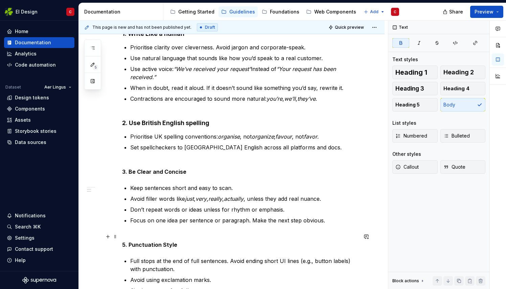
click at [126, 244] on strong "5. Punctuation Style" at bounding box center [149, 244] width 55 height 7
click at [125, 244] on strong "5. Punctuation Style" at bounding box center [149, 244] width 55 height 7
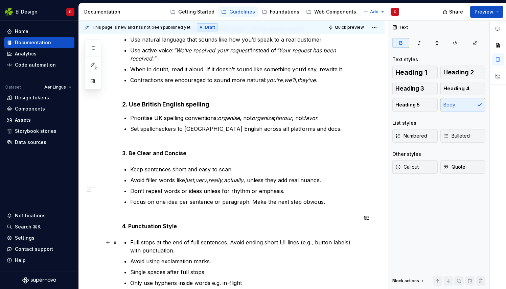
scroll to position [154, 0]
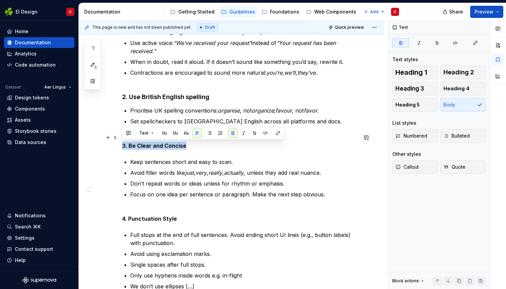
drag, startPoint x: 187, startPoint y: 145, endPoint x: 118, endPoint y: 146, distance: 69.0
click at [185, 132] on button "button" at bounding box center [185, 132] width 9 height 9
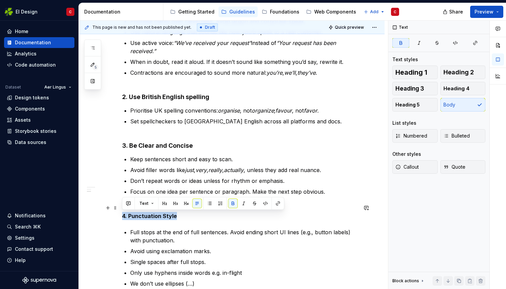
drag, startPoint x: 179, startPoint y: 216, endPoint x: 120, endPoint y: 217, distance: 58.5
click at [171, 145] on strong "3. Be Clear and Concise" at bounding box center [157, 145] width 71 height 7
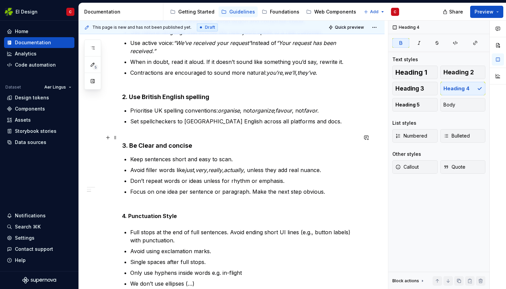
click at [142, 145] on strong "3. Be Clear and concise" at bounding box center [157, 145] width 70 height 7
click at [163, 215] on strong "4. Punctuation Style" at bounding box center [149, 216] width 55 height 7
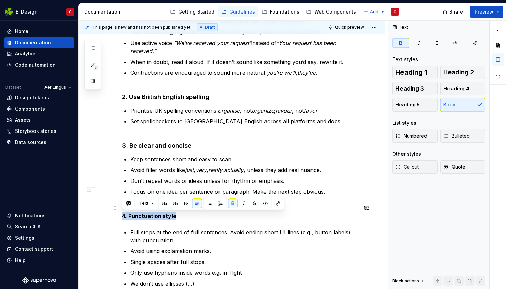
drag, startPoint x: 176, startPoint y: 214, endPoint x: 117, endPoint y: 214, distance: 59.1
click at [185, 203] on button "button" at bounding box center [185, 203] width 9 height 9
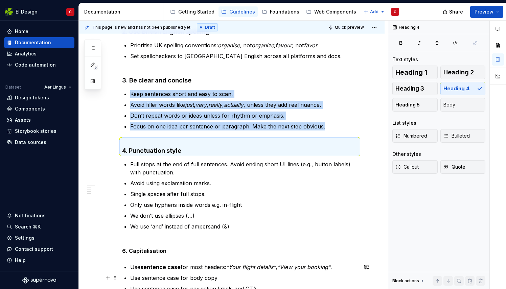
scroll to position [261, 0]
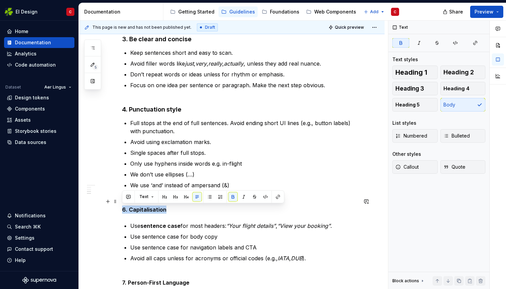
drag, startPoint x: 168, startPoint y: 210, endPoint x: 118, endPoint y: 213, distance: 49.8
click at [118, 213] on div "Writing Mechanics and grammar rules 1. Write Like a human Prioritise clarity ov…" at bounding box center [232, 260] width 306 height 806
click at [186, 197] on button "button" at bounding box center [185, 196] width 9 height 9
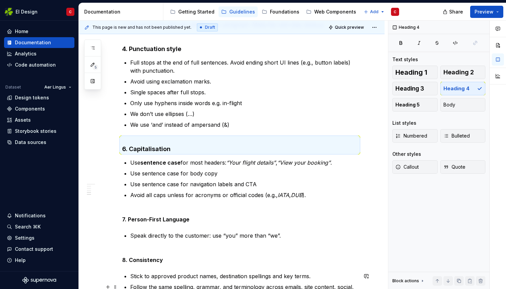
scroll to position [350, 0]
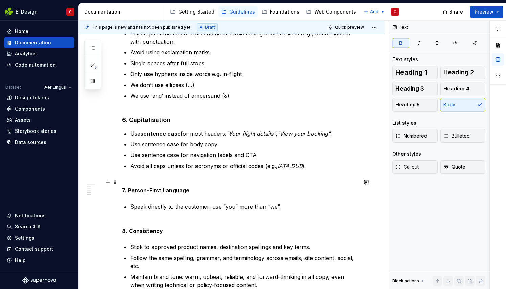
click at [151, 189] on strong "7. Person-First Language" at bounding box center [155, 190] width 67 height 7
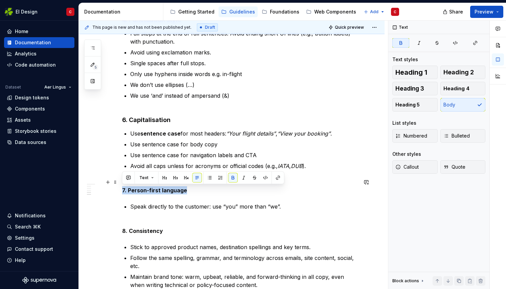
drag, startPoint x: 189, startPoint y: 190, endPoint x: 120, endPoint y: 190, distance: 68.9
click at [120, 190] on div "Writing Mechanics and grammar rules 1. Write Like a human Prioritise clarity ov…" at bounding box center [232, 168] width 306 height 803
click at [232, 176] on button "button" at bounding box center [232, 177] width 9 height 9
click at [233, 176] on button "button" at bounding box center [232, 177] width 9 height 9
drag, startPoint x: 185, startPoint y: 177, endPoint x: 171, endPoint y: 208, distance: 33.3
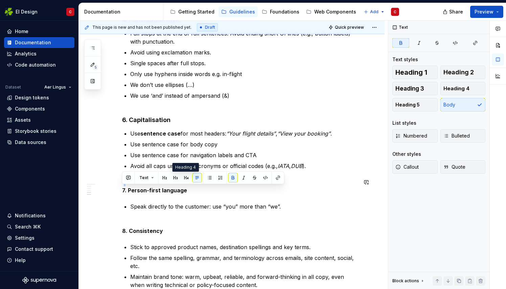
click at [185, 177] on button "button" at bounding box center [185, 177] width 9 height 9
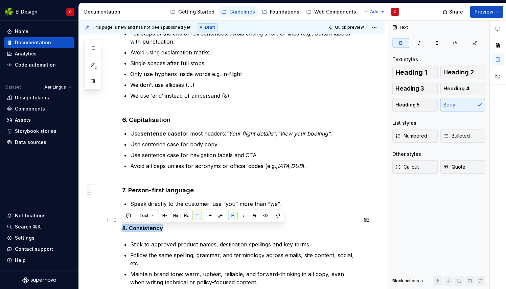
drag, startPoint x: 161, startPoint y: 228, endPoint x: 117, endPoint y: 225, distance: 44.4
click at [117, 225] on div "Writing Mechanics and grammar rules 1. Write Like a human Prioritise clarity ov…" at bounding box center [232, 167] width 306 height 801
click at [184, 215] on button "button" at bounding box center [185, 215] width 9 height 9
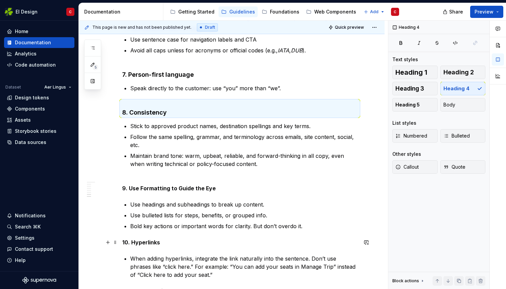
scroll to position [469, 0]
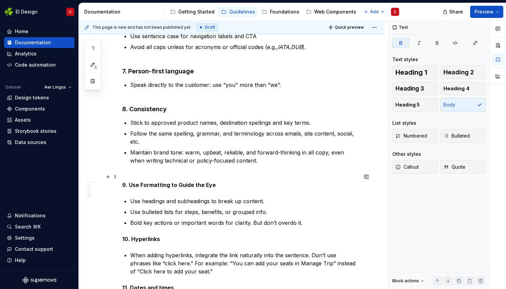
click at [206, 182] on strong "9. Use Formatting to Guide the Eye" at bounding box center [169, 184] width 94 height 7
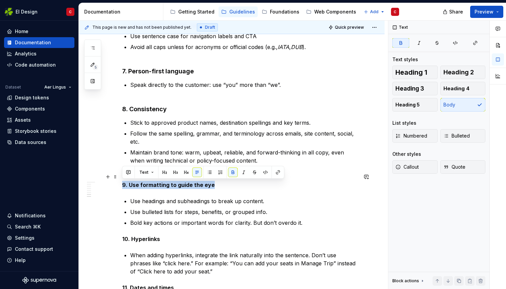
drag, startPoint x: 212, startPoint y: 186, endPoint x: 120, endPoint y: 186, distance: 92.3
click at [120, 186] on div "Writing Mechanics and grammar rules 1. Write Like a human Prioritise clarity ov…" at bounding box center [232, 47] width 306 height 798
click at [186, 170] on button "button" at bounding box center [185, 172] width 9 height 9
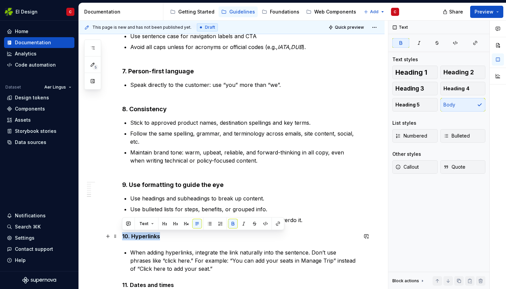
drag, startPoint x: 159, startPoint y: 235, endPoint x: 119, endPoint y: 236, distance: 39.6
click at [119, 236] on div "Writing Mechanics and grammar rules 1. Write Like a human Prioritise clarity ov…" at bounding box center [232, 45] width 306 height 795
click at [183, 222] on button "button" at bounding box center [185, 223] width 9 height 9
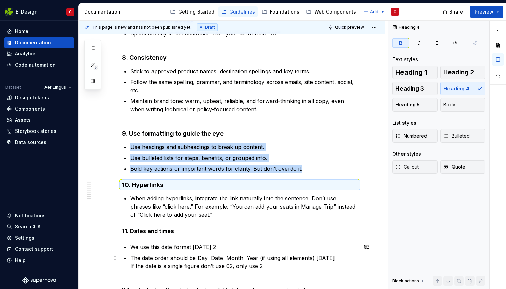
scroll to position [527, 0]
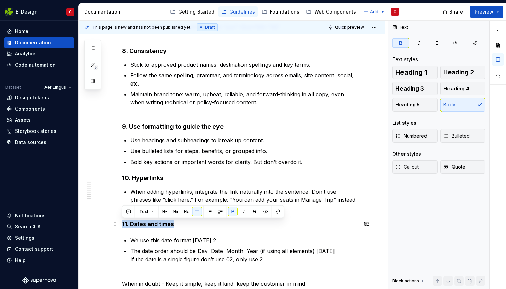
drag, startPoint x: 174, startPoint y: 224, endPoint x: 121, endPoint y: 223, distance: 53.4
click at [187, 210] on button "button" at bounding box center [185, 211] width 9 height 9
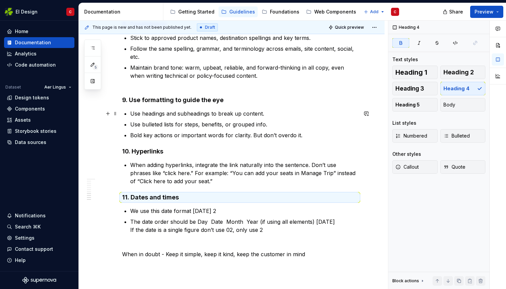
scroll to position [554, 0]
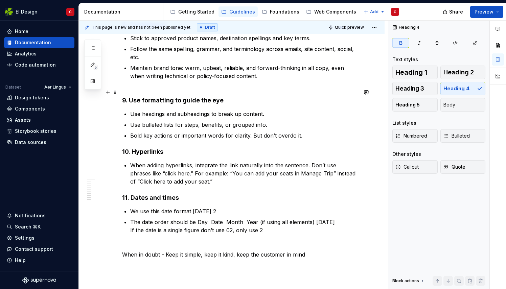
click at [310, 103] on h4 "9. Use formatting to guide the eye" at bounding box center [239, 96] width 235 height 16
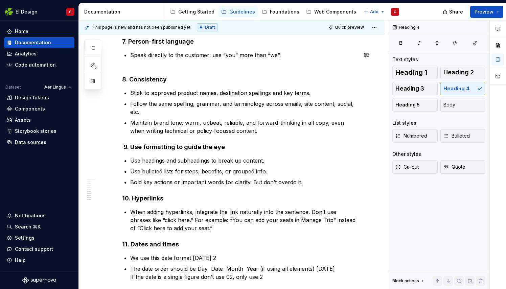
scroll to position [477, 0]
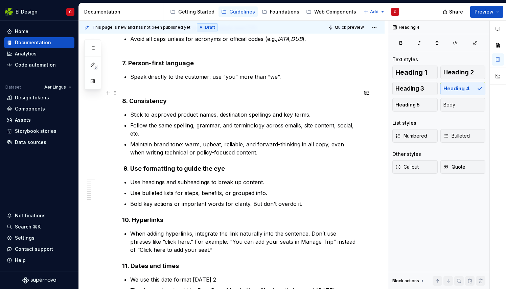
click at [121, 90] on div "Writing Mechanics and grammar rules 1. Write Like a human Prioritise clarity ov…" at bounding box center [232, 31] width 306 height 782
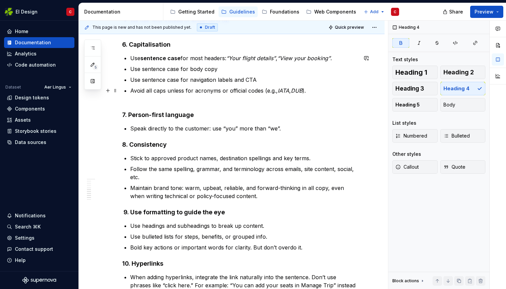
scroll to position [425, 0]
click at [123, 100] on div "Writing Mechanics and grammar rules 1. Write Like a human Prioritise clarity ov…" at bounding box center [239, 39] width 235 height 662
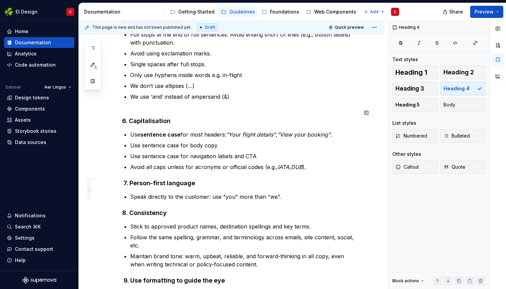
scroll to position [349, 0]
click at [125, 107] on div "Writing Mechanics and grammar rules 1. Write Like a human Prioritise clarity ov…" at bounding box center [239, 112] width 235 height 654
click at [119, 107] on div "Writing Mechanics and grammar rules 1. Write Like a human Prioritise clarity ov…" at bounding box center [232, 151] width 306 height 765
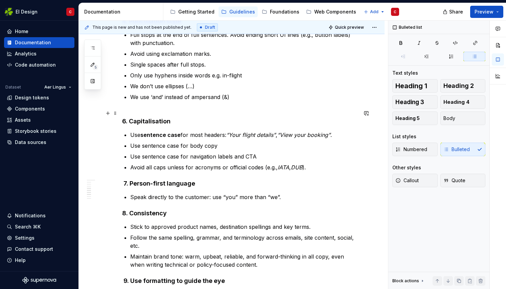
click at [123, 112] on h4 "6. Capitalisation" at bounding box center [239, 117] width 235 height 16
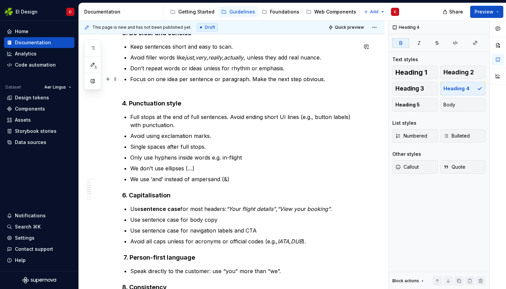
scroll to position [266, 0]
click at [124, 95] on h4 "4. Punctuation style" at bounding box center [239, 100] width 235 height 16
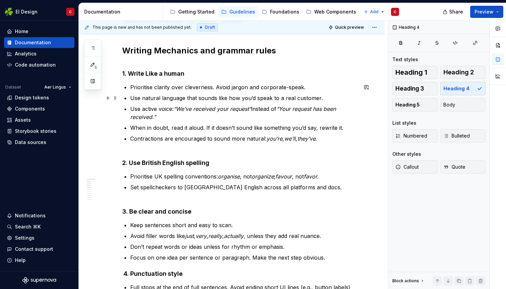
scroll to position [88, 0]
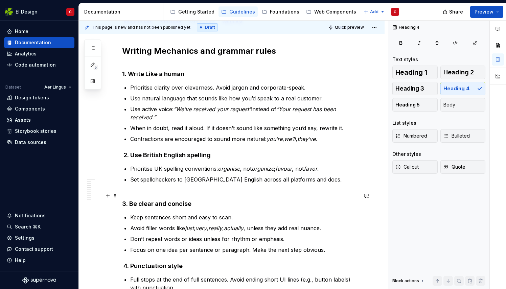
click at [123, 192] on h4 "3. Be clear and concise" at bounding box center [239, 200] width 235 height 16
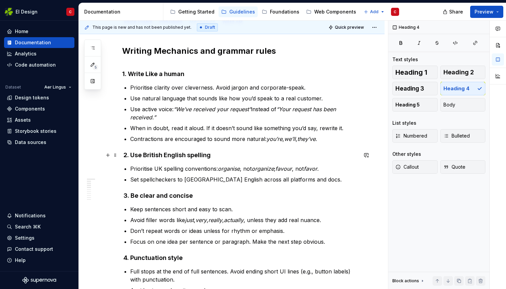
click at [122, 194] on h4 "3. Be clear and concise" at bounding box center [239, 196] width 235 height 8
click at [123, 258] on strong "4. Punctuation style" at bounding box center [152, 257] width 59 height 7
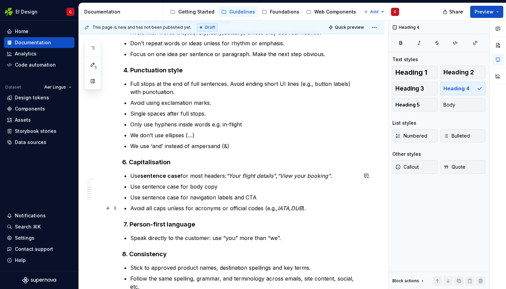
scroll to position [276, 0]
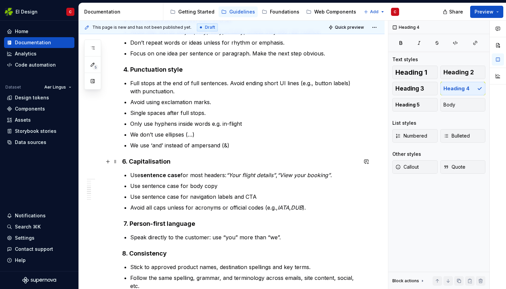
click at [124, 160] on strong "6. Capitalisation" at bounding box center [146, 161] width 48 height 7
click at [125, 222] on strong "7. Person-first language" at bounding box center [159, 223] width 72 height 7
click at [124, 251] on strong "8. Consistency" at bounding box center [144, 253] width 45 height 7
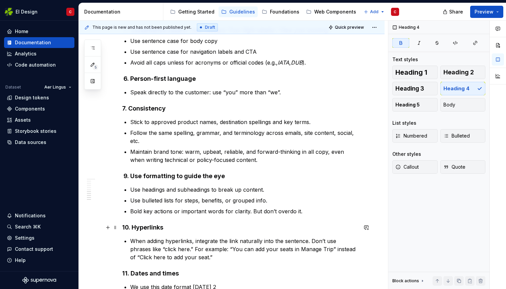
scroll to position [423, 0]
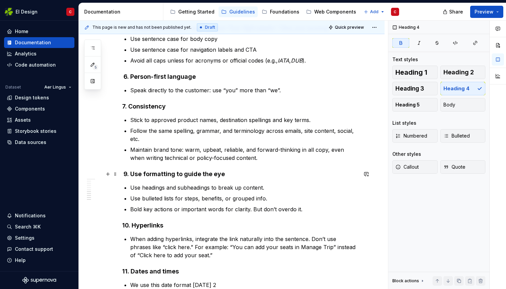
click at [125, 173] on strong "9. Use formatting to guide the eye" at bounding box center [173, 173] width 101 height 7
click at [128, 223] on strong "10. Hyperlinks" at bounding box center [142, 225] width 41 height 7
click at [126, 271] on strong "11. Dates and times" at bounding box center [150, 271] width 57 height 7
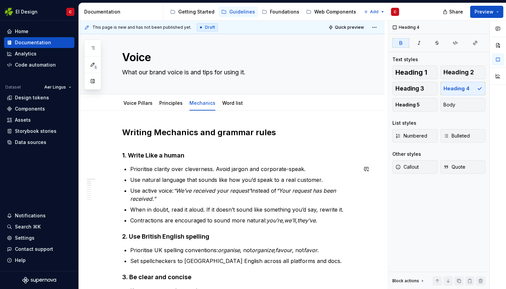
scroll to position [0, 0]
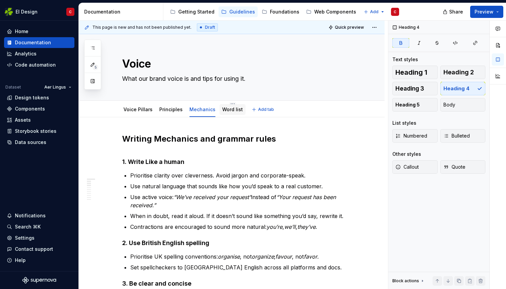
click at [228, 110] on link "Word list" at bounding box center [232, 109] width 21 height 6
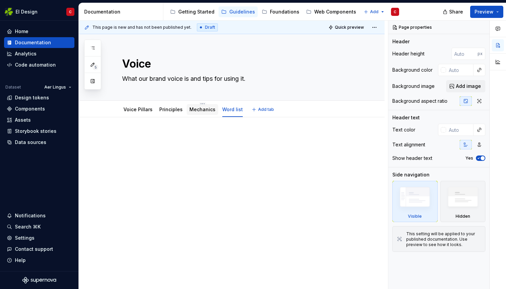
click at [194, 110] on link "Mechanics" at bounding box center [202, 109] width 26 height 6
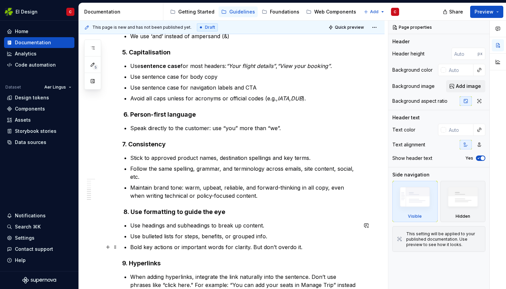
scroll to position [560, 0]
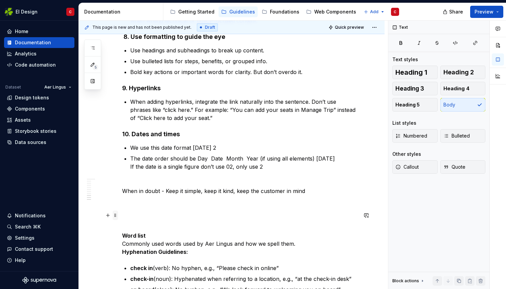
click at [115, 216] on span at bounding box center [115, 215] width 5 height 9
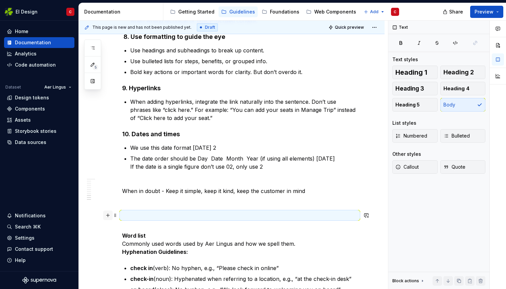
click at [107, 216] on button "button" at bounding box center [107, 215] width 9 height 9
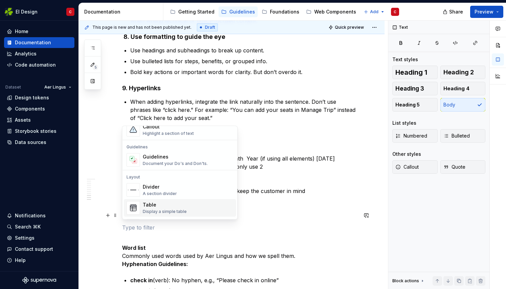
scroll to position [189, 0]
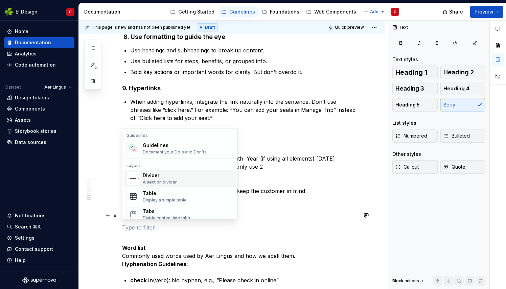
click at [152, 178] on div "Divider" at bounding box center [160, 175] width 34 height 7
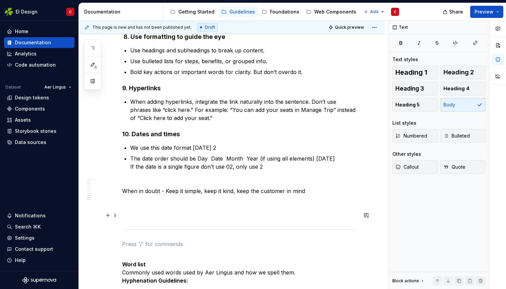
click at [130, 213] on p at bounding box center [239, 215] width 235 height 8
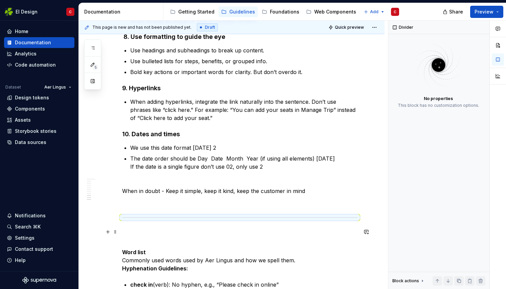
click at [125, 235] on p at bounding box center [239, 232] width 235 height 8
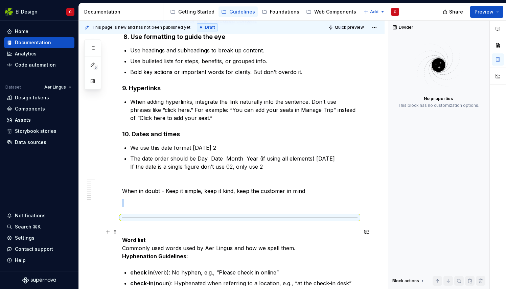
click at [135, 230] on p "Word list Commonly used words used by Aer Lingus and how we spell them. Hyphena…" at bounding box center [239, 244] width 235 height 32
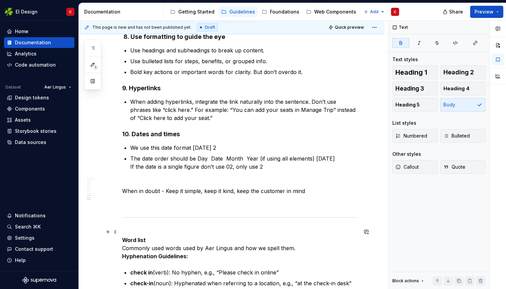
click at [149, 239] on p "Word list Commonly used words used by Aer Lingus and how we spell them. Hyphena…" at bounding box center [239, 244] width 235 height 32
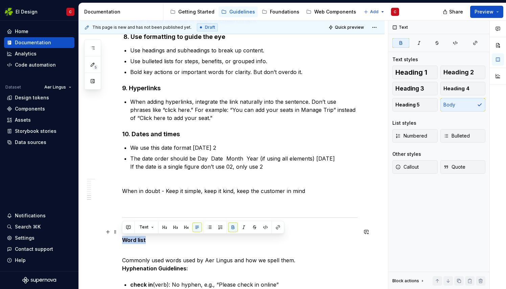
drag, startPoint x: 149, startPoint y: 239, endPoint x: 120, endPoint y: 240, distance: 28.4
click at [120, 240] on div "Writing Mechanics and grammar rules 1. Write Like a human Prioritise clarity ov…" at bounding box center [232, 181] width 306 height 1248
click at [455, 70] on span "Heading 2" at bounding box center [458, 72] width 30 height 7
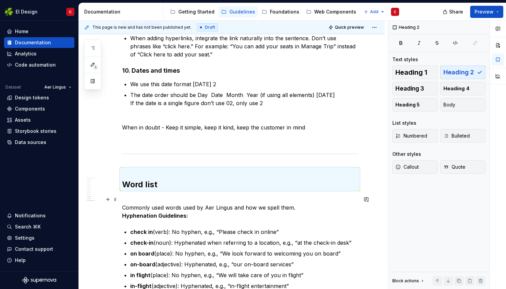
scroll to position [625, 0]
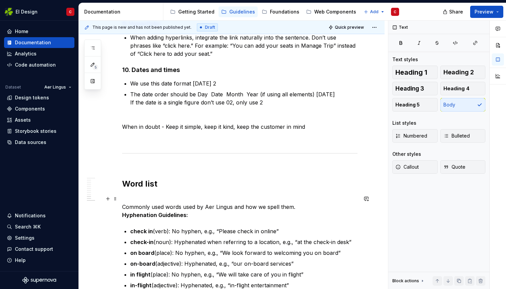
click at [300, 209] on p "Commonly used words used by Aer Lingus and how we spell them. Hyphenation Guide…" at bounding box center [239, 207] width 235 height 24
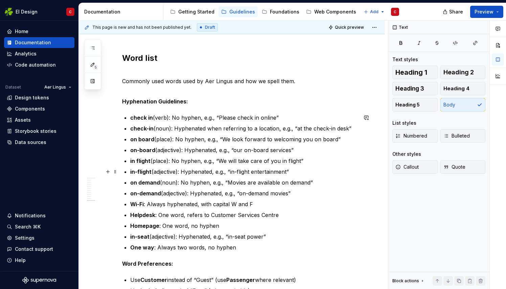
scroll to position [750, 0]
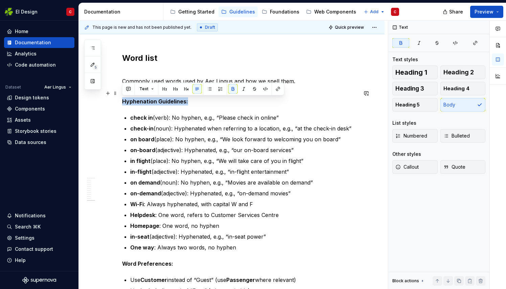
drag, startPoint x: 188, startPoint y: 100, endPoint x: 122, endPoint y: 102, distance: 65.9
click at [122, 102] on p "Hyphenation Guidelines:" at bounding box center [239, 97] width 235 height 16
click at [183, 103] on strong "Hyphenation Guidelines:" at bounding box center [155, 101] width 66 height 7
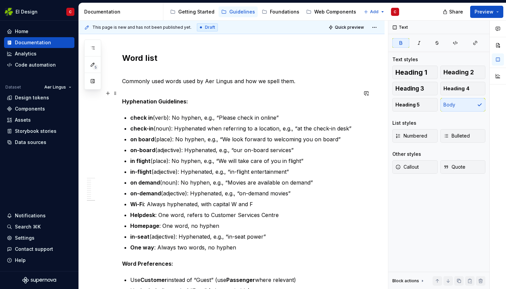
click at [182, 103] on strong "Hyphenation Guidelines:" at bounding box center [155, 101] width 66 height 7
click at [188, 102] on p "Hyphenation Guidelines:" at bounding box center [239, 97] width 235 height 16
click at [186, 102] on p "Hyphenation Guidelines" at bounding box center [239, 97] width 235 height 16
click at [161, 100] on strong "Hyphenation Guidelines" at bounding box center [154, 101] width 64 height 7
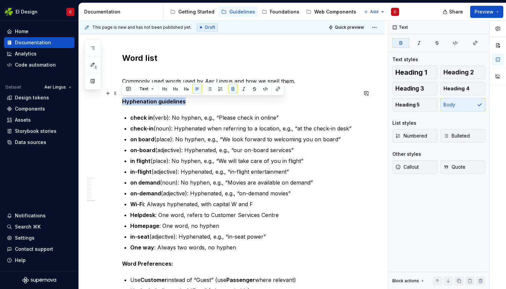
drag, startPoint x: 191, startPoint y: 102, endPoint x: 118, endPoint y: 101, distance: 72.3
click at [118, 101] on div "Writing Mechanics and grammar rules 1. Write Like a human Prioritise clarity ov…" at bounding box center [232, 2] width 306 height 1271
click at [187, 89] on button "button" at bounding box center [185, 88] width 9 height 9
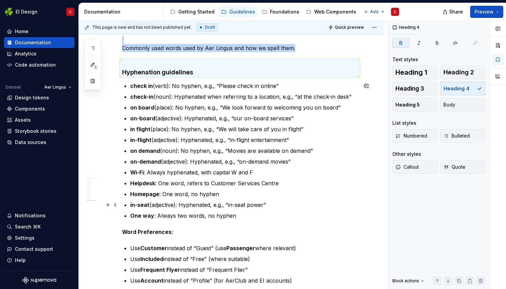
scroll to position [799, 0]
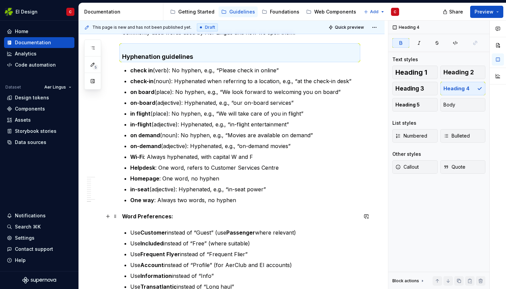
click at [173, 216] on p "Word Preferences:" at bounding box center [239, 216] width 235 height 8
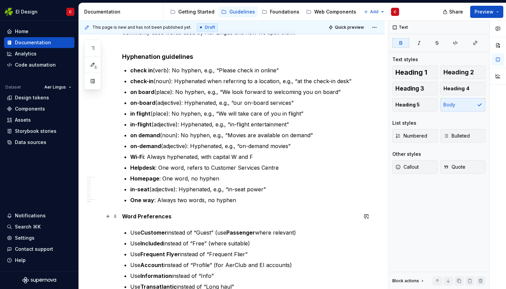
click at [140, 216] on strong "Word Preferences" at bounding box center [146, 216] width 49 height 7
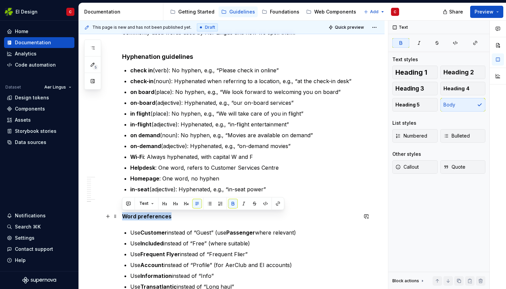
drag, startPoint x: 171, startPoint y: 216, endPoint x: 121, endPoint y: 217, distance: 49.4
click at [186, 205] on button "button" at bounding box center [185, 203] width 9 height 9
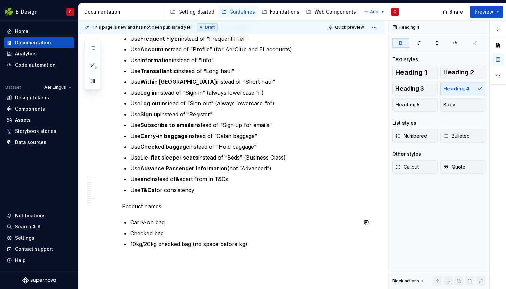
scroll to position [1014, 0]
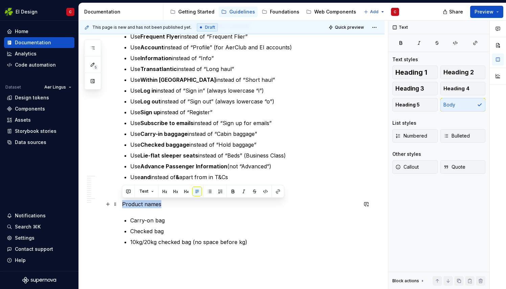
drag, startPoint x: 163, startPoint y: 202, endPoint x: 122, endPoint y: 203, distance: 40.9
click at [122, 203] on p "Product names" at bounding box center [239, 204] width 235 height 8
click at [187, 192] on button "button" at bounding box center [185, 191] width 9 height 9
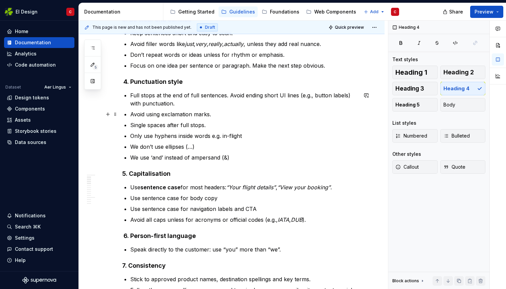
scroll to position [0, 0]
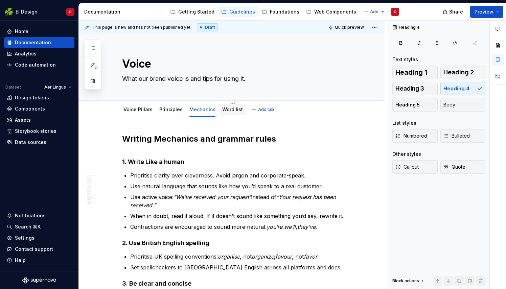
click at [228, 109] on link "Word list" at bounding box center [232, 109] width 21 height 6
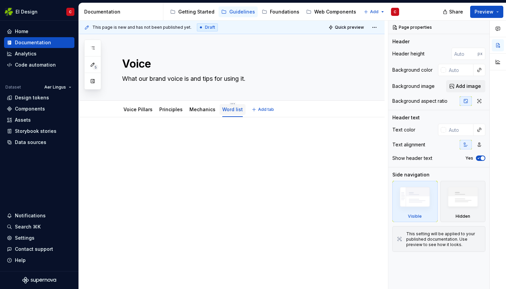
click at [228, 109] on link "Word list" at bounding box center [232, 109] width 21 height 6
click at [228, 102] on html "EI Design C Home Documentation Analytics Code automation Dataset Aer Lingus Des…" at bounding box center [253, 144] width 506 height 289
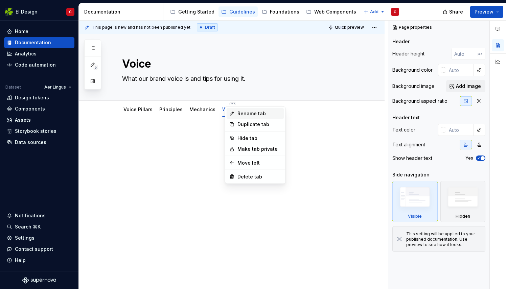
click at [243, 115] on div "Rename tab" at bounding box center [259, 113] width 44 height 7
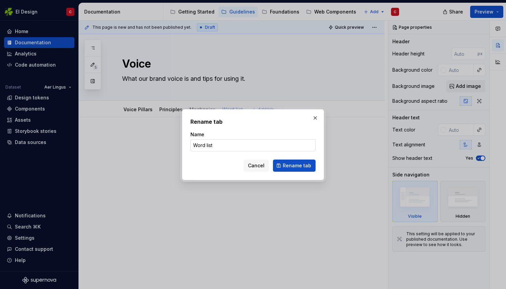
click at [214, 144] on input "Word list" at bounding box center [252, 145] width 125 height 12
click at [290, 166] on span "Rename tab" at bounding box center [297, 165] width 28 height 7
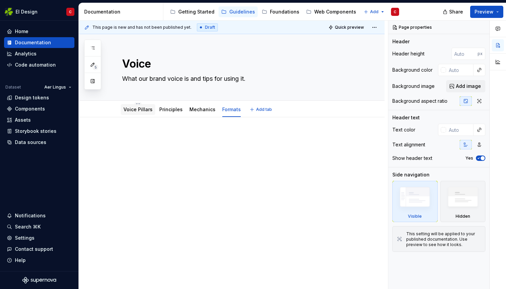
click at [130, 109] on link "Voice Pillars" at bounding box center [137, 109] width 29 height 6
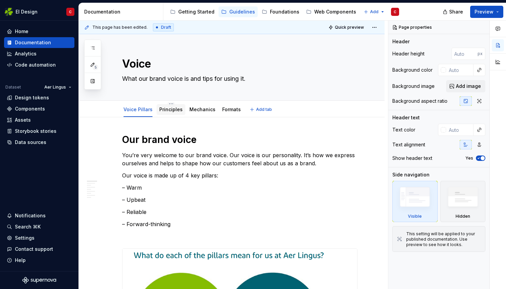
click at [166, 108] on link "Principles" at bounding box center [170, 109] width 23 height 6
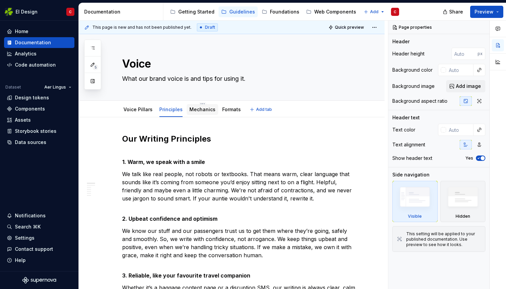
click at [197, 112] on div "Mechanics" at bounding box center [202, 109] width 26 height 7
click at [197, 108] on link "Mechanics" at bounding box center [202, 109] width 26 height 6
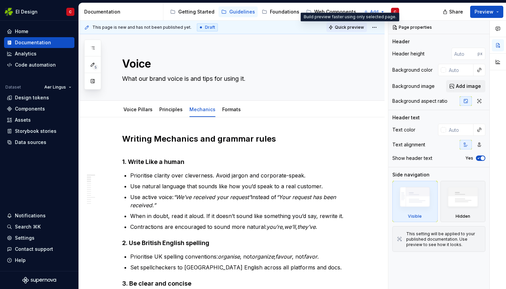
click at [344, 27] on span "Quick preview" at bounding box center [349, 27] width 29 height 5
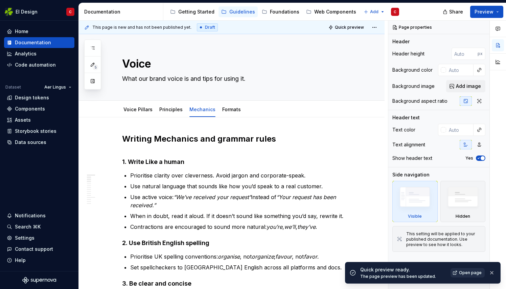
click at [473, 273] on span "Open page" at bounding box center [470, 272] width 23 height 5
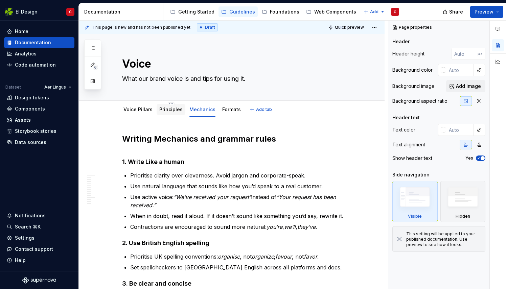
click at [168, 108] on link "Principles" at bounding box center [170, 109] width 23 height 6
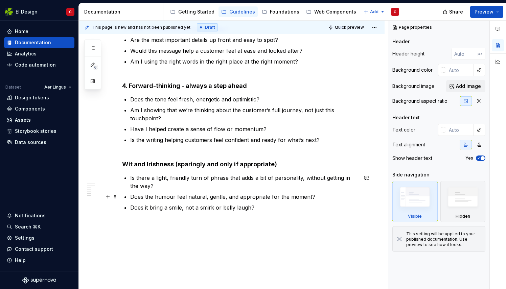
scroll to position [631, 0]
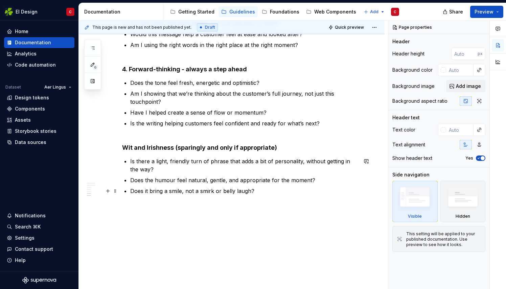
click at [264, 193] on p "Does it bring a smile, not a smirk or belly laugh?" at bounding box center [243, 191] width 227 height 8
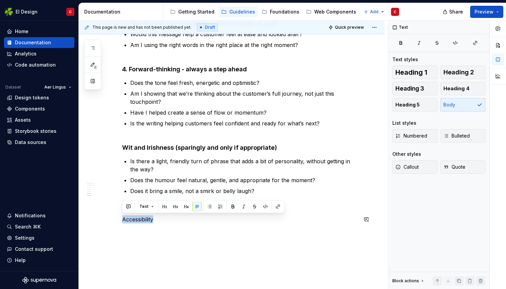
drag, startPoint x: 156, startPoint y: 221, endPoint x: 116, endPoint y: 224, distance: 40.3
click at [163, 206] on button "button" at bounding box center [164, 206] width 9 height 9
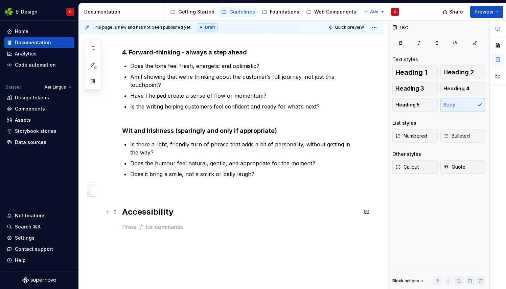
scroll to position [683, 0]
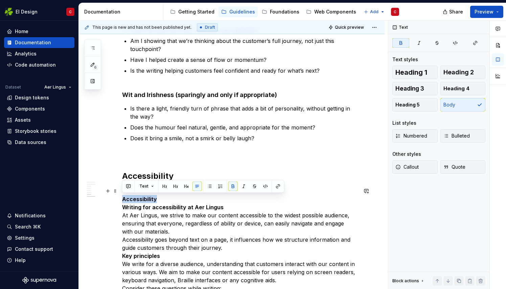
drag, startPoint x: 159, startPoint y: 199, endPoint x: 120, endPoint y: 201, distance: 39.2
click at [120, 201] on div "Our Writing Principles 1. Warm, we speak with a smile We talk like real people,…" at bounding box center [232, 83] width 306 height 1299
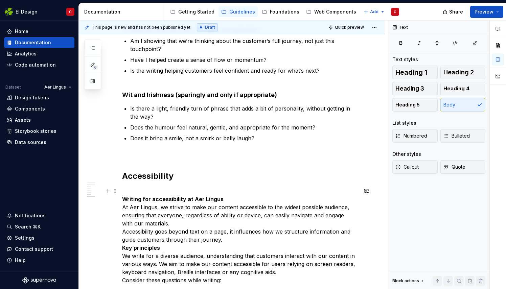
click at [162, 224] on p "Writing for accessibility at Aer Lingus At Aer Lingus, we strive to make our co…" at bounding box center [239, 235] width 235 height 97
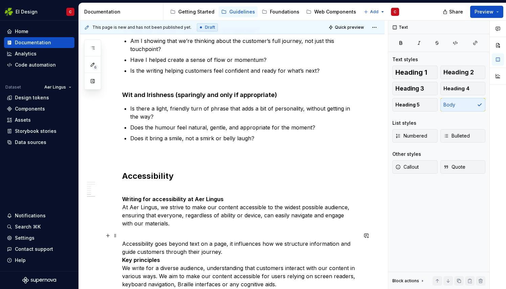
click at [226, 250] on p "Accessibility goes beyond text on a page, it influences how we structure inform…" at bounding box center [239, 263] width 235 height 65
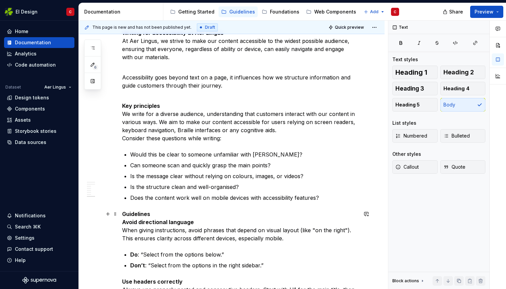
scroll to position [854, 0]
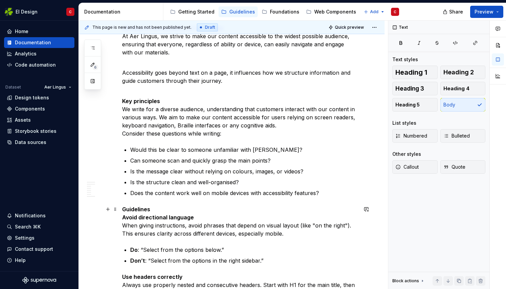
click at [165, 211] on p "Guidelines Avoid directional language When giving instructions, avoid phrases t…" at bounding box center [239, 221] width 235 height 32
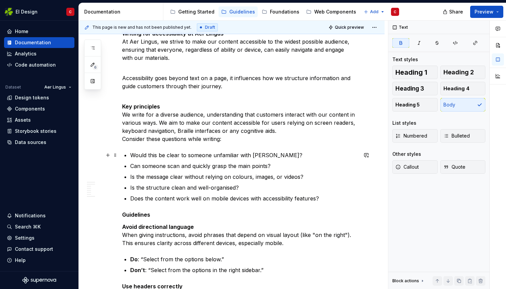
scroll to position [848, 0]
click at [125, 216] on strong "Guidelines" at bounding box center [136, 215] width 28 height 7
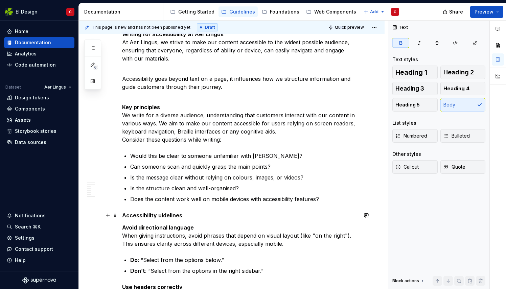
click at [126, 216] on strong "Accessibility uidelines" at bounding box center [152, 215] width 60 height 7
click at [128, 214] on strong "Agccessibility uidelines" at bounding box center [154, 215] width 64 height 7
click at [156, 213] on strong "Accessibility uidelines" at bounding box center [152, 215] width 60 height 7
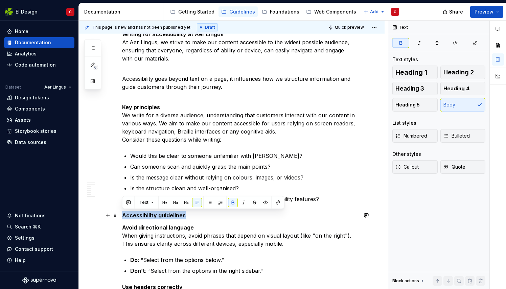
drag, startPoint x: 187, startPoint y: 215, endPoint x: 118, endPoint y: 215, distance: 68.6
click at [185, 201] on button "button" at bounding box center [185, 202] width 9 height 9
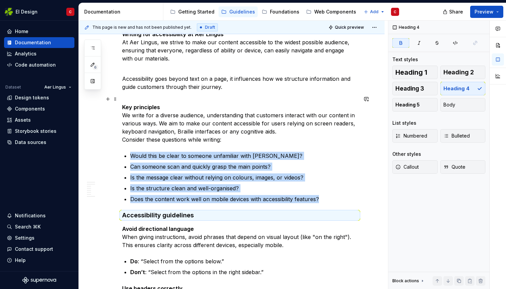
click at [125, 106] on strong "Key principles" at bounding box center [141, 107] width 38 height 7
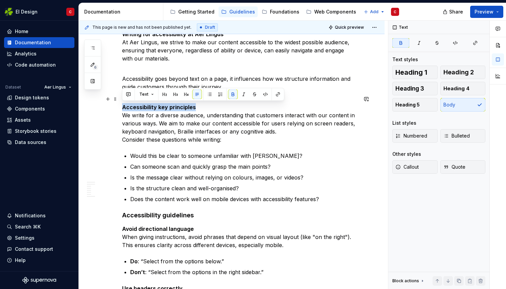
drag, startPoint x: 197, startPoint y: 106, endPoint x: 121, endPoint y: 107, distance: 76.0
click at [186, 92] on button "button" at bounding box center [185, 94] width 9 height 9
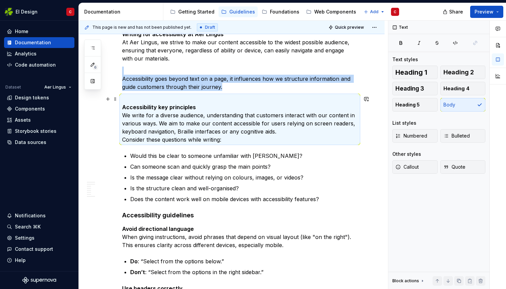
click at [196, 108] on p "Accessibility key principles We write for a diverse audience, understanding tha…" at bounding box center [239, 119] width 235 height 49
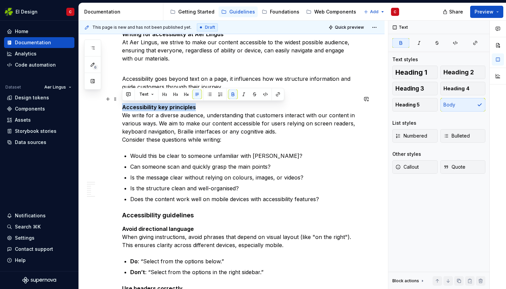
drag, startPoint x: 195, startPoint y: 106, endPoint x: 122, endPoint y: 106, distance: 72.7
click at [122, 106] on p "Accessibility key principles We write for a diverse audience, understanding tha…" at bounding box center [239, 119] width 235 height 49
click at [185, 95] on button "button" at bounding box center [185, 94] width 9 height 9
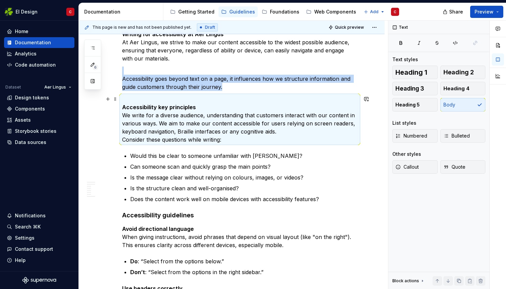
click at [196, 104] on p "Accessibility key principles We write for a diverse audience, understanding tha…" at bounding box center [239, 119] width 235 height 49
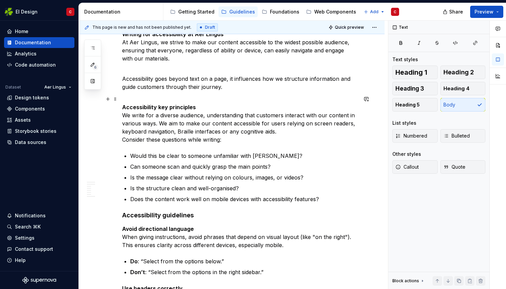
click at [199, 107] on p "Accessibility key principles We write for a diverse audience, understanding tha…" at bounding box center [239, 119] width 235 height 49
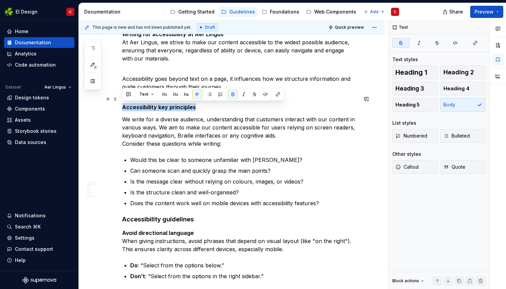
drag, startPoint x: 195, startPoint y: 106, endPoint x: 122, endPoint y: 108, distance: 72.3
click at [122, 108] on p "Accessibility key principles" at bounding box center [239, 103] width 235 height 16
click at [188, 92] on button "button" at bounding box center [185, 94] width 9 height 9
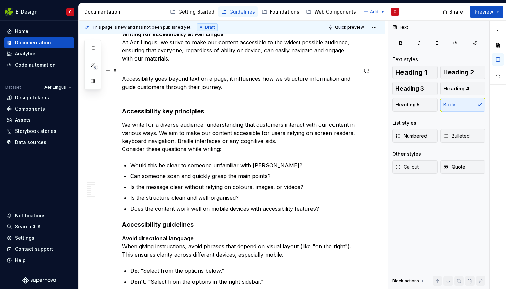
click at [245, 88] on p "Accessibility goes beyond text on a page, it influences how we structure inform…" at bounding box center [239, 79] width 235 height 24
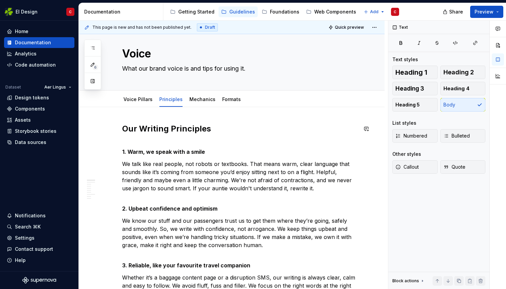
scroll to position [0, 0]
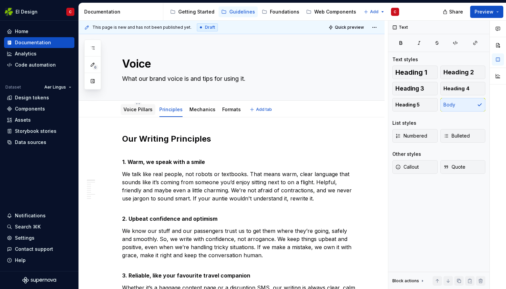
click at [145, 107] on link "Voice Pillars" at bounding box center [137, 109] width 29 height 6
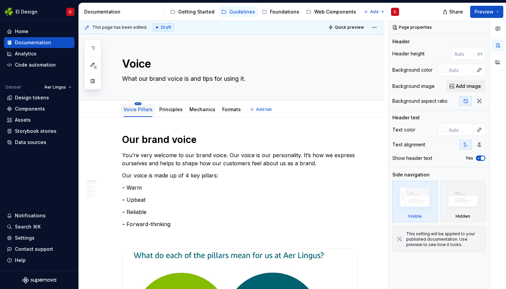
click at [138, 102] on html "EI Design C Home Documentation Analytics Code automation Dataset Aer Lingus Des…" at bounding box center [253, 144] width 506 height 289
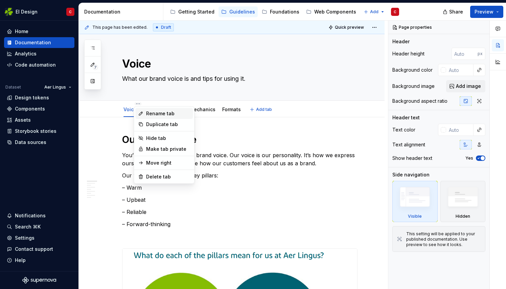
click at [151, 112] on div "Rename tab" at bounding box center [168, 113] width 44 height 7
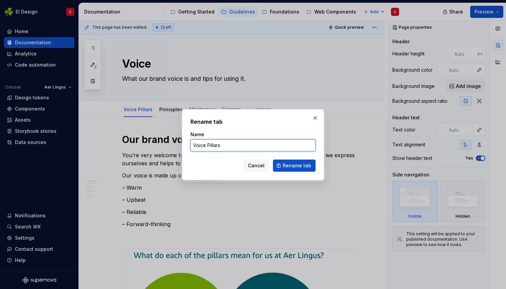
drag, startPoint x: 222, startPoint y: 146, endPoint x: 207, endPoint y: 145, distance: 15.2
click at [207, 145] on input "Voice Pillars" at bounding box center [252, 145] width 125 height 12
click at [266, 121] on h2 "Rename tab" at bounding box center [252, 122] width 125 height 8
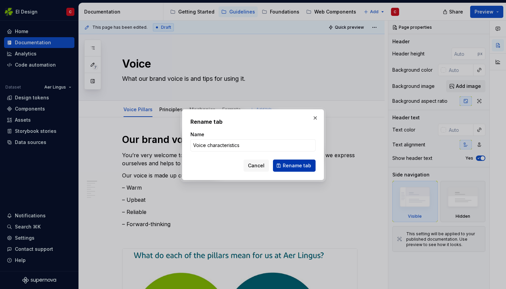
click at [293, 164] on span "Rename tab" at bounding box center [297, 165] width 28 height 7
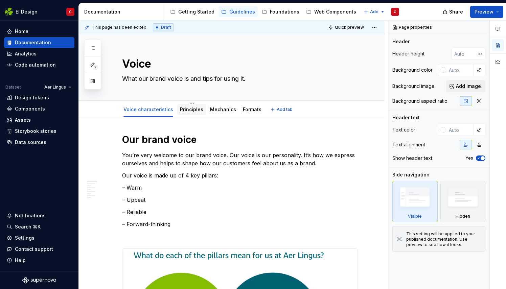
click at [191, 111] on link "Principles" at bounding box center [191, 109] width 23 height 6
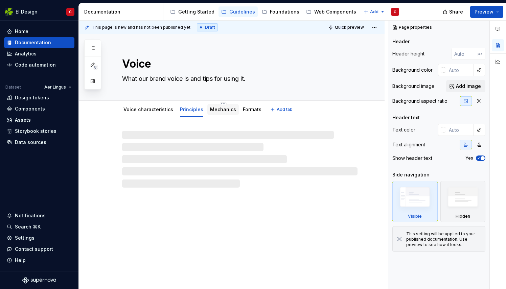
click at [217, 109] on link "Mechanics" at bounding box center [223, 109] width 26 height 6
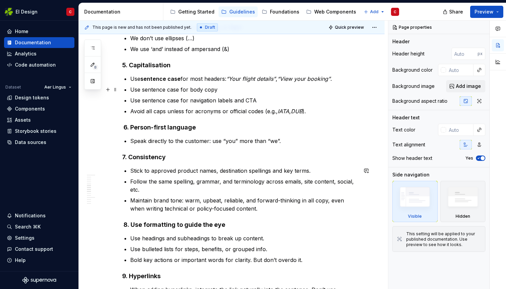
scroll to position [355, 0]
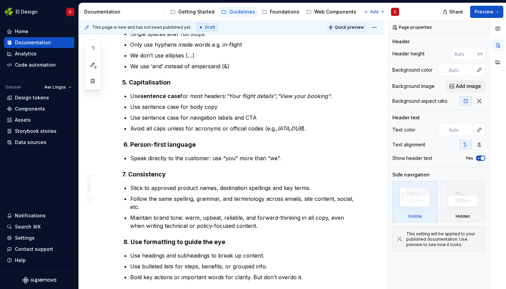
click at [346, 28] on span "Quick preview" at bounding box center [349, 27] width 29 height 5
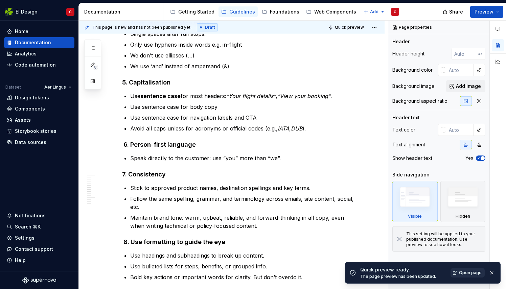
click at [466, 272] on span "Open page" at bounding box center [470, 272] width 23 height 5
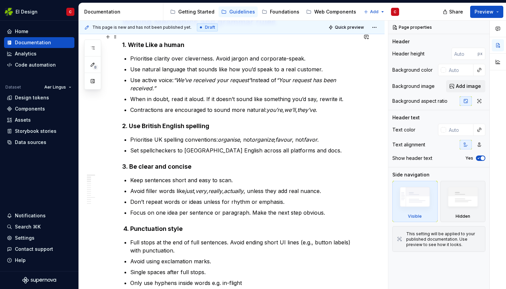
scroll to position [0, 0]
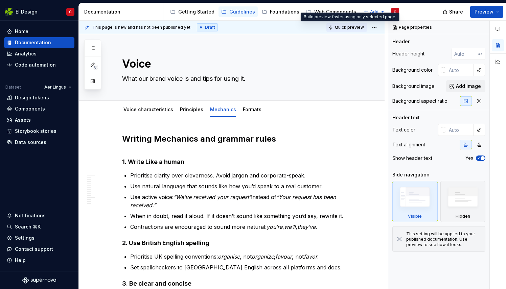
click at [348, 26] on span "Quick preview" at bounding box center [349, 27] width 29 height 5
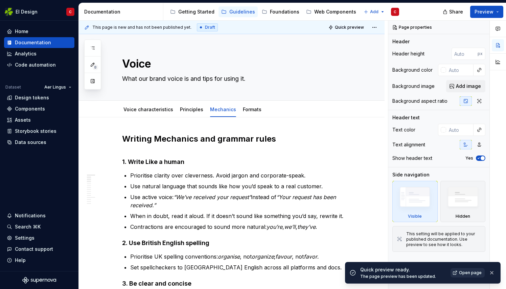
click at [468, 273] on span "Open page" at bounding box center [470, 272] width 23 height 5
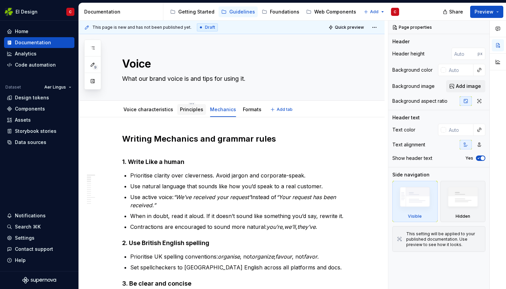
click at [187, 112] on div "Principles" at bounding box center [191, 109] width 23 height 7
click at [188, 108] on link "Principles" at bounding box center [191, 109] width 23 height 6
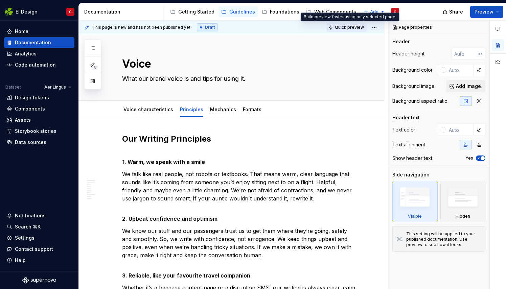
click at [349, 26] on span "Quick preview" at bounding box center [349, 27] width 29 height 5
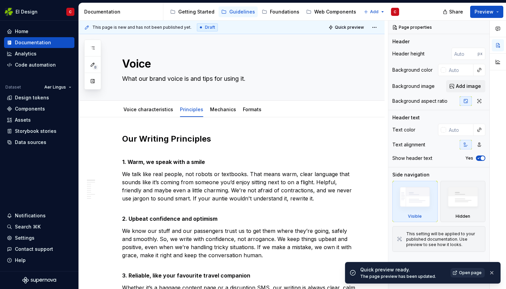
click at [470, 272] on span "Open page" at bounding box center [470, 272] width 23 height 5
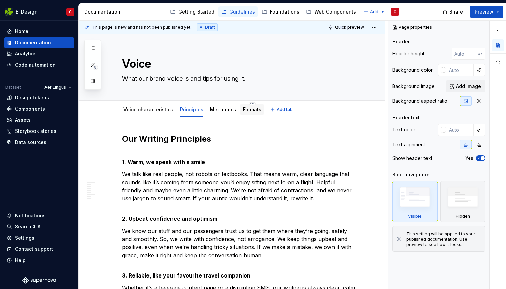
click at [248, 108] on link "Formats" at bounding box center [252, 109] width 19 height 6
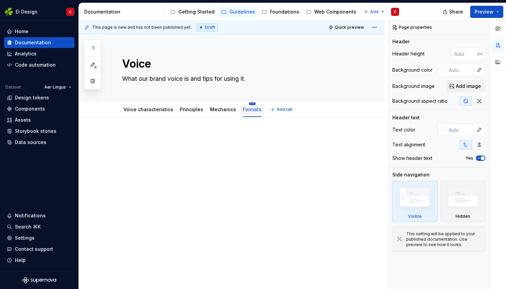
click at [247, 103] on html "EI Design C Home Documentation Analytics Code automation Dataset Aer Lingus Des…" at bounding box center [253, 144] width 506 height 289
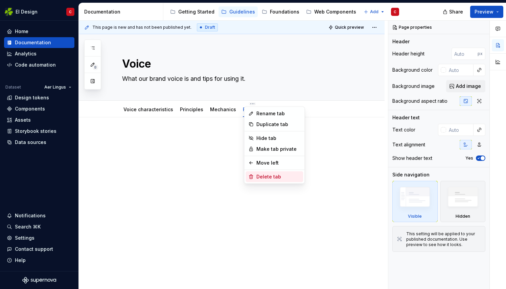
click at [265, 175] on div "Delete tab" at bounding box center [278, 176] width 44 height 7
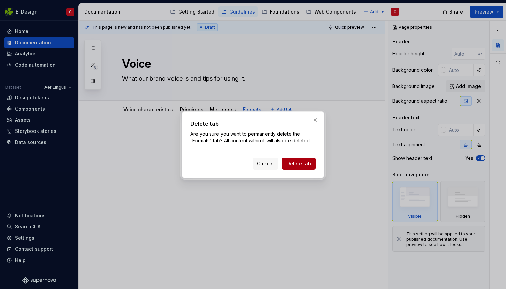
click at [297, 163] on span "Delete tab" at bounding box center [298, 163] width 25 height 7
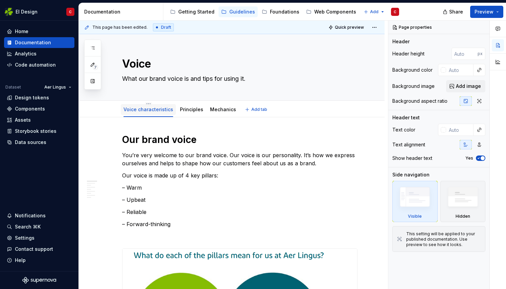
click at [143, 108] on link "Voice characteristics" at bounding box center [148, 109] width 50 height 6
click at [147, 101] on div "Voice characteristics Principles Mechanics Add tab" at bounding box center [232, 109] width 306 height 17
click at [147, 104] on html "EI Design C Home Documentation Analytics Code automation Dataset Aer Lingus Des…" at bounding box center [253, 144] width 506 height 289
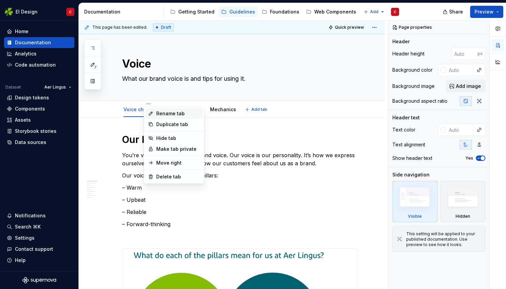
click at [159, 113] on div "Rename tab" at bounding box center [178, 113] width 44 height 7
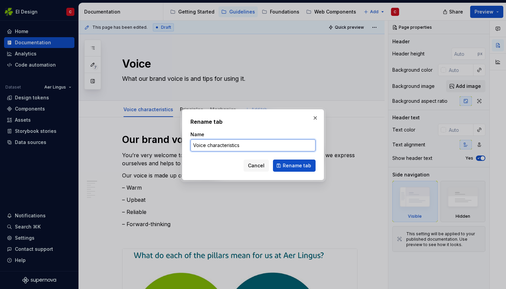
drag, startPoint x: 241, startPoint y: 144, endPoint x: 182, endPoint y: 146, distance: 58.8
click at [182, 146] on div "Rename tab Name Voice characteristics Cancel Rename tab" at bounding box center [253, 144] width 142 height 71
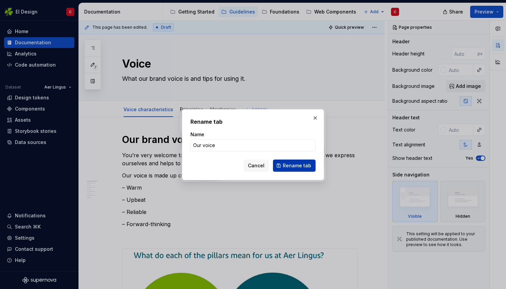
click at [287, 170] on button "Rename tab" at bounding box center [294, 166] width 43 height 12
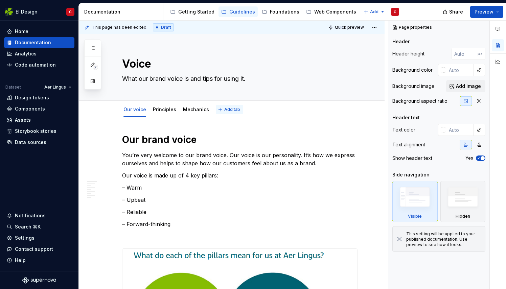
click at [224, 107] on span "Add tab" at bounding box center [232, 109] width 16 height 5
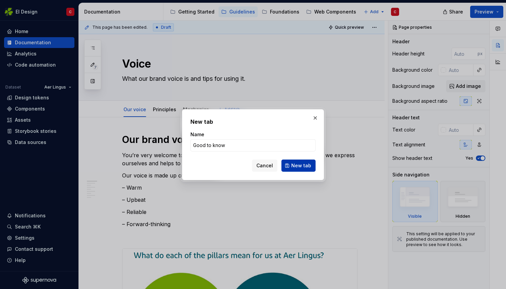
click at [293, 168] on span "New tab" at bounding box center [301, 165] width 20 height 7
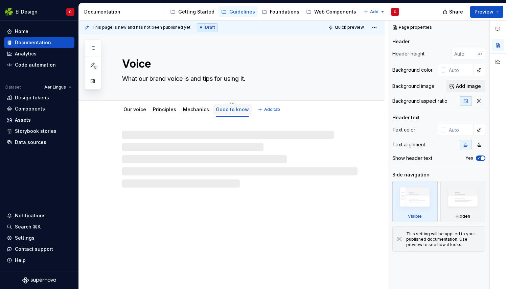
click at [223, 108] on link "Good to know" at bounding box center [232, 109] width 33 height 6
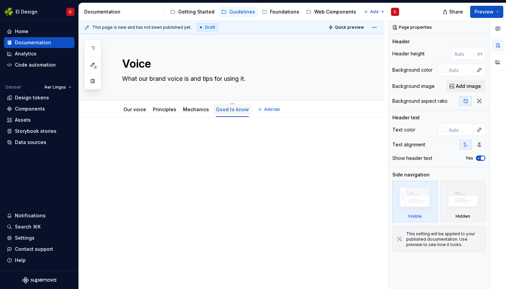
click at [222, 110] on link "Good to know" at bounding box center [232, 109] width 33 height 6
click at [224, 111] on link "Good to know" at bounding box center [232, 109] width 33 height 6
click at [207, 128] on div at bounding box center [232, 185] width 306 height 137
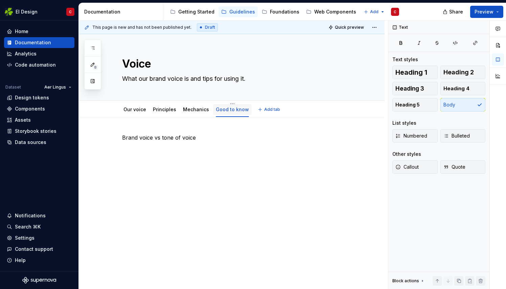
click at [226, 109] on link "Good to know" at bounding box center [232, 109] width 33 height 6
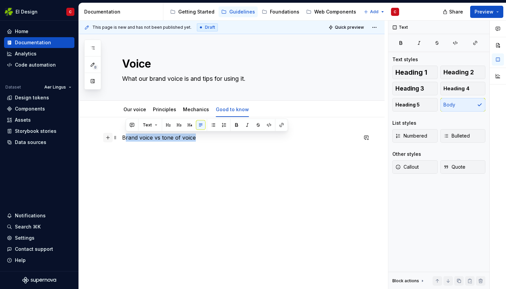
drag, startPoint x: 196, startPoint y: 139, endPoint x: 111, endPoint y: 137, distance: 85.2
click at [122, 137] on div "Brand voice vs tone of voice" at bounding box center [239, 150] width 235 height 34
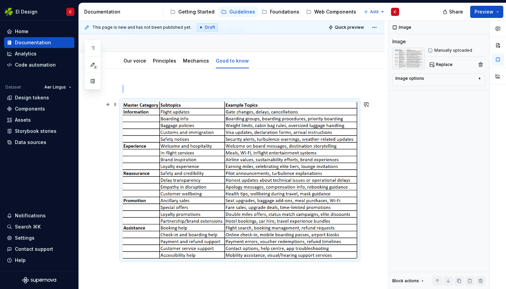
scroll to position [48, 0]
click at [347, 24] on button "Quick preview" at bounding box center [346, 27] width 41 height 9
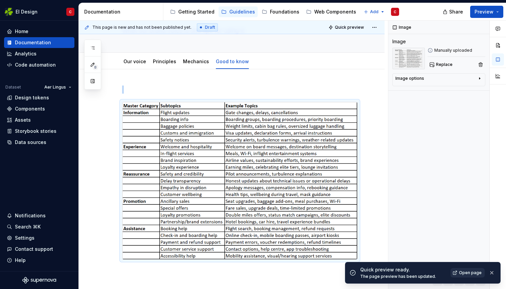
click at [470, 271] on span "Open page" at bounding box center [470, 272] width 23 height 5
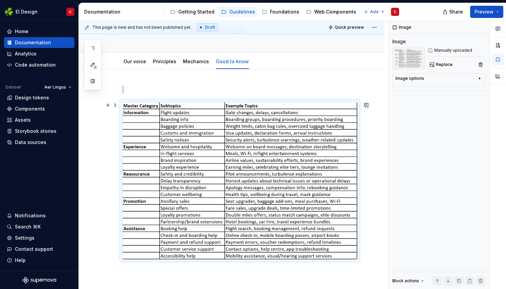
click at [232, 170] on img at bounding box center [239, 180] width 235 height 157
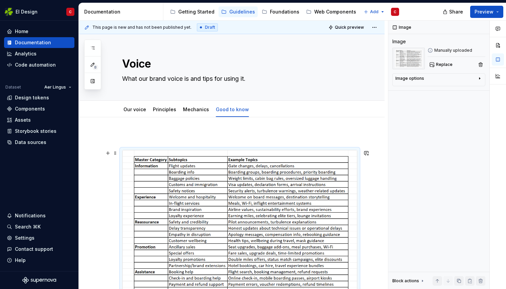
scroll to position [7, 0]
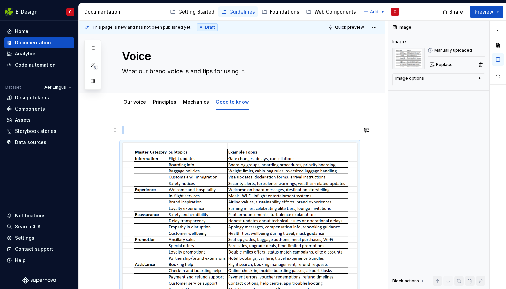
click at [137, 129] on p at bounding box center [239, 130] width 235 height 8
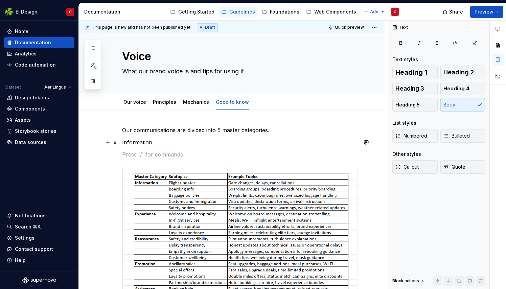
click at [121, 142] on div "Our communications are divided into 5 master categories. Information" at bounding box center [232, 264] width 306 height 308
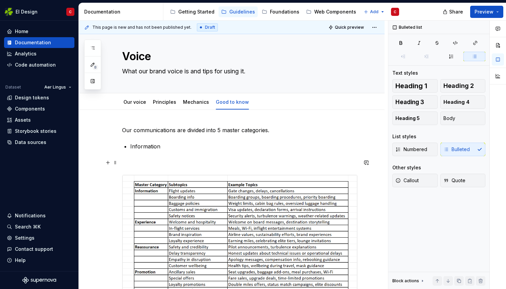
click at [127, 157] on div "Our communications are divided into 5 master categories. Information" at bounding box center [239, 228] width 235 height 205
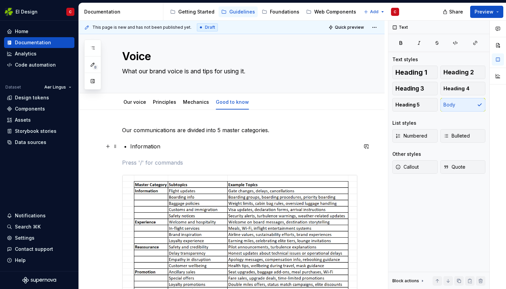
click at [165, 143] on p "Information" at bounding box center [243, 146] width 227 height 8
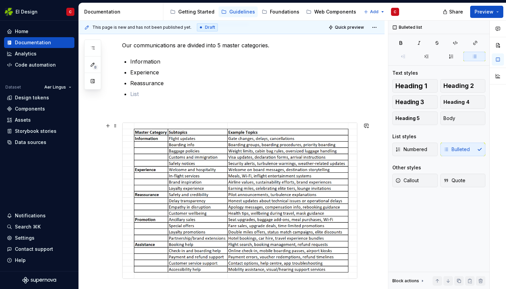
scroll to position [71, 0]
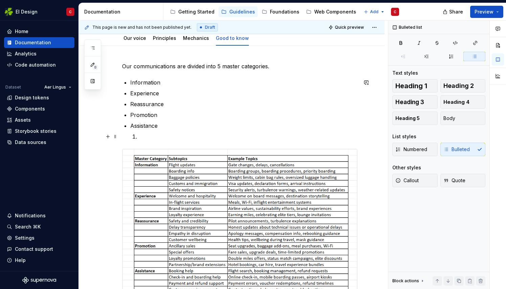
click at [138, 136] on p at bounding box center [247, 136] width 219 height 8
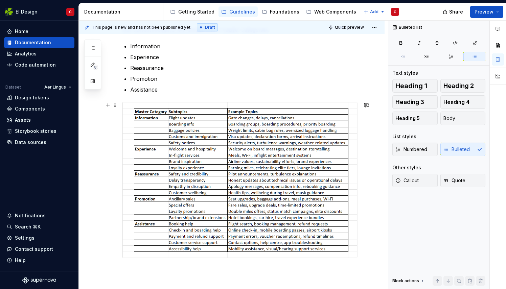
scroll to position [110, 0]
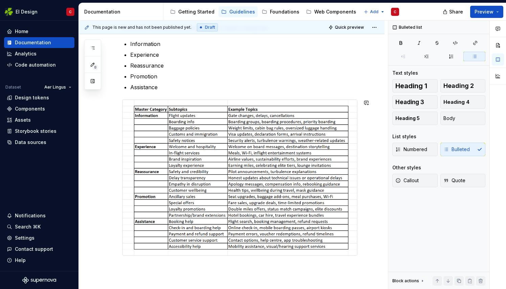
click at [158, 273] on div "Our communications are divided into 5 master categories. Information Experience…" at bounding box center [232, 178] width 306 height 343
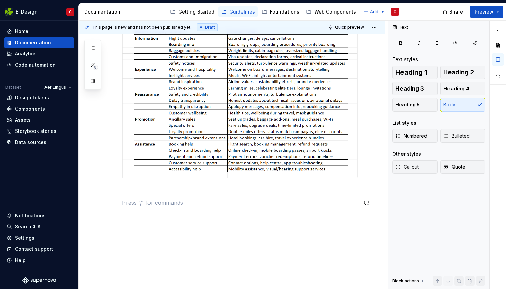
scroll to position [199, 0]
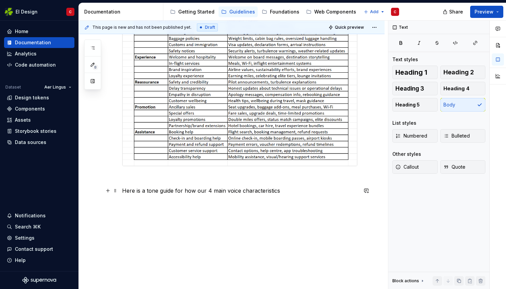
click at [205, 190] on p "Here is a tone guide for how our 4 main voice characteristics" at bounding box center [239, 191] width 235 height 8
click at [184, 191] on p "Here is a tone guide for how our 4 main voice characteristics" at bounding box center [239, 191] width 235 height 8
click at [332, 192] on p "Here is a tone guide to show the intensity of each our 4 main voice characteris…" at bounding box center [239, 191] width 235 height 8
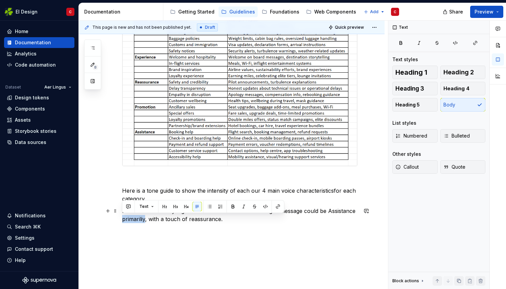
click at [137, 218] on p "Note that this is only a guide and tones can be blended e.g. a message could be…" at bounding box center [239, 215] width 235 height 16
click at [134, 217] on p "Note that this is only a guide and tones can be blended e.g. a message could be…" at bounding box center [239, 215] width 235 height 16
drag, startPoint x: 145, startPoint y: 218, endPoint x: 125, endPoint y: 218, distance: 19.3
click at [125, 218] on p "Note that this is only a guide and tones can be blended e.g. a message could be…" at bounding box center [239, 215] width 235 height 16
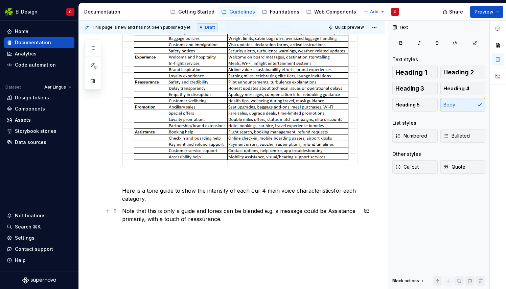
click at [228, 218] on p "Note that this is only a guide and tones can be blended e.g. a message could be…" at bounding box center [239, 215] width 235 height 16
click at [329, 211] on p "Note that this is only a guide and tones can be blended e.g. a message could be…" at bounding box center [239, 215] width 235 height 16
click at [172, 218] on p "Note that this is only a guide and tones can be blended e.g. a message could be…" at bounding box center [239, 215] width 235 height 16
click at [124, 218] on p "Note that this is only a guide and tones can be blended e.g. a message could be…" at bounding box center [239, 215] width 235 height 16
click at [265, 219] on p "Note that this is only a guide and tones can be blended e.g. a message could be…" at bounding box center [239, 215] width 235 height 16
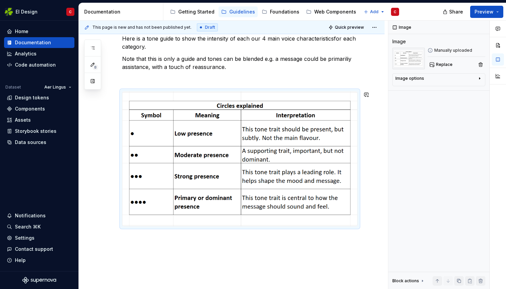
scroll to position [352, 0]
click at [238, 193] on img at bounding box center [239, 158] width 235 height 135
click at [268, 238] on div "Our communications are divided into 5 master categories. Information Experience…" at bounding box center [232, 43] width 306 height 556
click at [267, 238] on div "Our communications are divided into 5 master categories. Information Experience…" at bounding box center [232, 43] width 306 height 556
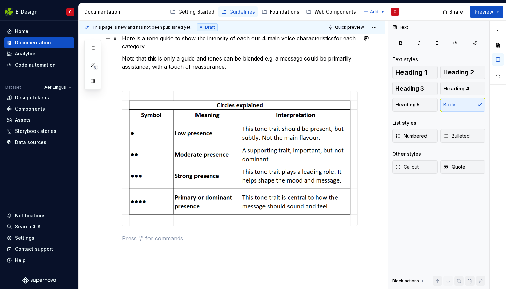
click at [333, 38] on div "Our communications are divided into 5 master categories. Information Experience…" at bounding box center [239, 12] width 235 height 461
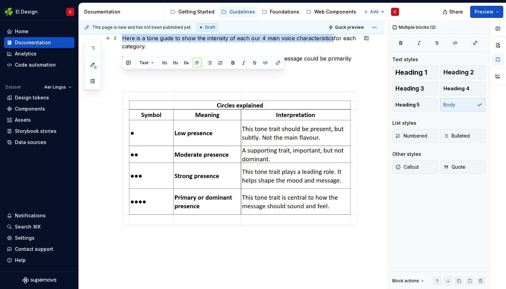
scroll to position [302, 0]
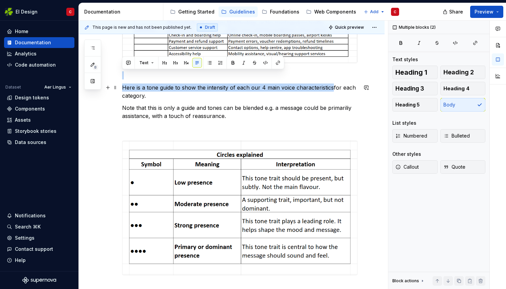
drag, startPoint x: 333, startPoint y: 38, endPoint x: 331, endPoint y: 86, distance: 48.0
click at [331, 86] on p "Here is a tone guide to show the intensity of each our 4 main voice characteris…" at bounding box center [239, 91] width 235 height 16
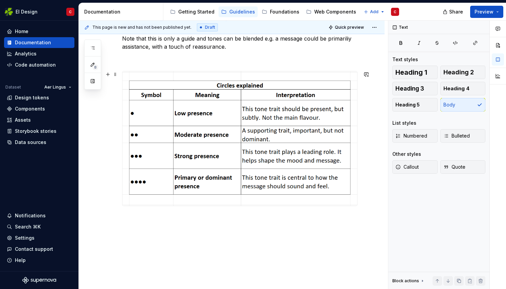
scroll to position [373, 0]
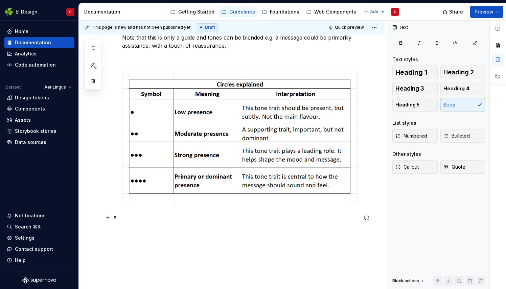
click at [248, 220] on p at bounding box center [239, 217] width 235 height 8
click at [196, 237] on div "Our communications are divided into 5 master categories. Information Experience…" at bounding box center [232, 31] width 306 height 572
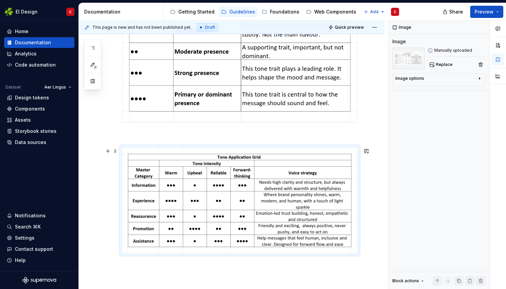
scroll to position [455, 0]
click at [139, 134] on p at bounding box center [239, 135] width 235 height 8
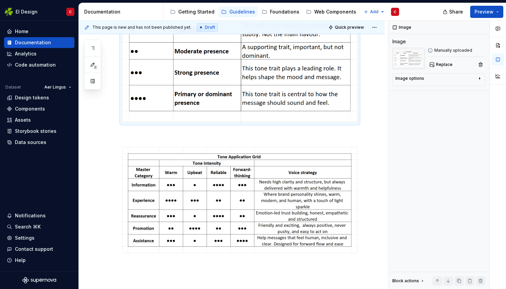
click at [208, 83] on img at bounding box center [239, 55] width 235 height 135
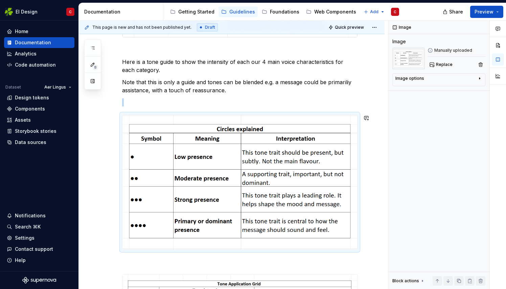
scroll to position [328, 0]
click at [178, 103] on p at bounding box center [239, 103] width 235 height 8
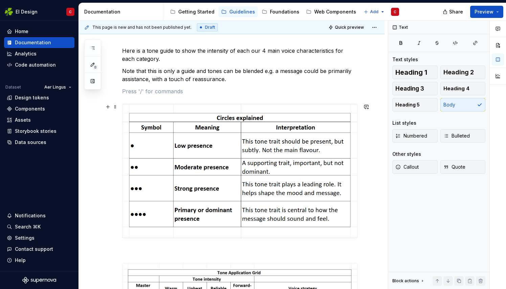
scroll to position [327, 0]
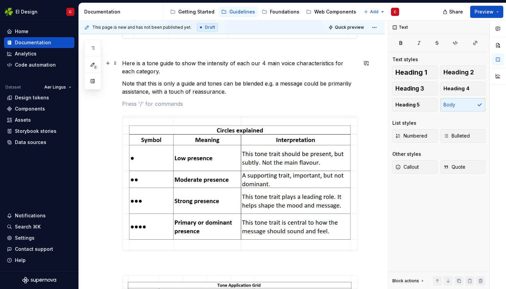
click at [205, 63] on p "Here is a tone guide to show the intensity of each our 4 main voice characteris…" at bounding box center [239, 67] width 235 height 16
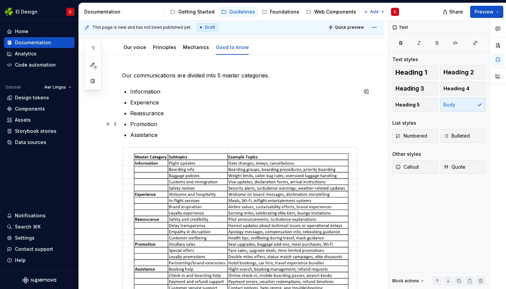
scroll to position [64, 0]
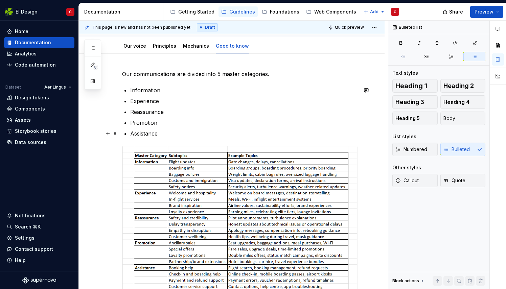
click at [189, 136] on p "Assistance" at bounding box center [243, 133] width 227 height 8
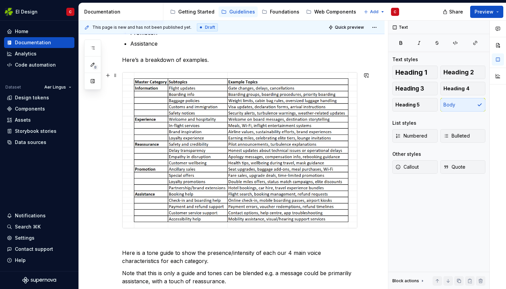
scroll to position [177, 0]
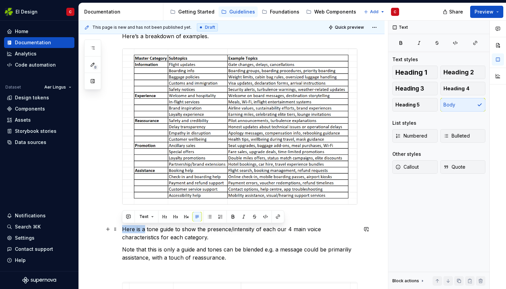
drag, startPoint x: 145, startPoint y: 229, endPoint x: 121, endPoint y: 230, distance: 24.1
click at [121, 230] on div "Our communications are divided into 5 master categories. Information Experience…" at bounding box center [232, 291] width 306 height 702
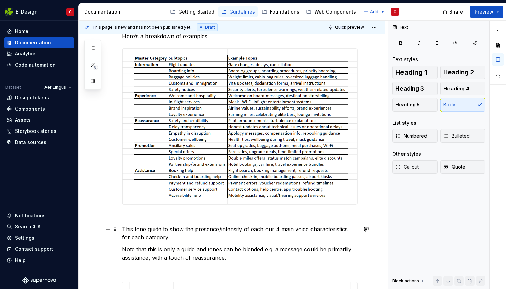
click at [170, 227] on p "This tone guide to show the presence/intensity of each our 4 main voice charact…" at bounding box center [239, 233] width 235 height 16
click at [176, 228] on p "This tone guide show the presence/intensity of each our 4 main voice characteri…" at bounding box center [239, 233] width 235 height 16
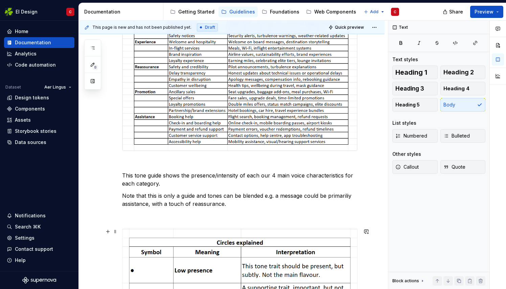
scroll to position [231, 0]
click at [339, 195] on p "Note that this is only a guide and tones can be blended e.g. a message could be…" at bounding box center [239, 199] width 235 height 16
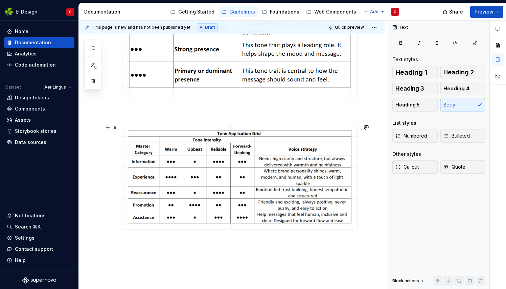
scroll to position [496, 0]
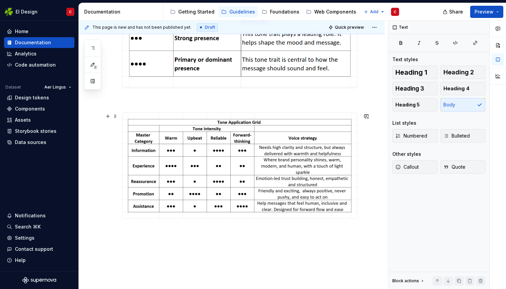
scroll to position [505, 0]
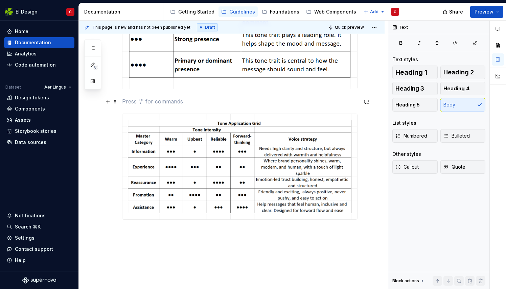
click at [136, 103] on p at bounding box center [239, 101] width 235 height 8
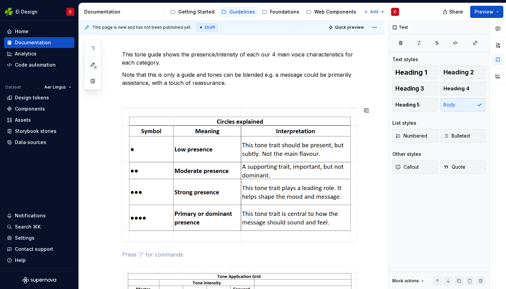
scroll to position [351, 0]
click at [147, 98] on p at bounding box center [239, 95] width 235 height 8
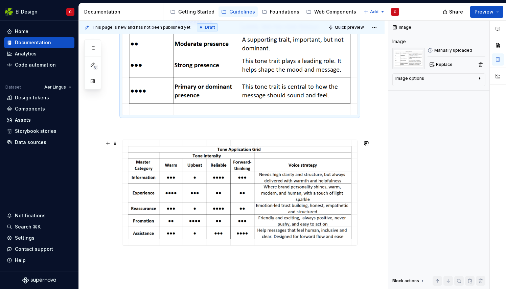
scroll to position [480, 0]
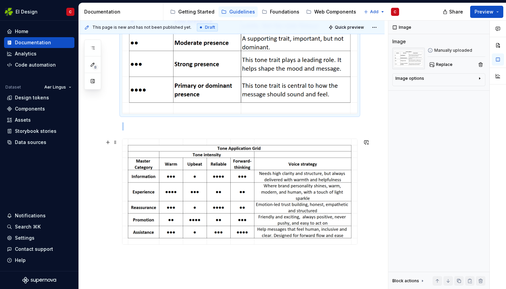
click at [245, 239] on img at bounding box center [239, 191] width 235 height 105
click at [197, 59] on img at bounding box center [239, 46] width 235 height 135
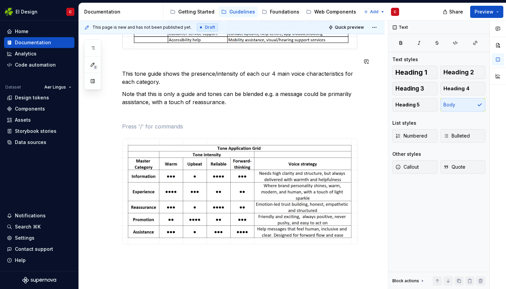
type textarea "*"
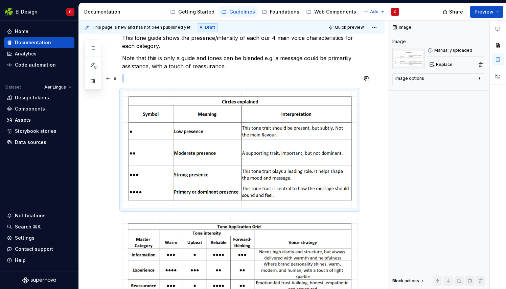
scroll to position [337, 0]
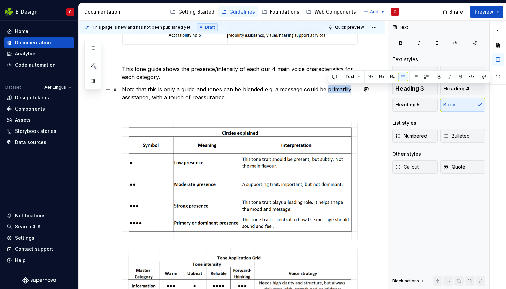
drag, startPoint x: 350, startPoint y: 89, endPoint x: 329, endPoint y: 87, distance: 21.7
click at [329, 87] on p "Note that this is only a guide and tones can be blended e.g. a message could be…" at bounding box center [239, 93] width 235 height 16
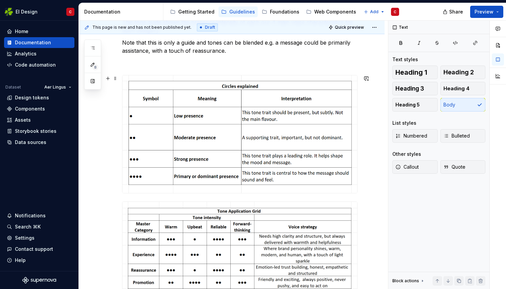
scroll to position [385, 0]
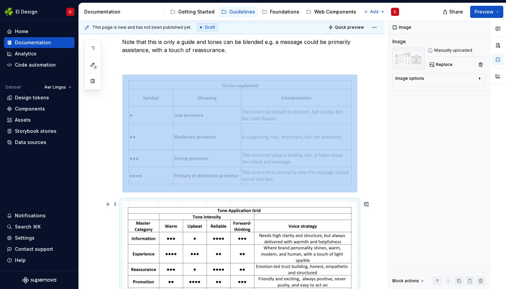
click at [210, 257] on img at bounding box center [239, 253] width 235 height 105
copy div
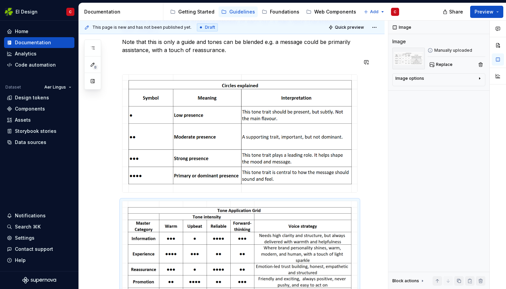
click at [151, 56] on div "Our communications are divided into 5 master categories. Information Experience…" at bounding box center [239, 28] width 235 height 558
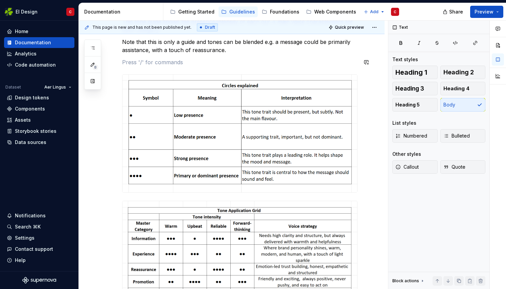
scroll to position [498, 0]
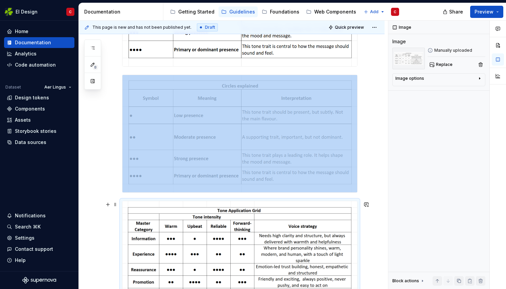
click at [205, 232] on img at bounding box center [239, 253] width 235 height 105
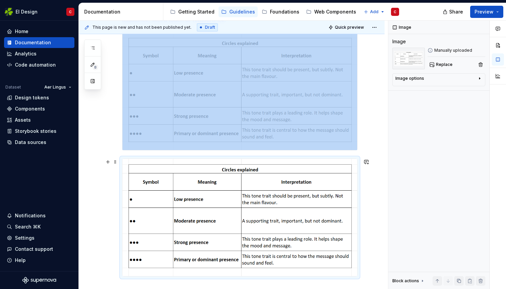
scroll to position [414, 0]
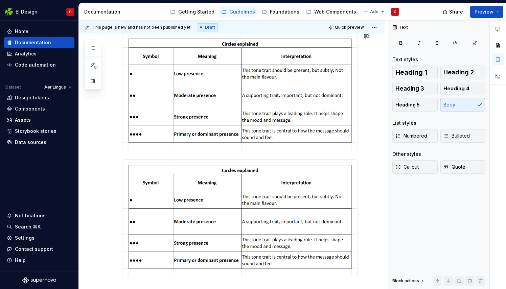
click at [132, 151] on div at bounding box center [239, 92] width 235 height 118
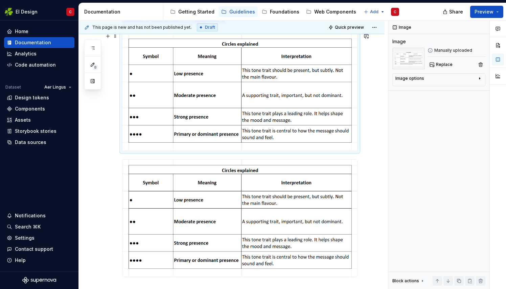
click at [369, 143] on div "Our communications are divided into 5 master categories. Information Experience…" at bounding box center [232, 37] width 306 height 669
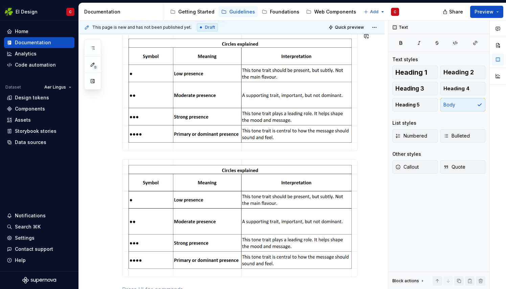
scroll to position [418, 0]
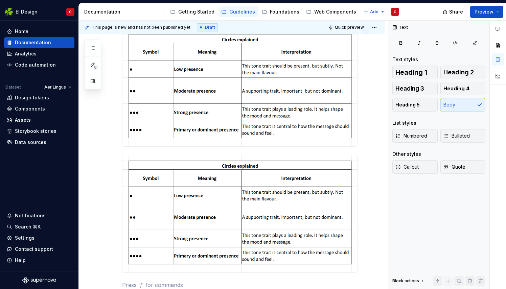
click at [176, 146] on div at bounding box center [239, 87] width 235 height 118
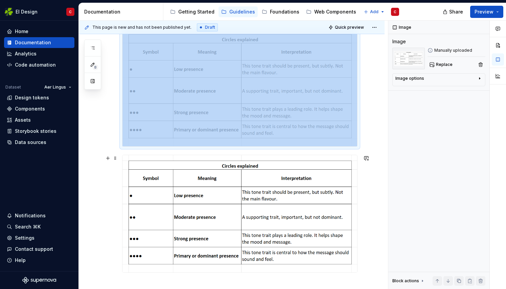
click at [155, 156] on img at bounding box center [239, 214] width 235 height 118
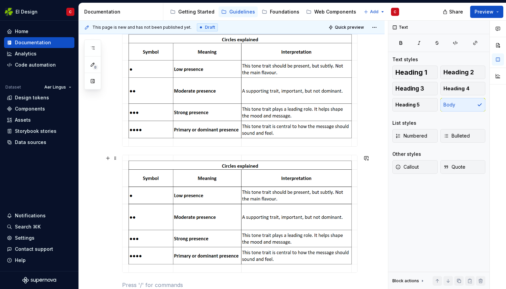
click at [151, 155] on div at bounding box center [239, 214] width 235 height 118
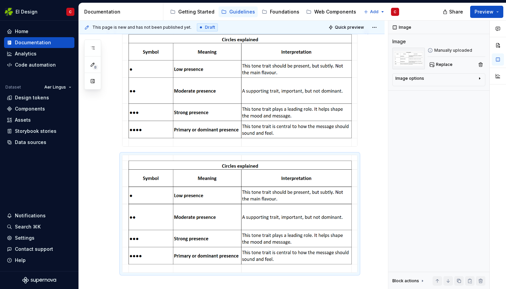
click at [141, 146] on div at bounding box center [239, 87] width 235 height 118
click at [368, 145] on div "This page is new and has not been published yet. Draft Quick preview Voice What…" at bounding box center [233, 155] width 309 height 269
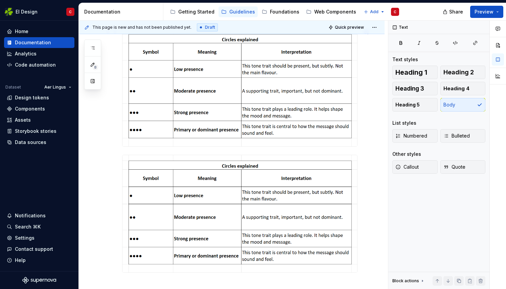
click at [368, 145] on div "Our communications are divided into 5 master categories. Information Experience…" at bounding box center [232, 47] width 306 height 697
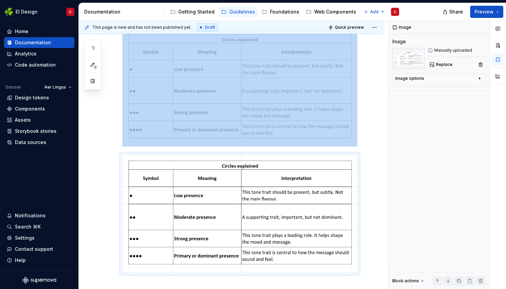
click at [363, 141] on div "Our communications are divided into 5 master categories. Information Experience…" at bounding box center [232, 47] width 306 height 697
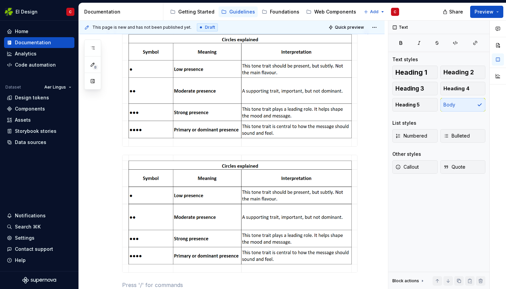
click at [362, 124] on div "Our communications are divided into 5 master categories. Information Experience…" at bounding box center [232, 53] width 306 height 709
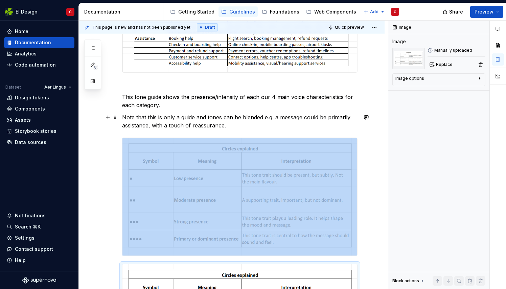
scroll to position [309, 0]
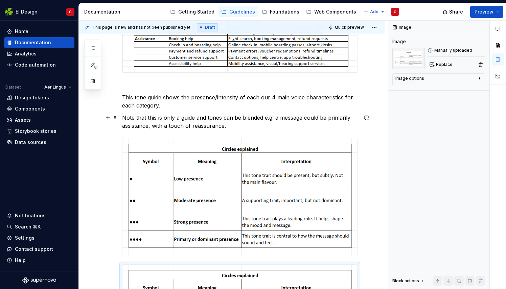
click at [235, 127] on p "Note that this is only a guide and tones can be blended e.g. a message could be…" at bounding box center [239, 122] width 235 height 16
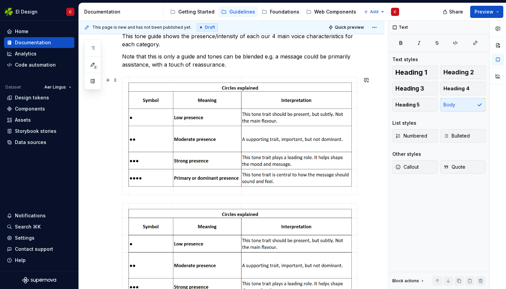
scroll to position [372, 0]
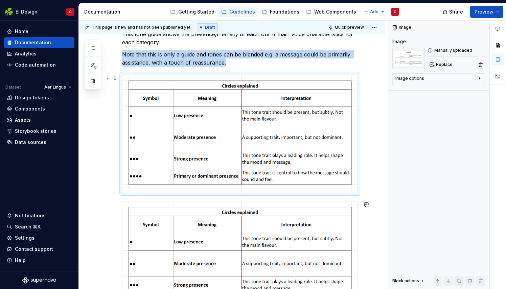
drag, startPoint x: 232, startPoint y: 233, endPoint x: 197, endPoint y: 115, distance: 122.9
click at [197, 115] on img at bounding box center [239, 134] width 235 height 118
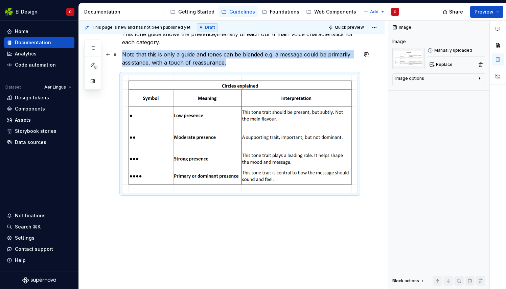
click at [237, 62] on p "Note that this is only a guide and tones can be blended e.g. a message could be…" at bounding box center [239, 58] width 235 height 16
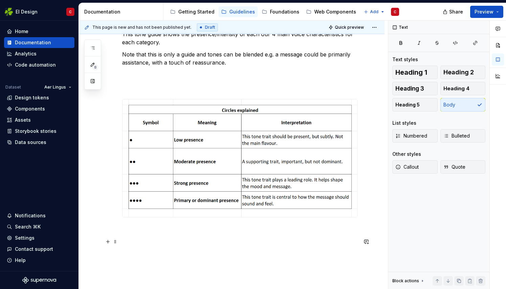
click at [184, 243] on p at bounding box center [239, 242] width 235 height 8
click at [140, 79] on div "Our communications are divided into 5 master categories. Information Experience…" at bounding box center [239, 9] width 235 height 496
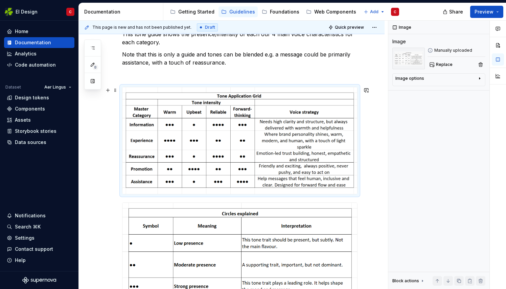
click at [368, 186] on div "Our communications are divided into 5 master categories. Information Experience…" at bounding box center [232, 100] width 306 height 711
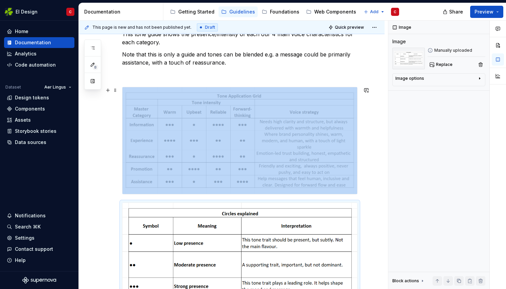
scroll to position [403, 0]
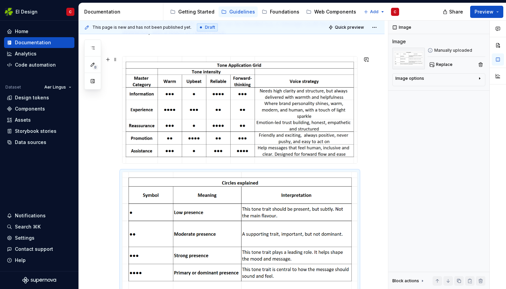
click at [357, 153] on div at bounding box center [239, 109] width 235 height 107
drag, startPoint x: 373, startPoint y: 149, endPoint x: 365, endPoint y: 160, distance: 14.5
click at [365, 160] on div "This page is new and has not been published yet. Draft Quick preview Voice What…" at bounding box center [233, 155] width 309 height 269
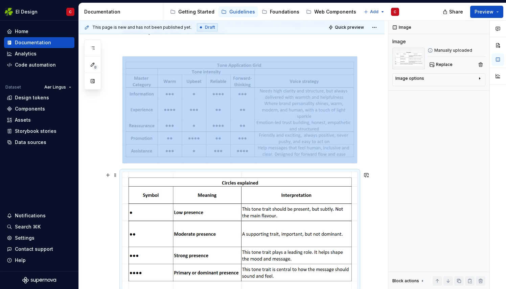
click at [224, 228] on img at bounding box center [239, 231] width 235 height 118
click at [109, 175] on button "button" at bounding box center [107, 174] width 9 height 9
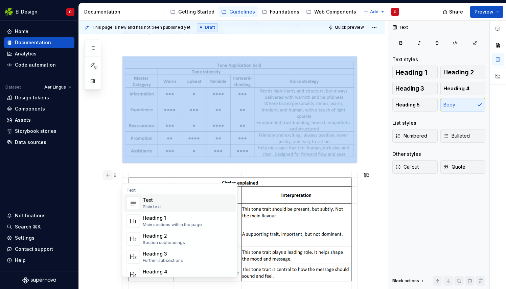
scroll to position [420, 0]
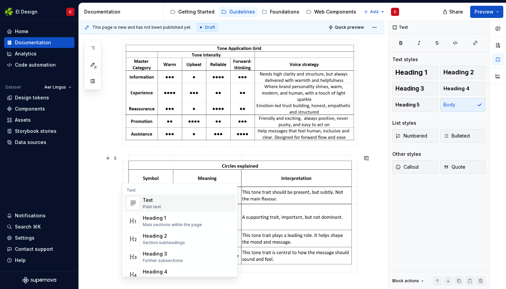
click at [148, 204] on div "Plain text" at bounding box center [152, 206] width 18 height 5
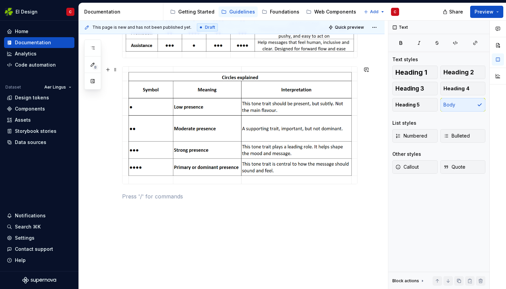
scroll to position [479, 0]
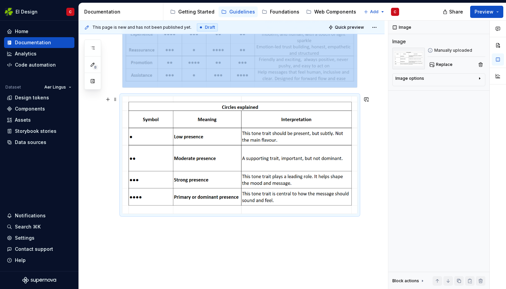
click at [160, 127] on img at bounding box center [239, 155] width 235 height 118
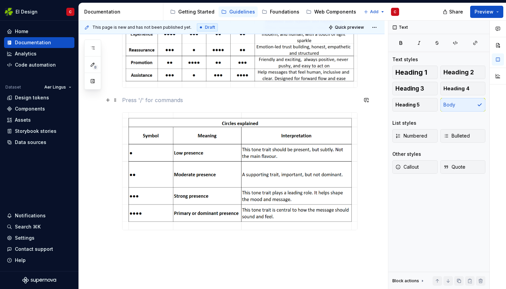
click at [143, 99] on p at bounding box center [239, 100] width 235 height 8
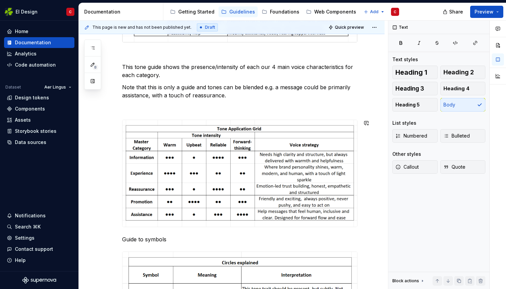
scroll to position [339, 0]
click at [185, 105] on p at bounding box center [239, 108] width 235 height 8
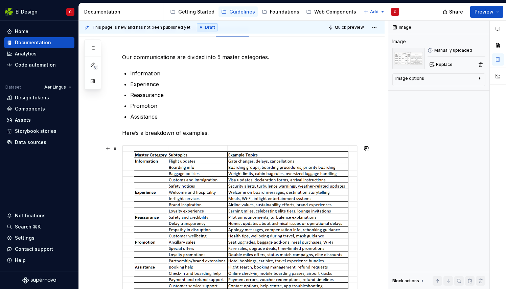
scroll to position [0, 0]
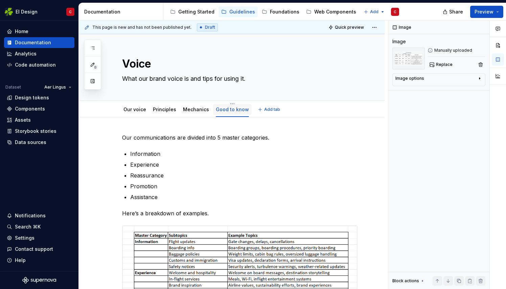
click at [226, 111] on link "Good to know" at bounding box center [232, 109] width 33 height 6
click at [227, 109] on link "Good to know" at bounding box center [232, 109] width 33 height 6
click at [226, 103] on html "EI Design C Home Documentation Analytics Code automation Dataset Aer Lingus Des…" at bounding box center [253, 144] width 506 height 289
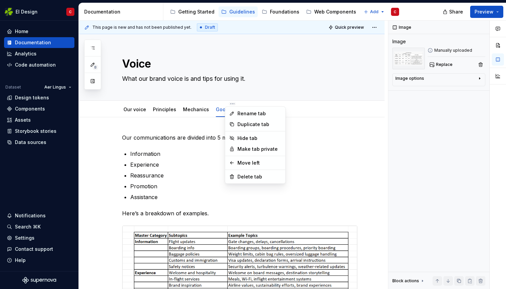
type textarea "*"
click at [241, 115] on div "Rename tab" at bounding box center [259, 113] width 44 height 7
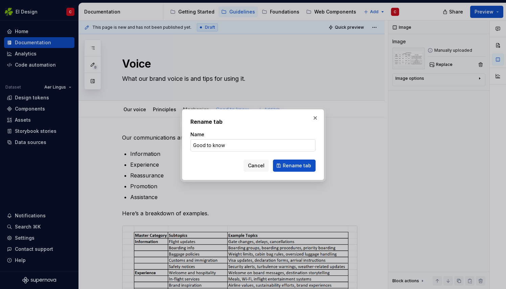
click at [239, 145] on input "Good to know" at bounding box center [252, 145] width 125 height 12
type input "G"
type input "Categories"
click at [283, 166] on button "Rename tab" at bounding box center [294, 166] width 43 height 12
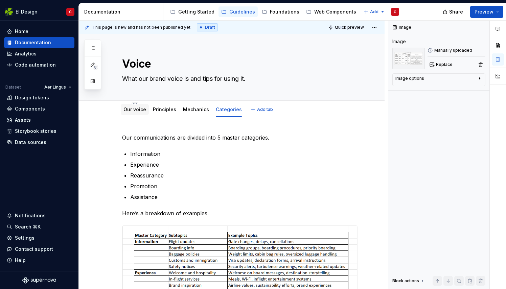
click at [137, 108] on link "Our voice" at bounding box center [134, 109] width 23 height 6
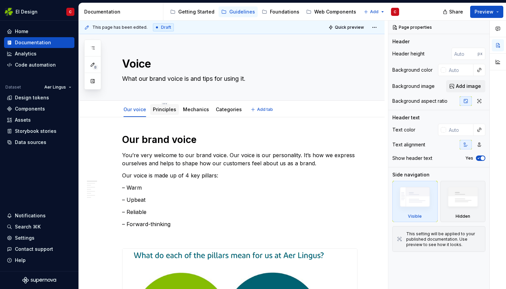
click at [164, 109] on link "Principles" at bounding box center [164, 109] width 23 height 6
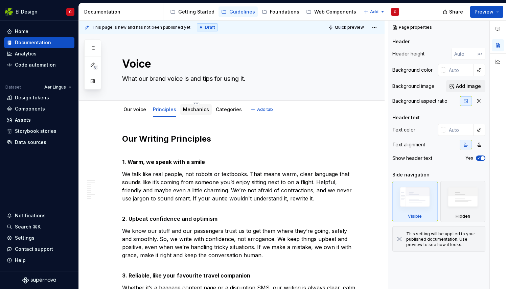
click at [193, 108] on link "Mechanics" at bounding box center [196, 109] width 26 height 6
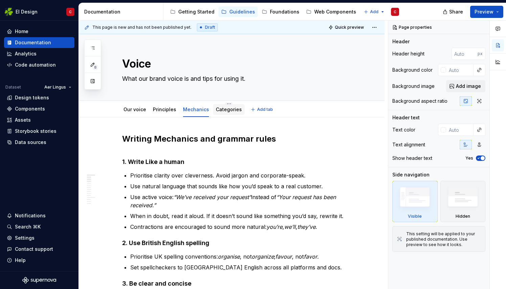
click at [222, 111] on link "Categories" at bounding box center [229, 109] width 26 height 6
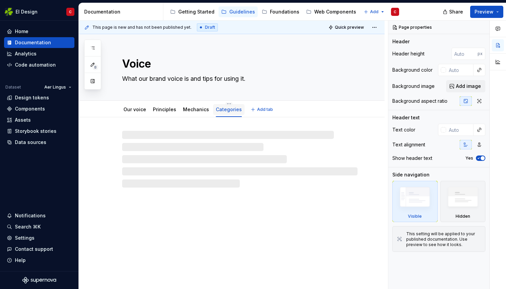
type textarea "*"
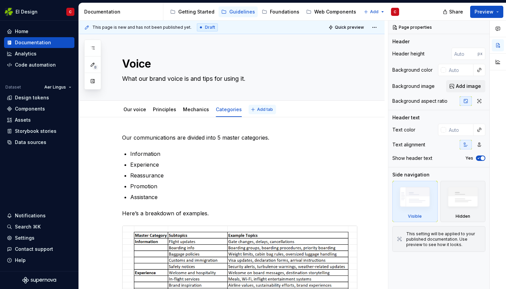
click at [260, 109] on span "Add tab" at bounding box center [265, 109] width 16 height 5
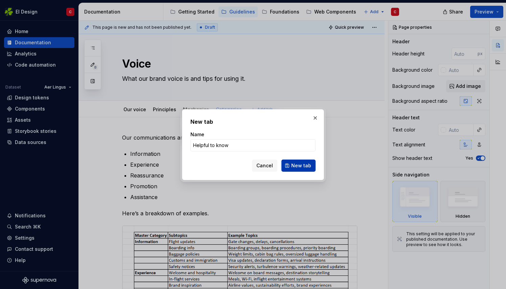
type input "Helpful to know"
click at [303, 169] on button "New tab" at bounding box center [298, 166] width 34 height 12
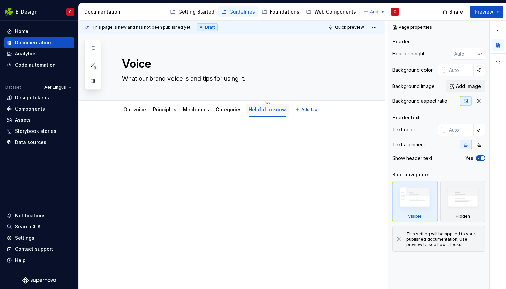
click at [262, 110] on link "Helpful to know" at bounding box center [267, 109] width 38 height 6
click at [258, 107] on link "Helpful to know" at bounding box center [267, 109] width 38 height 6
type textarea "*"
click at [204, 136] on p at bounding box center [239, 137] width 235 height 8
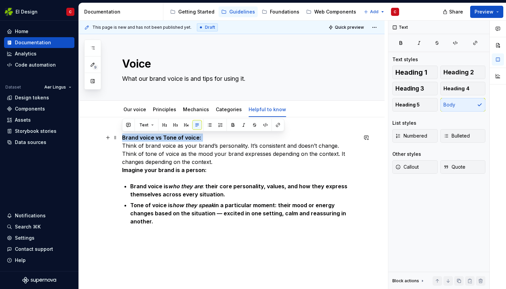
drag, startPoint x: 201, startPoint y: 136, endPoint x: 114, endPoint y: 143, distance: 88.1
click at [114, 143] on div "Brand voice vs Tone of voice: Think of brand voice as your brand’s personality.…" at bounding box center [232, 218] width 306 height 203
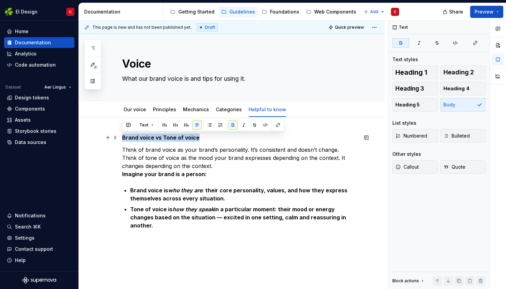
drag, startPoint x: 199, startPoint y: 139, endPoint x: 120, endPoint y: 140, distance: 79.4
click at [120, 140] on div "Brand voice vs Tone of voice Think of brand voice as your brand’s personality. …" at bounding box center [232, 220] width 306 height 207
click at [165, 137] on strong "Brand voice vs Tone of voice" at bounding box center [160, 137] width 77 height 7
drag, startPoint x: 198, startPoint y: 137, endPoint x: 121, endPoint y: 135, distance: 77.7
click at [121, 135] on div "Brand voice vs tone of voice Think of brand voice as your brand’s personality. …" at bounding box center [232, 220] width 306 height 207
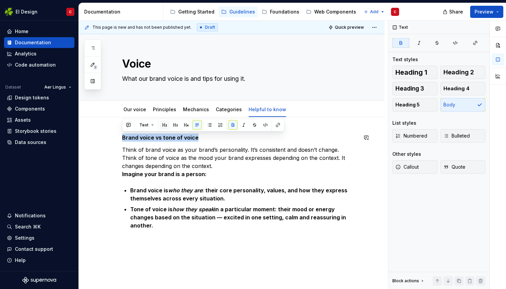
click at [166, 124] on button "button" at bounding box center [164, 124] width 9 height 9
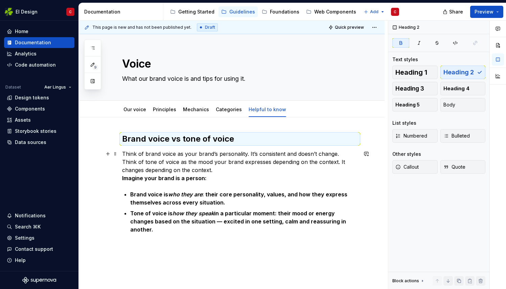
click at [219, 168] on p "Think of brand voice as your brand’s personality. It’s consistent and doesn’t c…" at bounding box center [239, 166] width 235 height 32
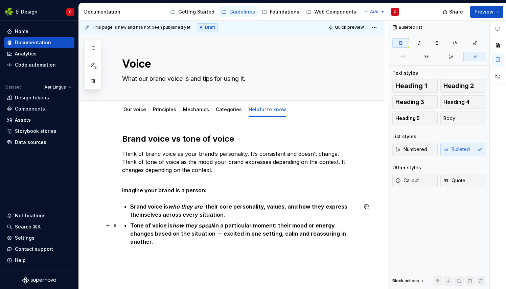
click at [197, 233] on strong "Tone of voice is how they speak in a particular moment: their mood or energy ch…" at bounding box center [238, 233] width 217 height 23
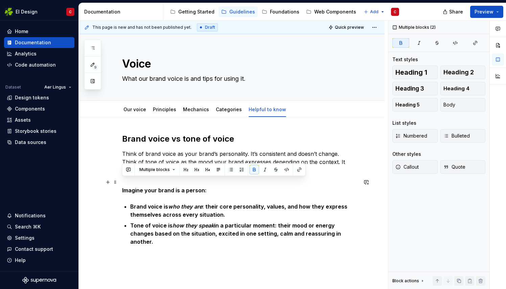
drag, startPoint x: 339, startPoint y: 237, endPoint x: 103, endPoint y: 186, distance: 241.2
click at [122, 185] on div "Brand voice vs tone of voice Think of brand voice as your brand’s personality. …" at bounding box center [239, 193] width 235 height 120
click at [238, 220] on ul "Brand voice is who they are : their core personality, values, and how they expr…" at bounding box center [243, 223] width 227 height 43
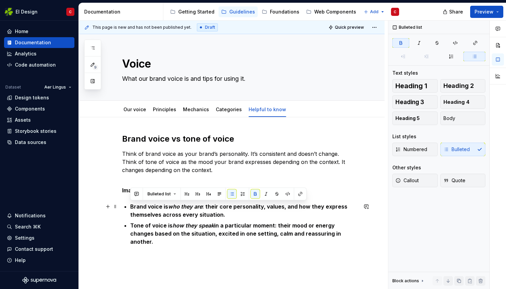
drag, startPoint x: 338, startPoint y: 235, endPoint x: 125, endPoint y: 207, distance: 214.8
click at [130, 207] on ul "Brand voice is who they are : their core personality, values, and how they expr…" at bounding box center [243, 223] width 227 height 43
click at [255, 193] on button "button" at bounding box center [254, 193] width 9 height 9
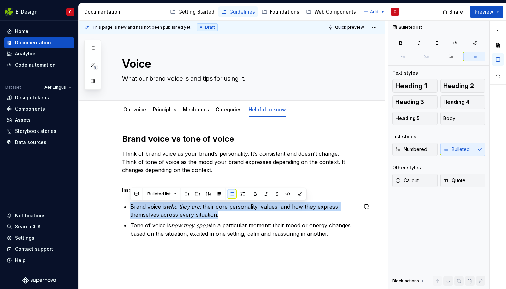
click at [234, 261] on div "Brand voice vs tone of voice Think of brand voice as your brand’s personality. …" at bounding box center [232, 224] width 306 height 215
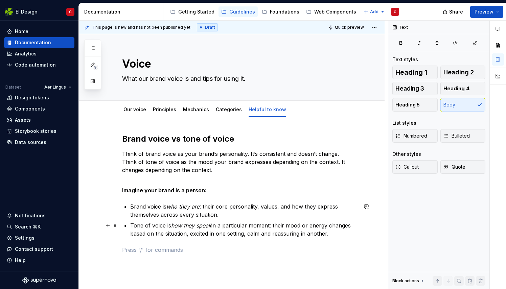
click at [352, 233] on p "Tone of voice is how they speak in a particular moment: their mood or energy ch…" at bounding box center [243, 229] width 227 height 16
click at [192, 111] on link "Mechanics" at bounding box center [196, 109] width 26 height 6
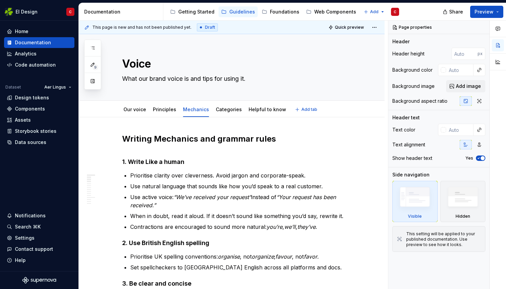
type textarea "*"
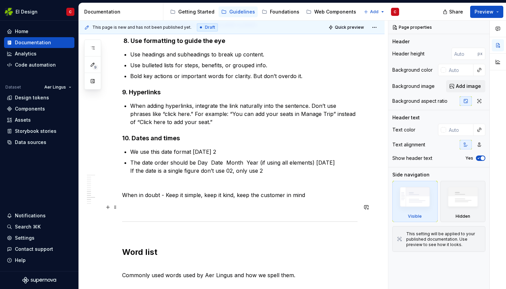
scroll to position [557, 0]
click at [276, 171] on p "The date order should be Day Date Month Year (if using all elements) Mon 12 Dec…" at bounding box center [243, 166] width 227 height 16
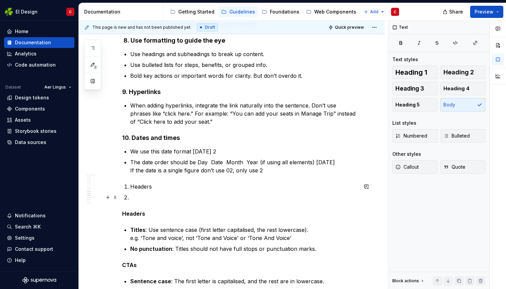
click at [143, 198] on p at bounding box center [243, 197] width 227 height 8
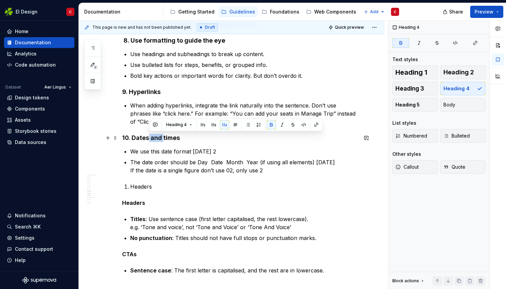
drag, startPoint x: 147, startPoint y: 138, endPoint x: 163, endPoint y: 138, distance: 15.5
click at [163, 138] on strong "10. Dates and times" at bounding box center [151, 137] width 58 height 7
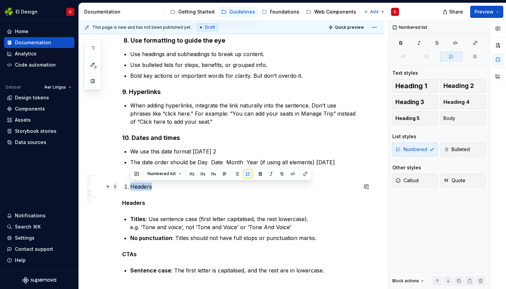
drag, startPoint x: 156, startPoint y: 186, endPoint x: 112, endPoint y: 186, distance: 44.3
click at [122, 186] on div "Writing Mechanics and grammar rules 1. Write Like a human Prioritise clarity ov…" at bounding box center [239, 209] width 235 height 1264
click at [130, 184] on li "Headers" at bounding box center [243, 186] width 227 height 8
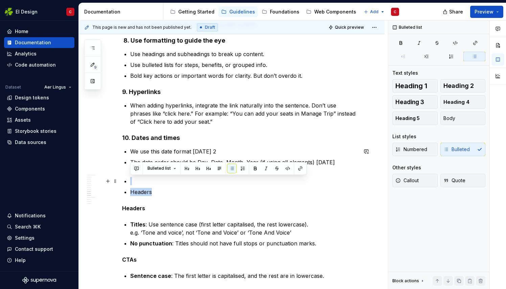
drag, startPoint x: 157, startPoint y: 191, endPoint x: 120, endPoint y: 182, distance: 38.1
click at [120, 182] on div "Writing Mechanics and grammar rules 1. Write Like a human Prioritise clarity ov…" at bounding box center [232, 247] width 306 height 1373
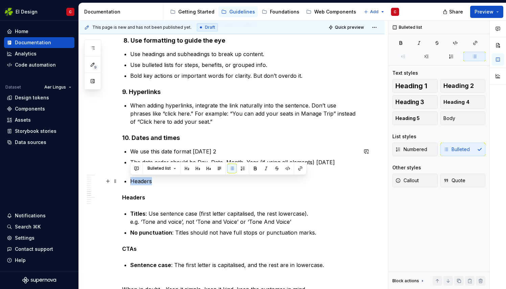
drag, startPoint x: 144, startPoint y: 184, endPoint x: 123, endPoint y: 181, distance: 20.5
click at [123, 181] on div "Writing Mechanics and grammar rules 1. Write Like a human Prioritise clarity ov…" at bounding box center [239, 202] width 235 height 1251
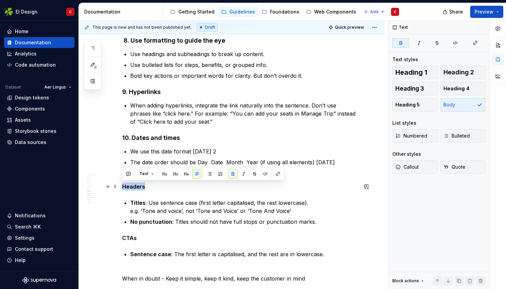
drag, startPoint x: 150, startPoint y: 185, endPoint x: 118, endPoint y: 185, distance: 31.8
click at [118, 185] on div "Writing Mechanics and grammar rules 1. Write Like a human Prioritise clarity ov…" at bounding box center [232, 236] width 306 height 1351
click at [185, 173] on button "button" at bounding box center [185, 173] width 9 height 9
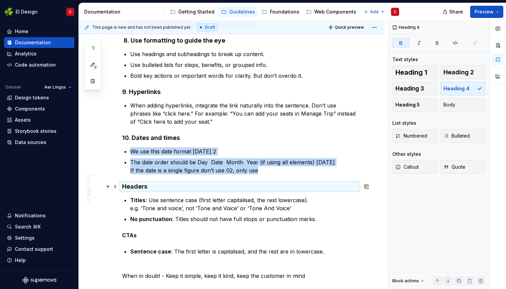
click at [122, 185] on strong "Headers" at bounding box center [134, 186] width 25 height 7
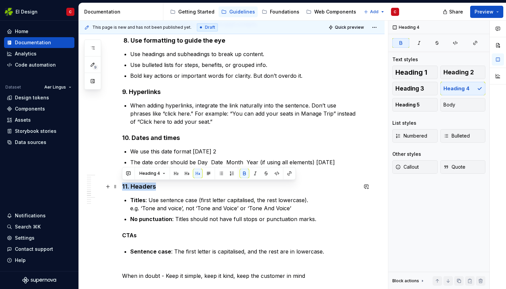
drag, startPoint x: 159, startPoint y: 185, endPoint x: 122, endPoint y: 188, distance: 37.3
click at [122, 188] on h4 "11. Headers" at bounding box center [239, 186] width 235 height 8
click at [196, 171] on button "button" at bounding box center [197, 173] width 9 height 9
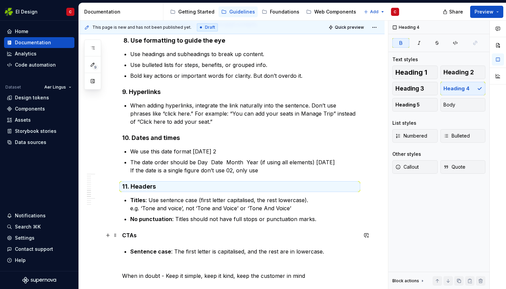
click at [122, 235] on strong "CTAs" at bounding box center [129, 235] width 15 height 7
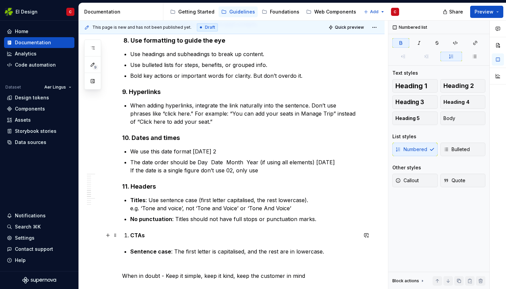
click at [130, 235] on li "CTAs" at bounding box center [243, 235] width 227 height 8
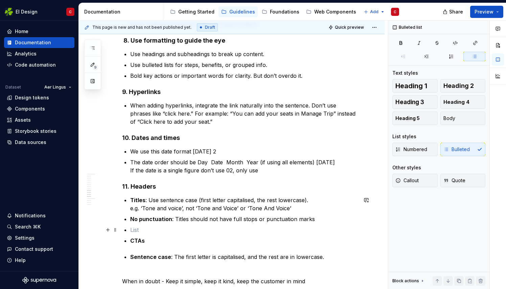
click at [129, 232] on div "Writing Mechanics and grammar rules 1. Write Like a human Prioritise clarity ov…" at bounding box center [239, 198] width 235 height 1243
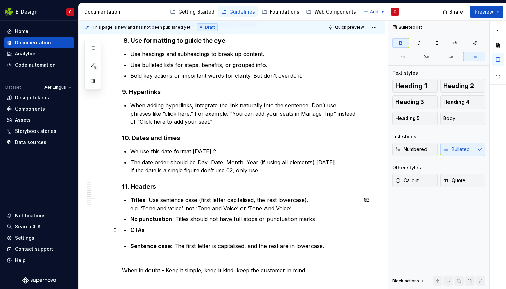
click at [129, 229] on div "Writing Mechanics and grammar rules 1. Write Like a human Prioritise clarity ov…" at bounding box center [239, 193] width 235 height 1232
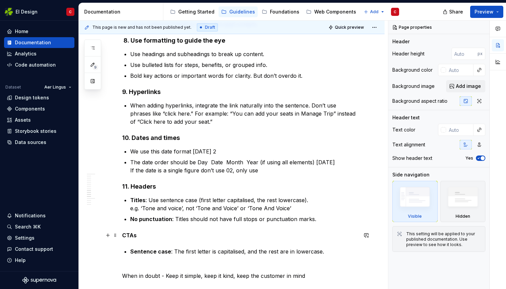
click at [122, 234] on strong "CTAs" at bounding box center [129, 235] width 15 height 7
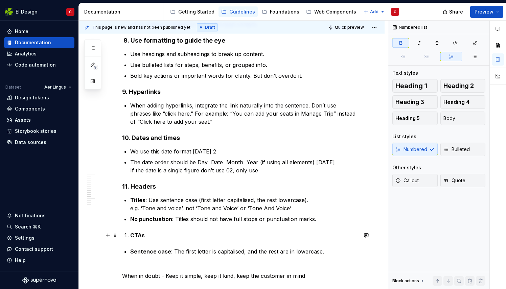
click at [130, 235] on li "CTAs" at bounding box center [243, 235] width 227 height 8
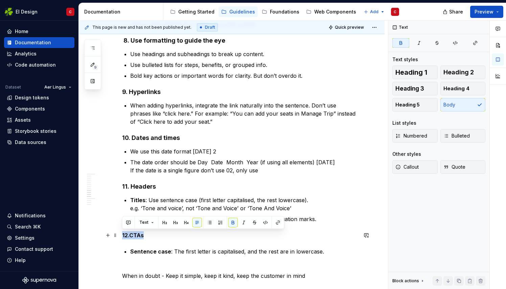
drag, startPoint x: 148, startPoint y: 234, endPoint x: 120, endPoint y: 236, distance: 27.8
click at [120, 236] on div "Writing Mechanics and grammar rules 1. Write Like a human Prioritise clarity ov…" at bounding box center [232, 235] width 306 height 1348
click at [185, 224] on button "button" at bounding box center [185, 222] width 9 height 9
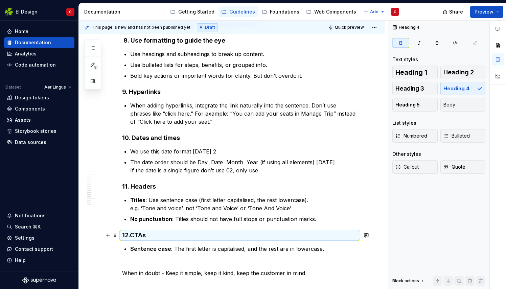
click at [131, 234] on strong "12.CTAs" at bounding box center [134, 234] width 24 height 7
click at [129, 233] on strong "12.CTAs" at bounding box center [134, 234] width 24 height 7
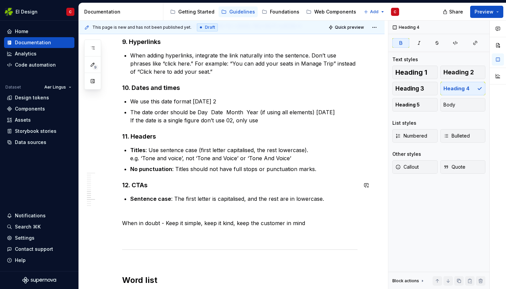
scroll to position [606, 0]
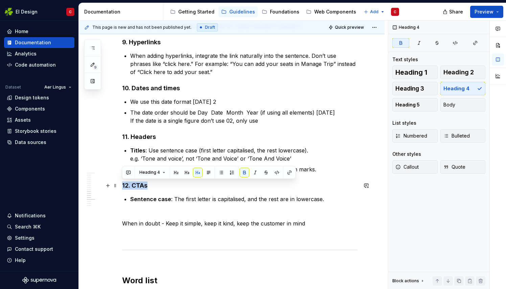
drag, startPoint x: 148, startPoint y: 185, endPoint x: 118, endPoint y: 184, distance: 30.1
click at [118, 184] on div "Writing Mechanics and grammar rules 1. Write Like a human Prioritise clarity ov…" at bounding box center [232, 184] width 306 height 1346
click at [177, 172] on button "button" at bounding box center [175, 172] width 9 height 9
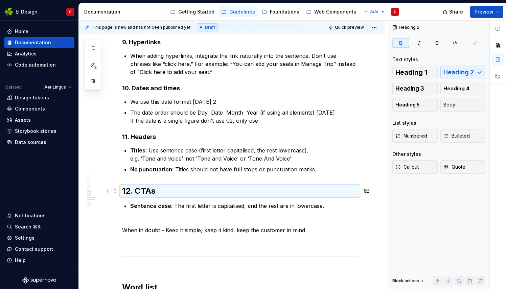
click at [161, 190] on h2 "12. CTAs" at bounding box center [239, 191] width 235 height 11
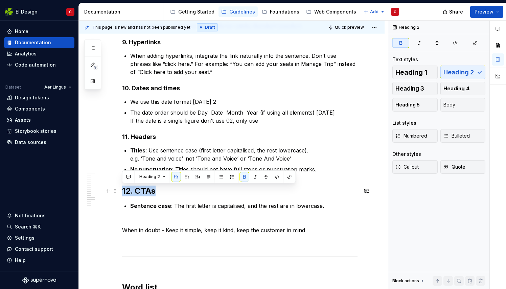
drag, startPoint x: 160, startPoint y: 190, endPoint x: 122, endPoint y: 188, distance: 37.9
click at [122, 188] on h2 "12. CTAs" at bounding box center [239, 191] width 235 height 11
click at [197, 176] on button "button" at bounding box center [197, 176] width 9 height 9
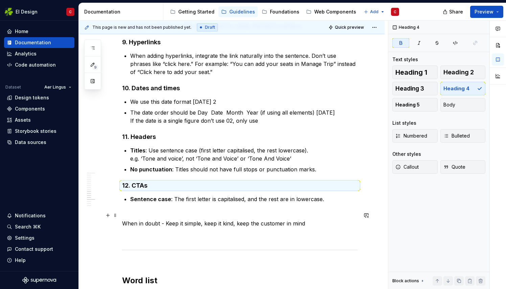
click at [228, 219] on p "When in doubt - Keep it simple, keep it kind, keep the customer in mind" at bounding box center [239, 219] width 235 height 16
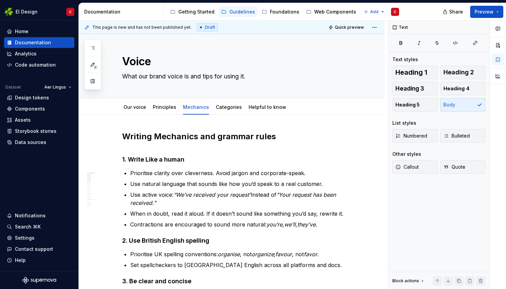
scroll to position [0, 0]
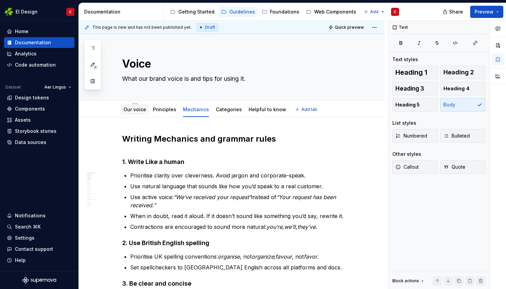
click at [130, 108] on link "Our voice" at bounding box center [134, 109] width 23 height 6
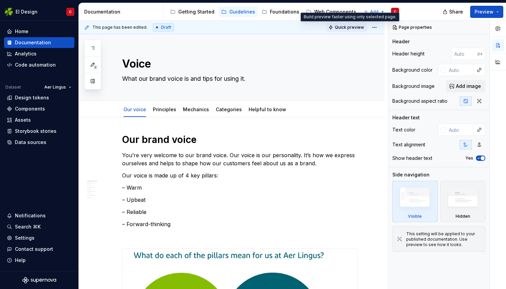
click at [351, 29] on span "Quick preview" at bounding box center [349, 27] width 29 height 5
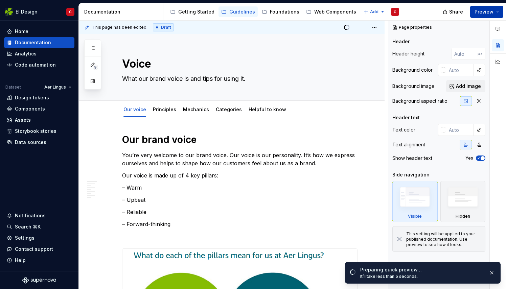
click at [488, 11] on span "Preview" at bounding box center [483, 11] width 19 height 7
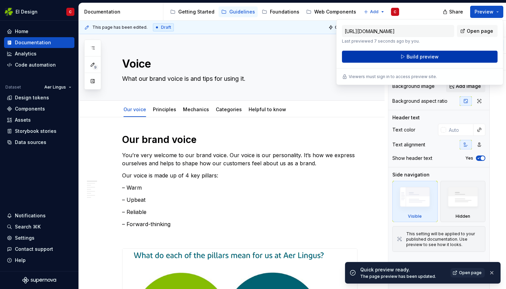
click at [426, 54] on span "Build preview" at bounding box center [422, 56] width 32 height 7
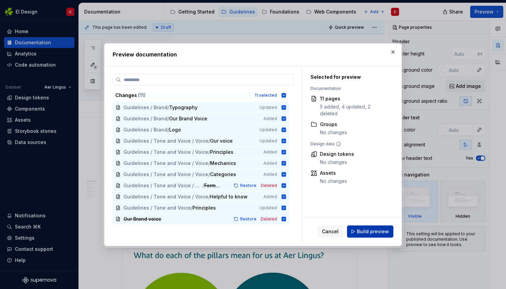
click at [376, 230] on span "Build preview" at bounding box center [373, 231] width 32 height 7
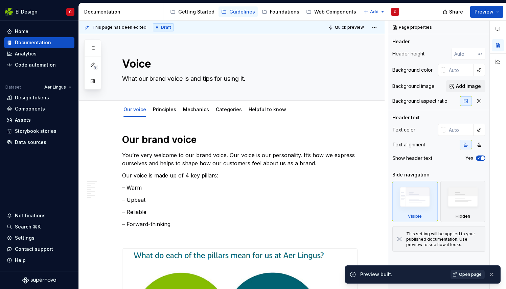
click at [470, 275] on span "Open page" at bounding box center [470, 274] width 23 height 5
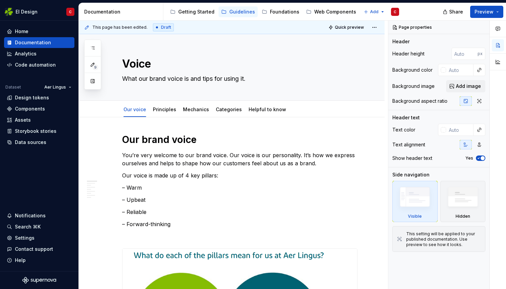
type textarea "*"
